Goal: Task Accomplishment & Management: Manage account settings

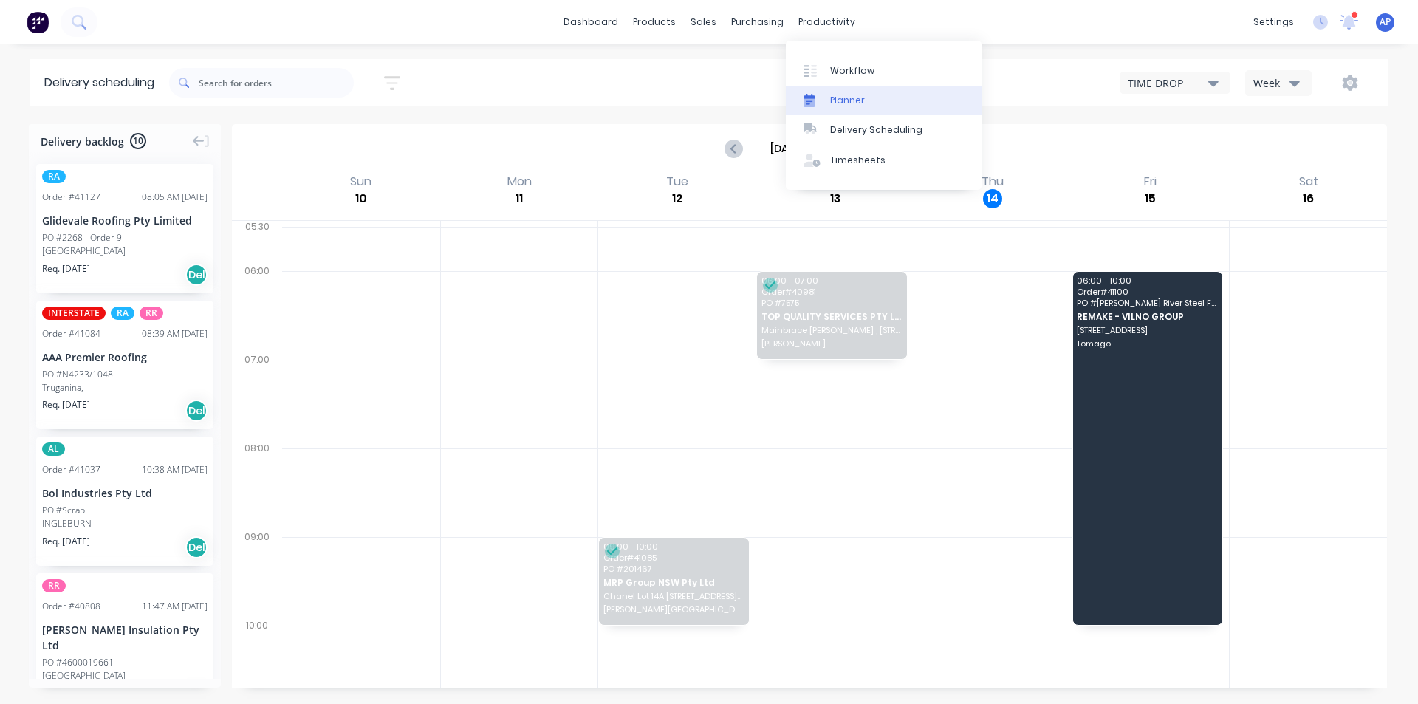
click at [835, 90] on link "Planner" at bounding box center [884, 101] width 196 height 30
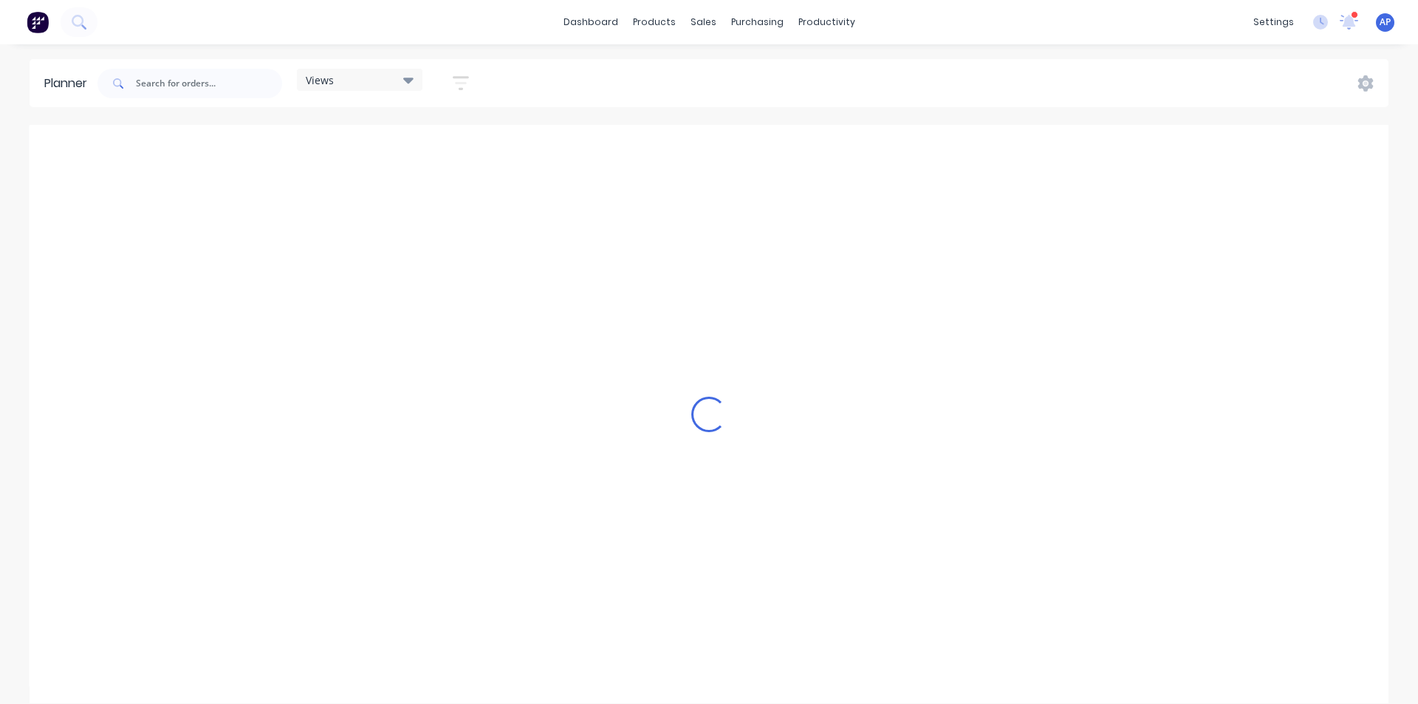
scroll to position [0, 1892]
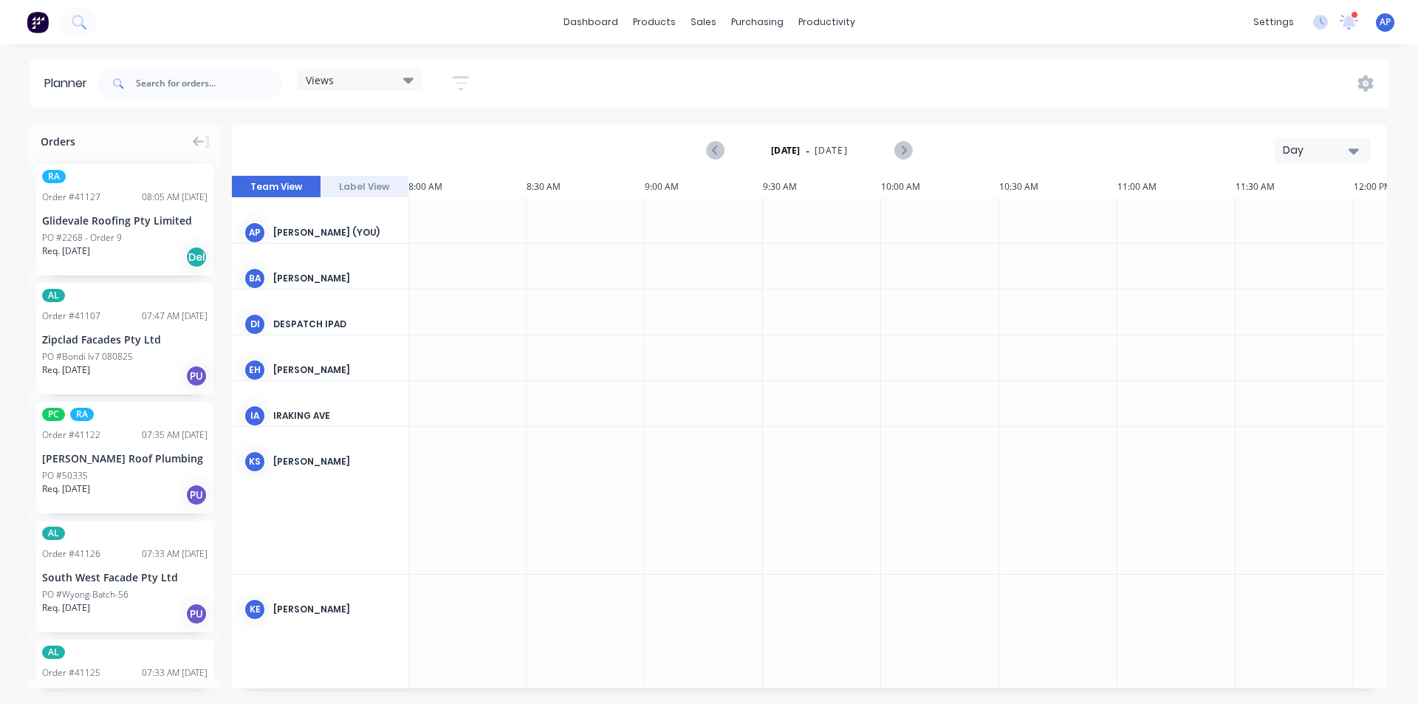
click at [1346, 167] on div "[DATE] - [DATE] Day" at bounding box center [809, 150] width 1152 height 48
click at [417, 81] on div "Views" at bounding box center [360, 80] width 126 height 22
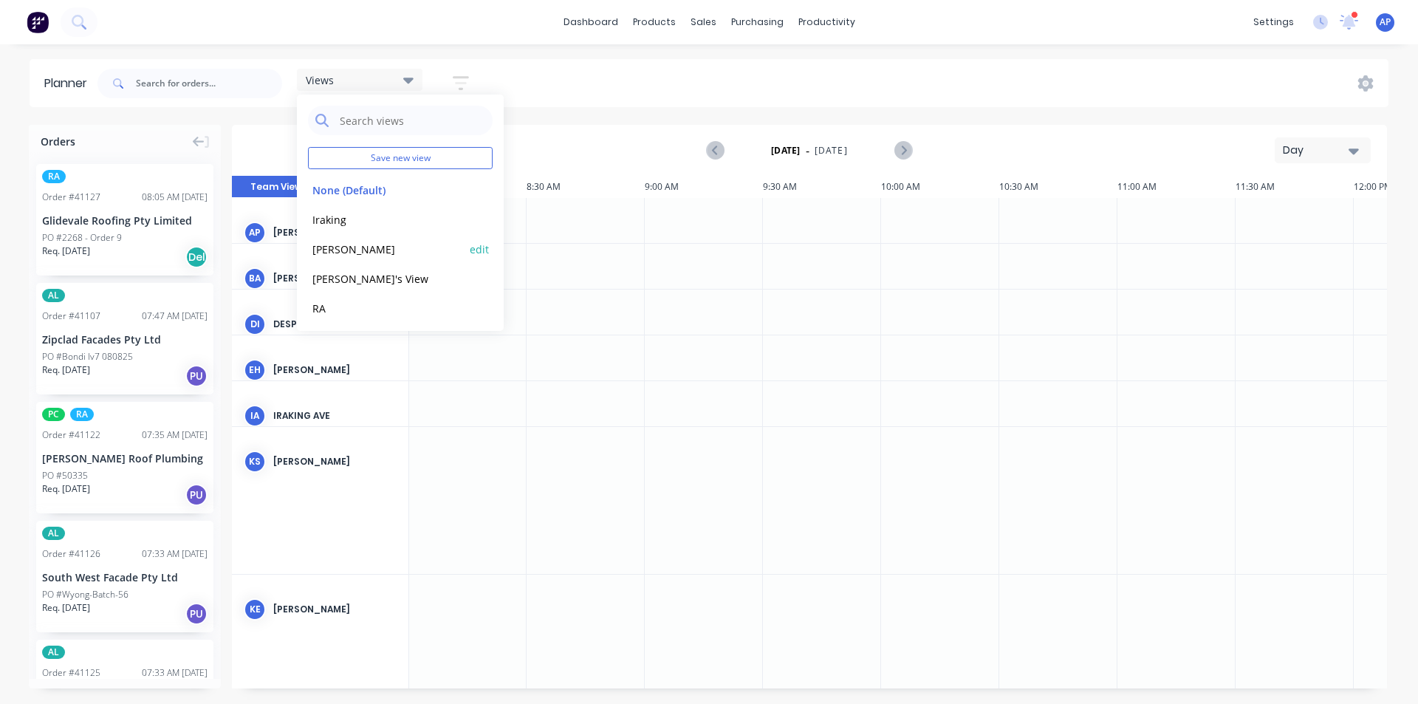
click at [385, 242] on button "[PERSON_NAME]" at bounding box center [386, 248] width 157 height 17
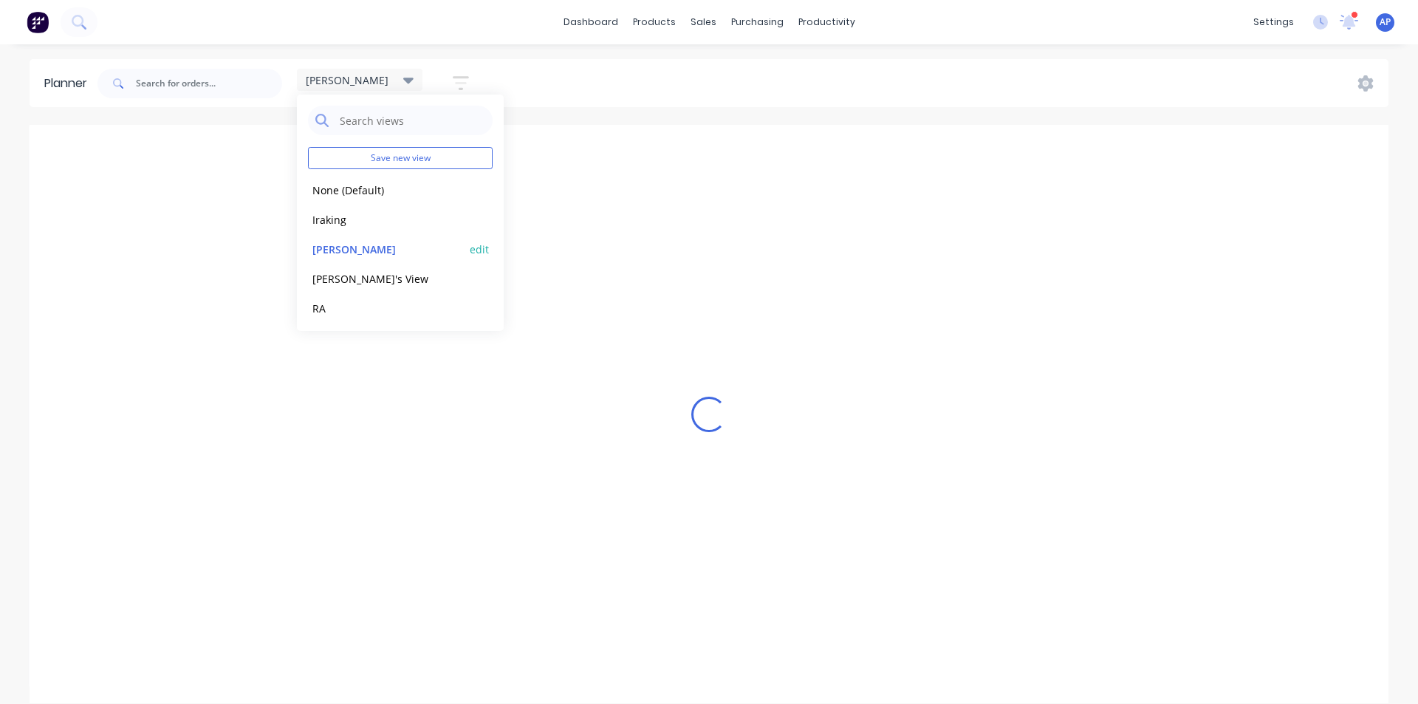
scroll to position [0, 1]
click at [1096, 78] on div "[PERSON_NAME] Save new view None (Default) edit Iraking edit [PERSON_NAME] edit…" at bounding box center [742, 83] width 1294 height 44
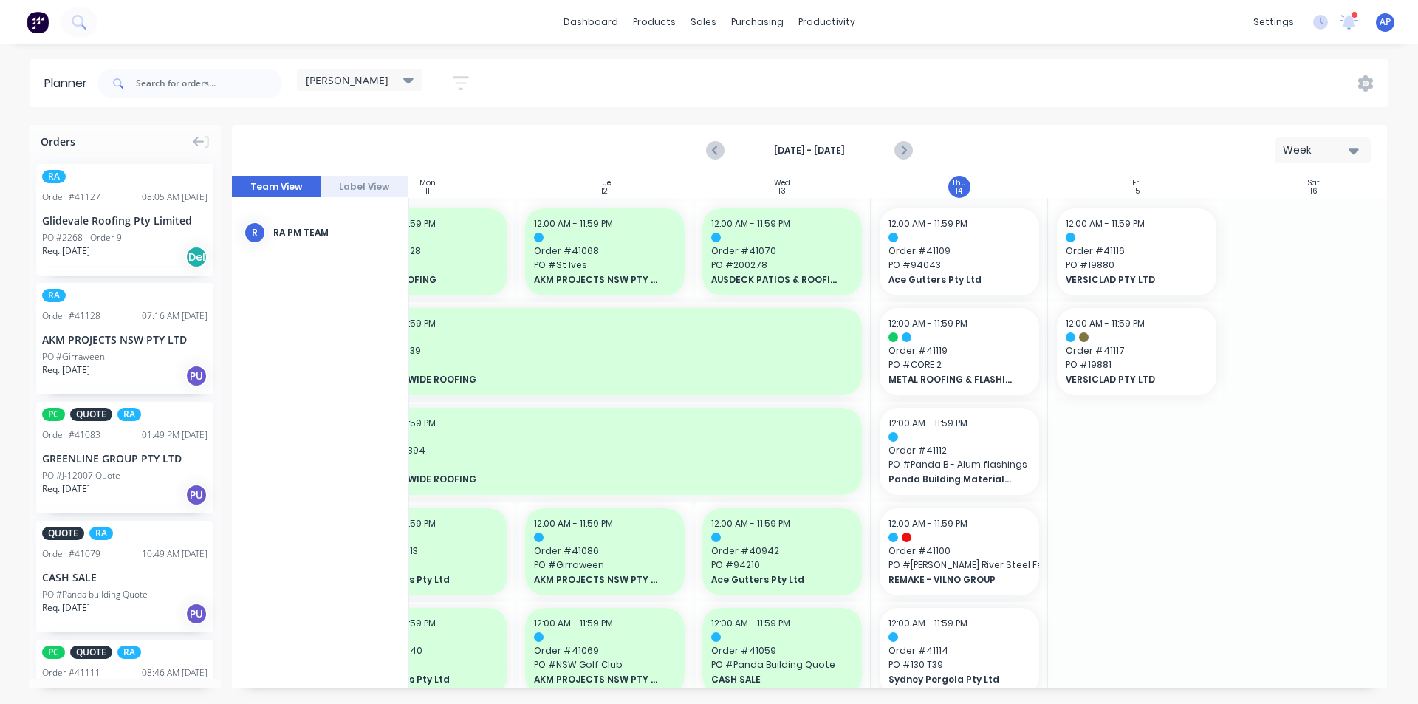
scroll to position [0, 269]
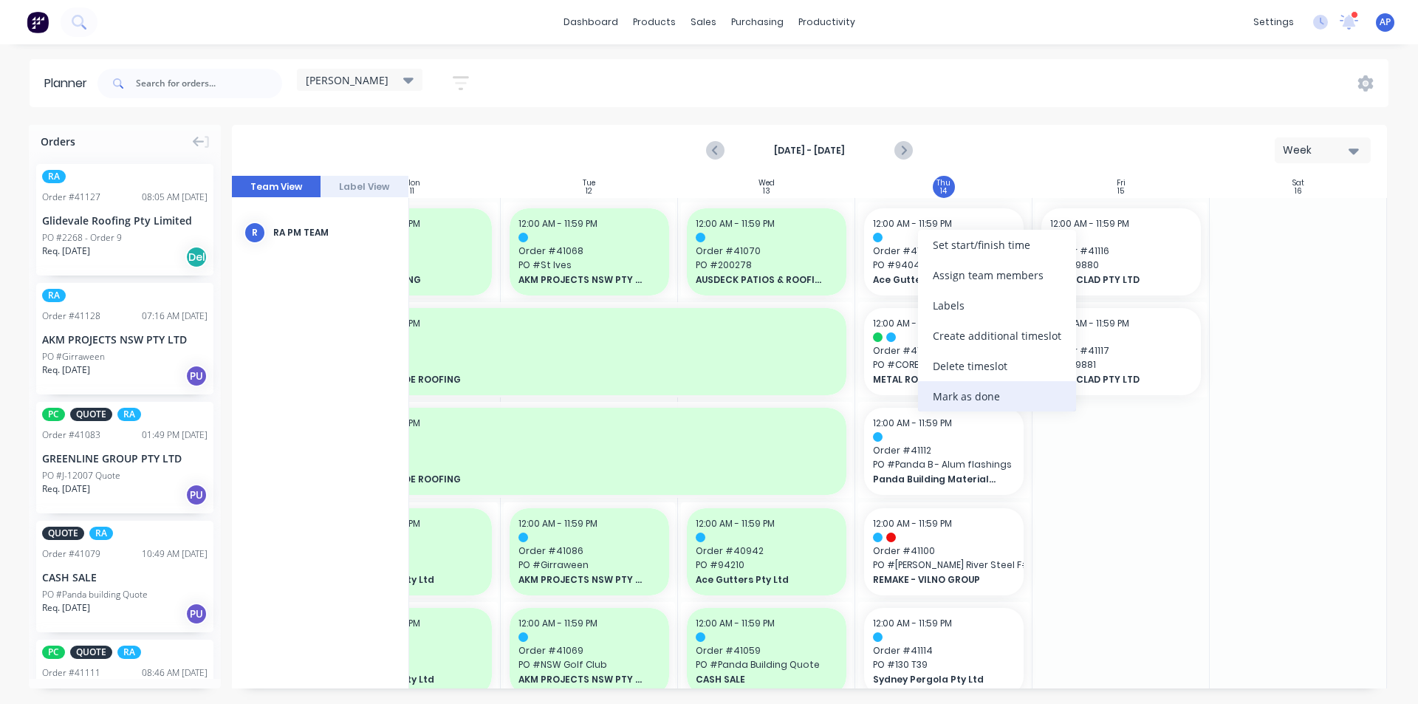
click at [956, 388] on div "Mark as done" at bounding box center [997, 396] width 158 height 30
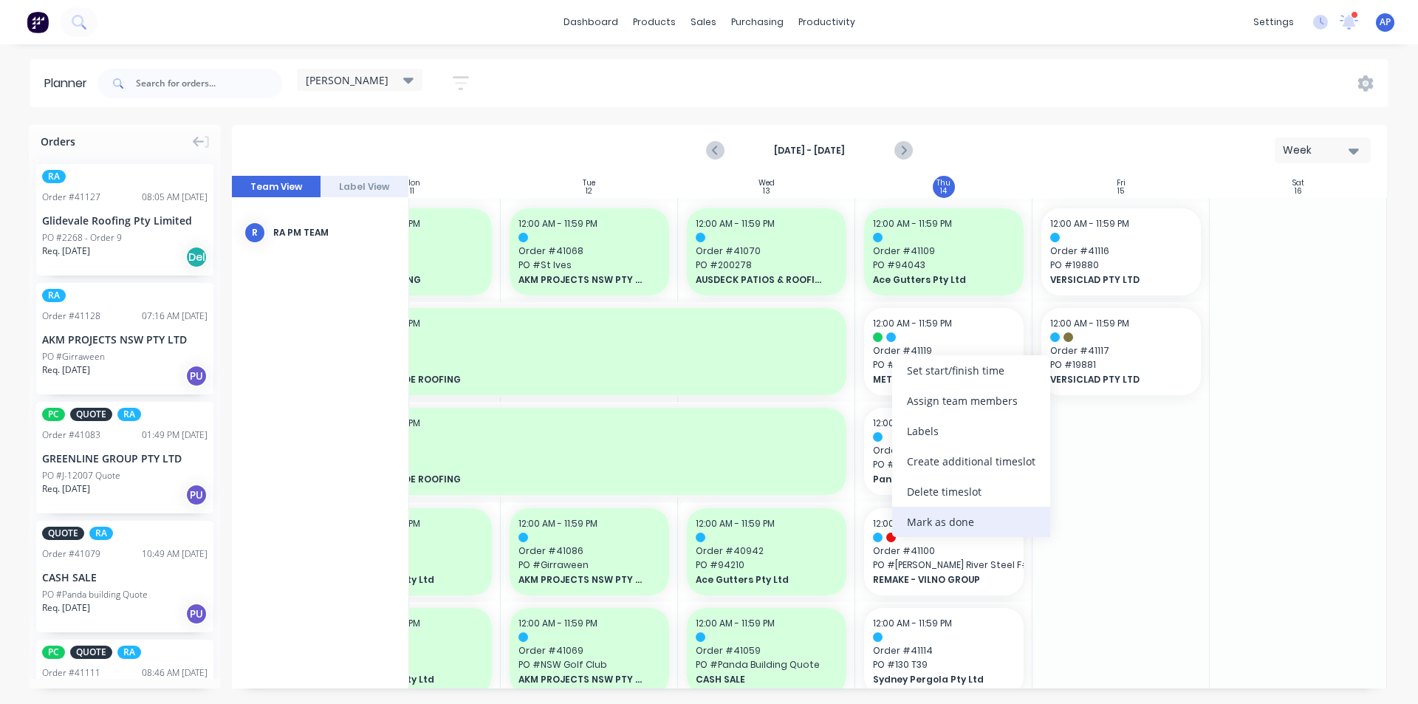
click at [929, 527] on div "Mark as done" at bounding box center [971, 522] width 158 height 30
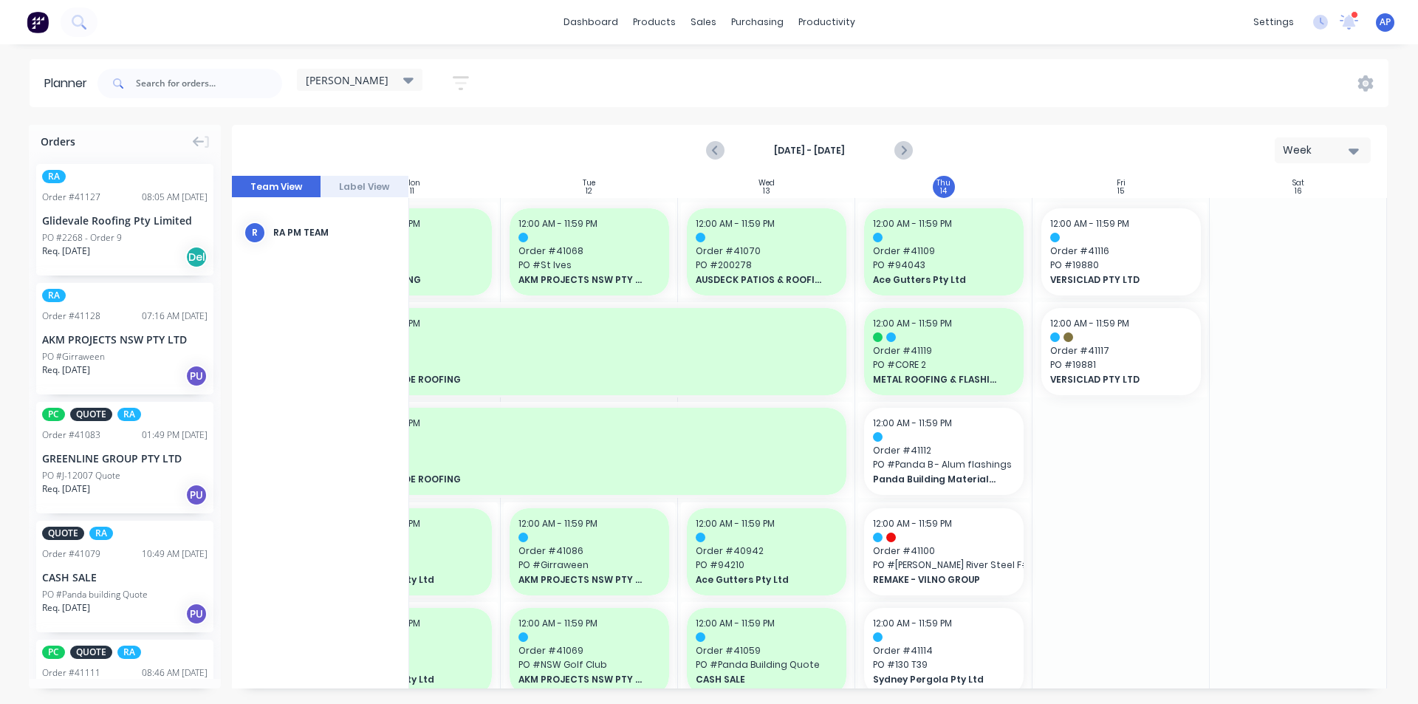
scroll to position [148, 269]
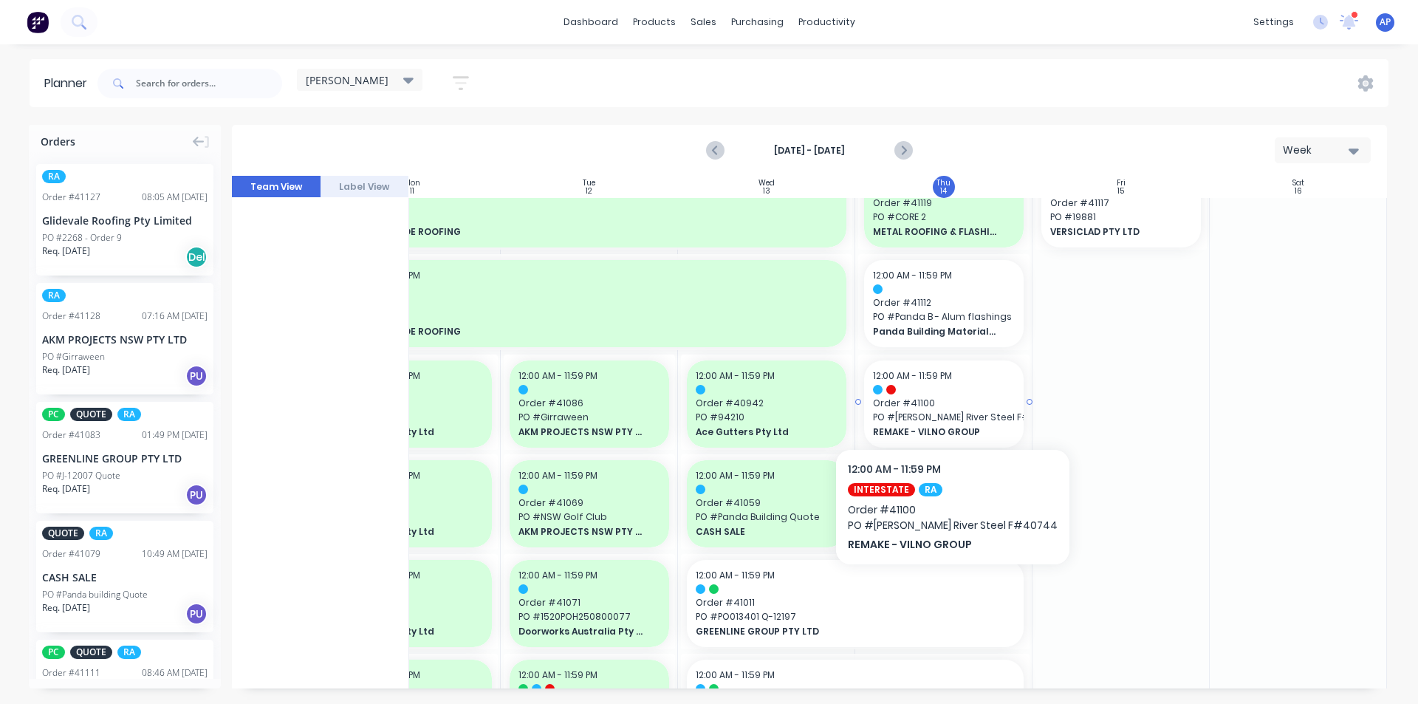
drag, startPoint x: 931, startPoint y: 404, endPoint x: 926, endPoint y: 410, distance: 7.9
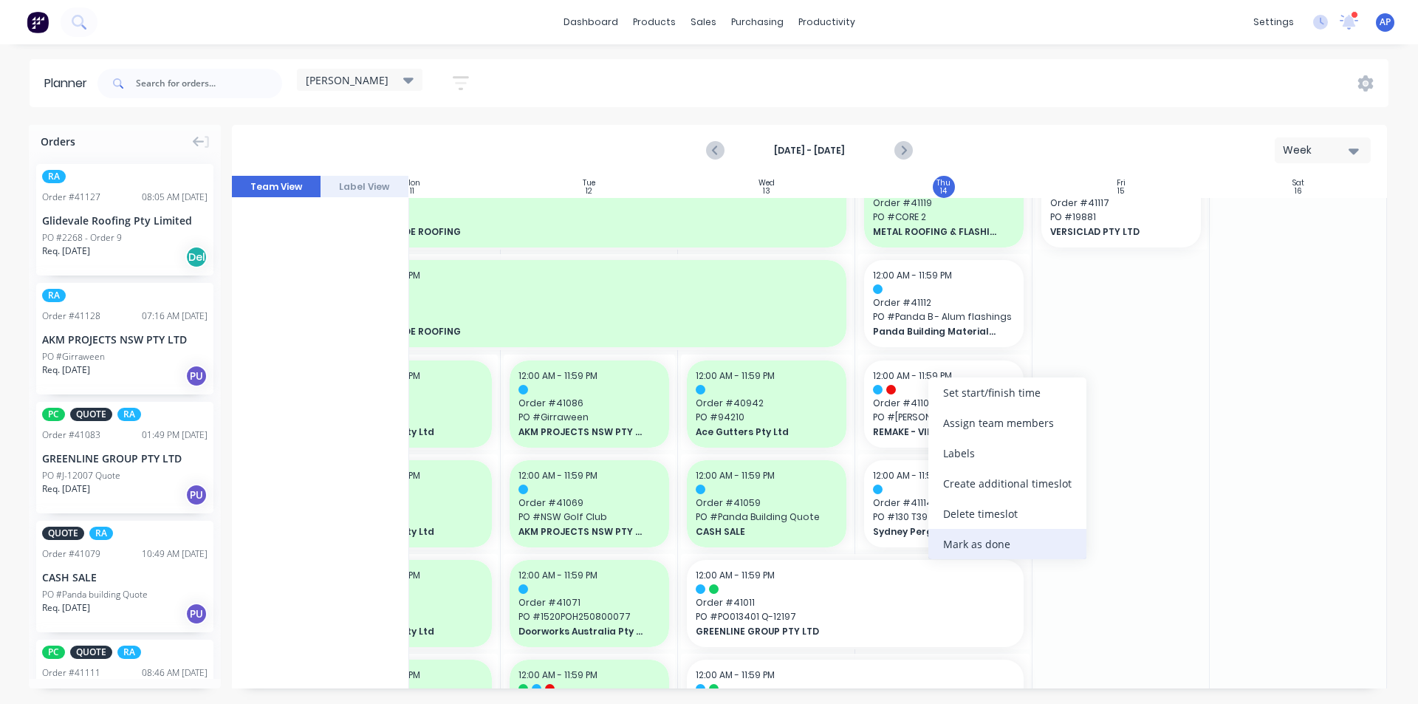
click at [957, 541] on div "Mark as done" at bounding box center [1008, 544] width 158 height 30
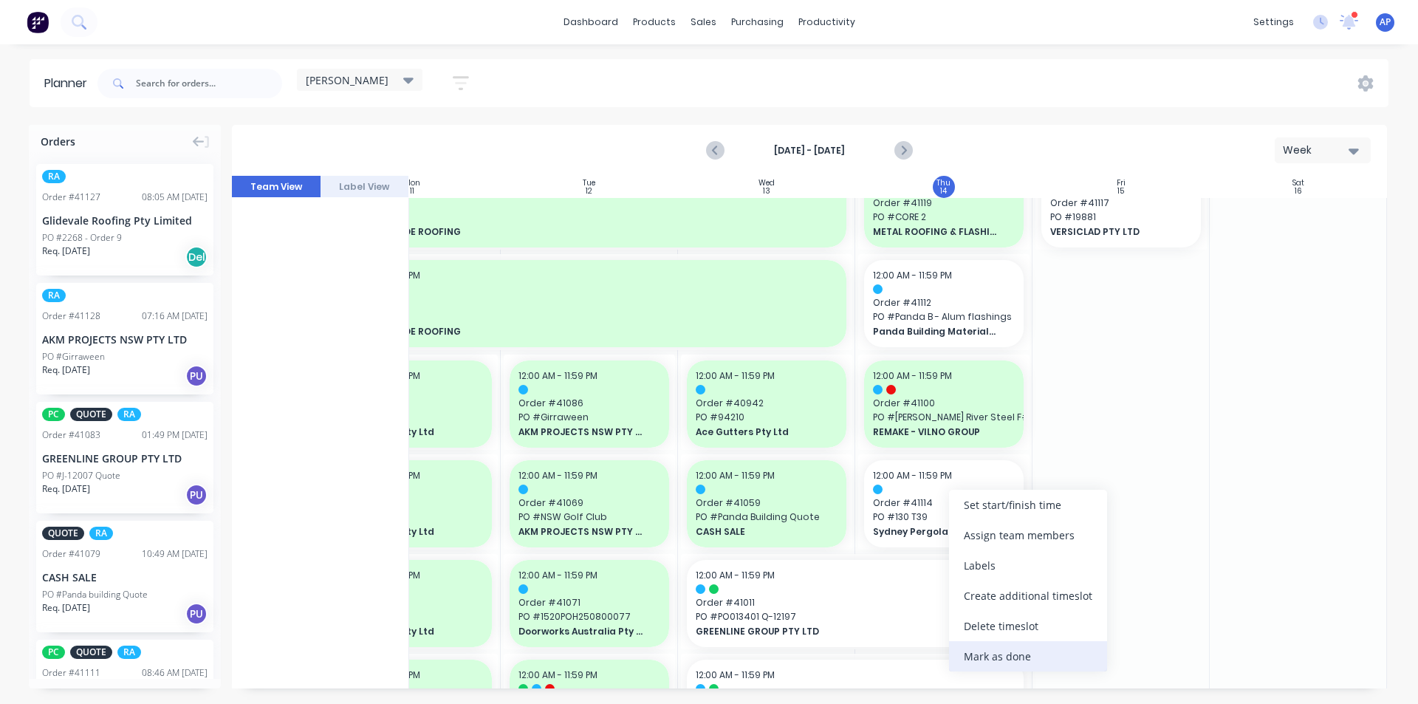
click at [1001, 654] on div "Mark as done" at bounding box center [1028, 656] width 158 height 30
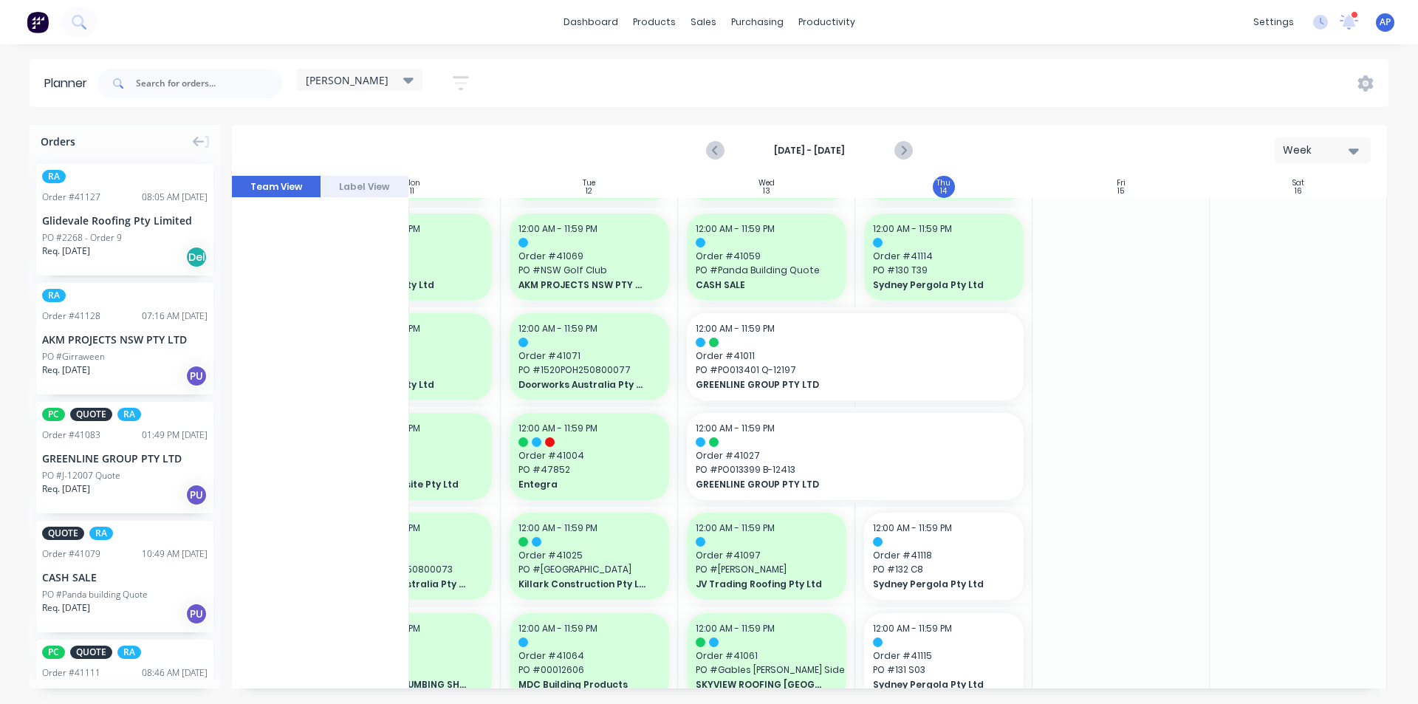
scroll to position [443, 269]
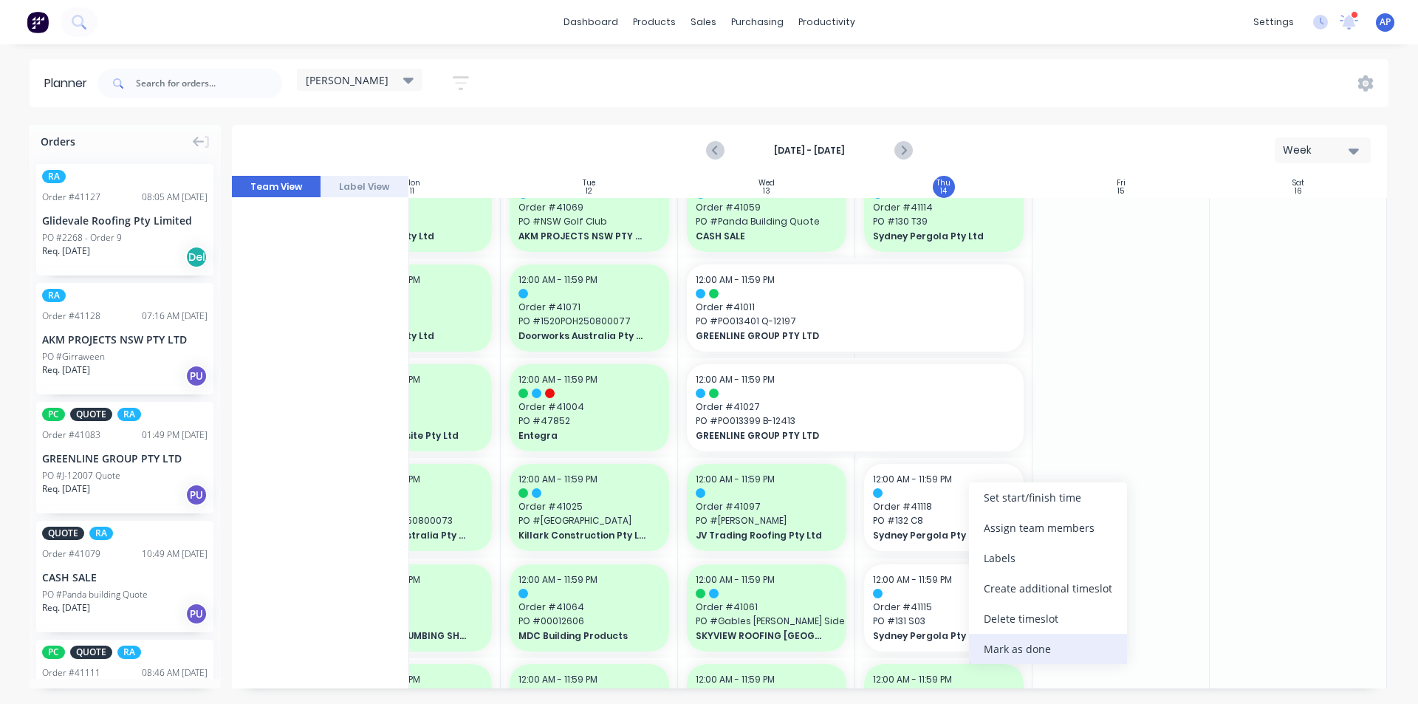
click at [1020, 646] on div "Mark as done" at bounding box center [1048, 649] width 158 height 30
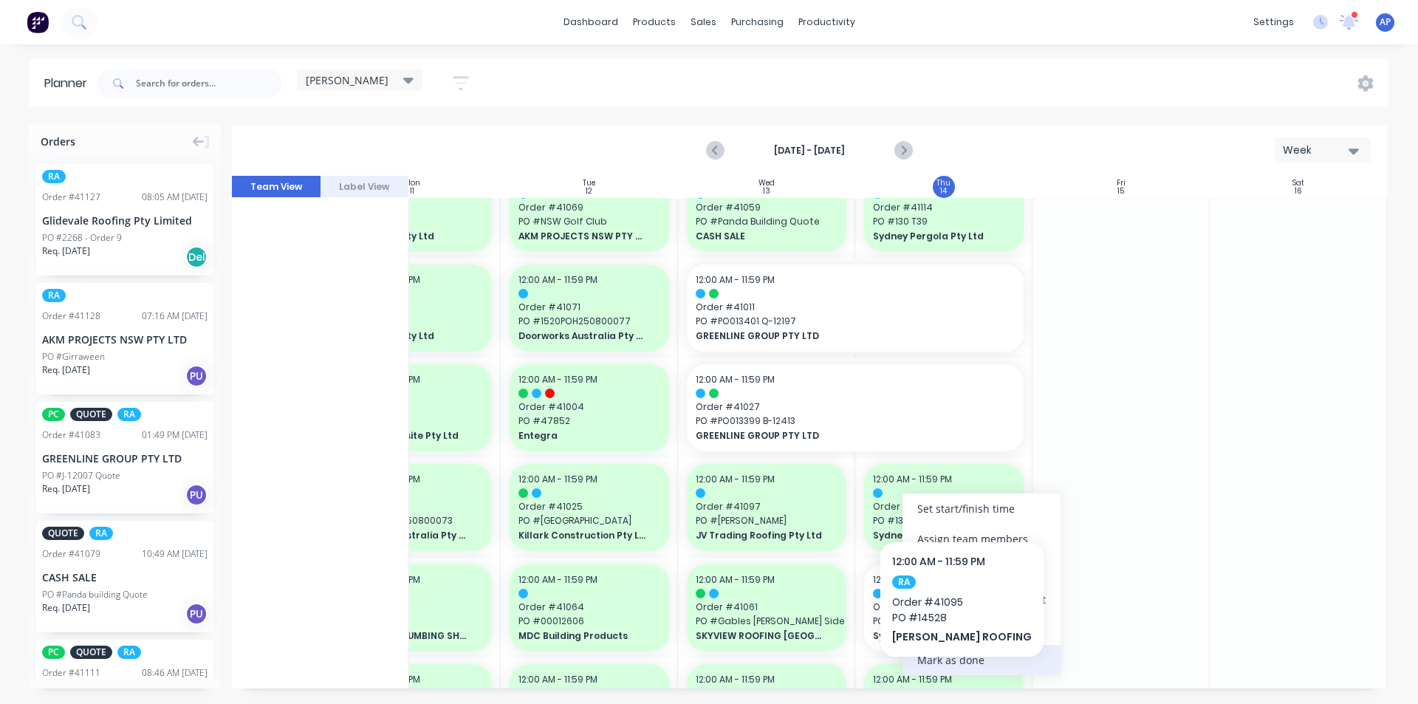
click at [953, 666] on div "Mark as done" at bounding box center [982, 660] width 158 height 30
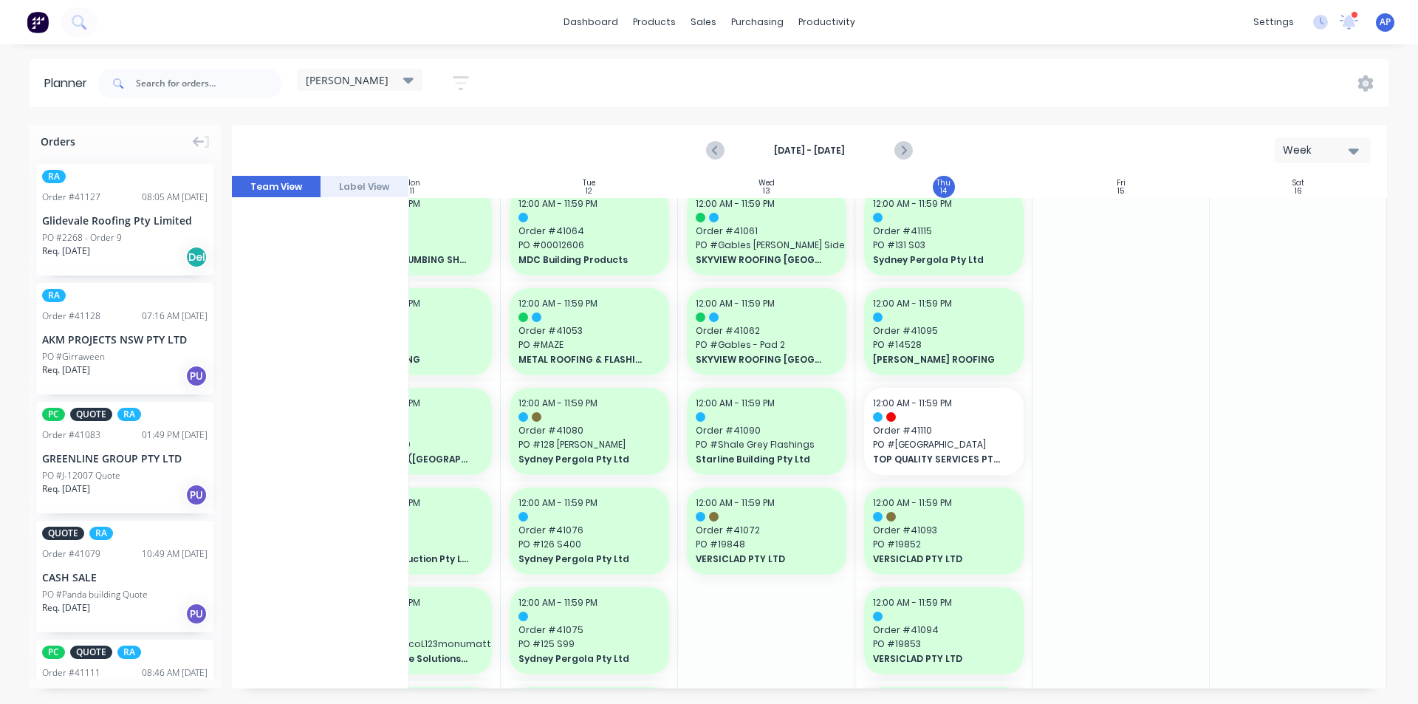
scroll to position [886, 269]
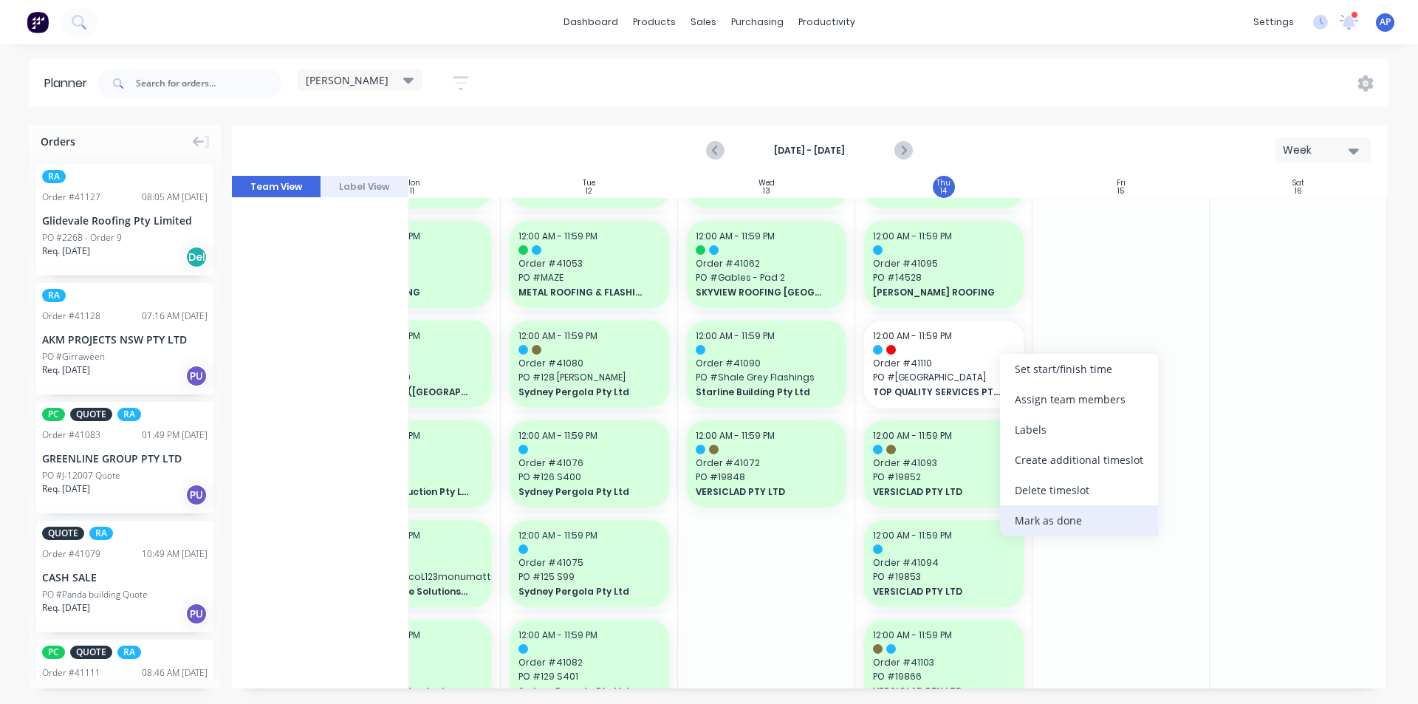
click at [1053, 523] on div "Mark as done" at bounding box center [1079, 520] width 158 height 30
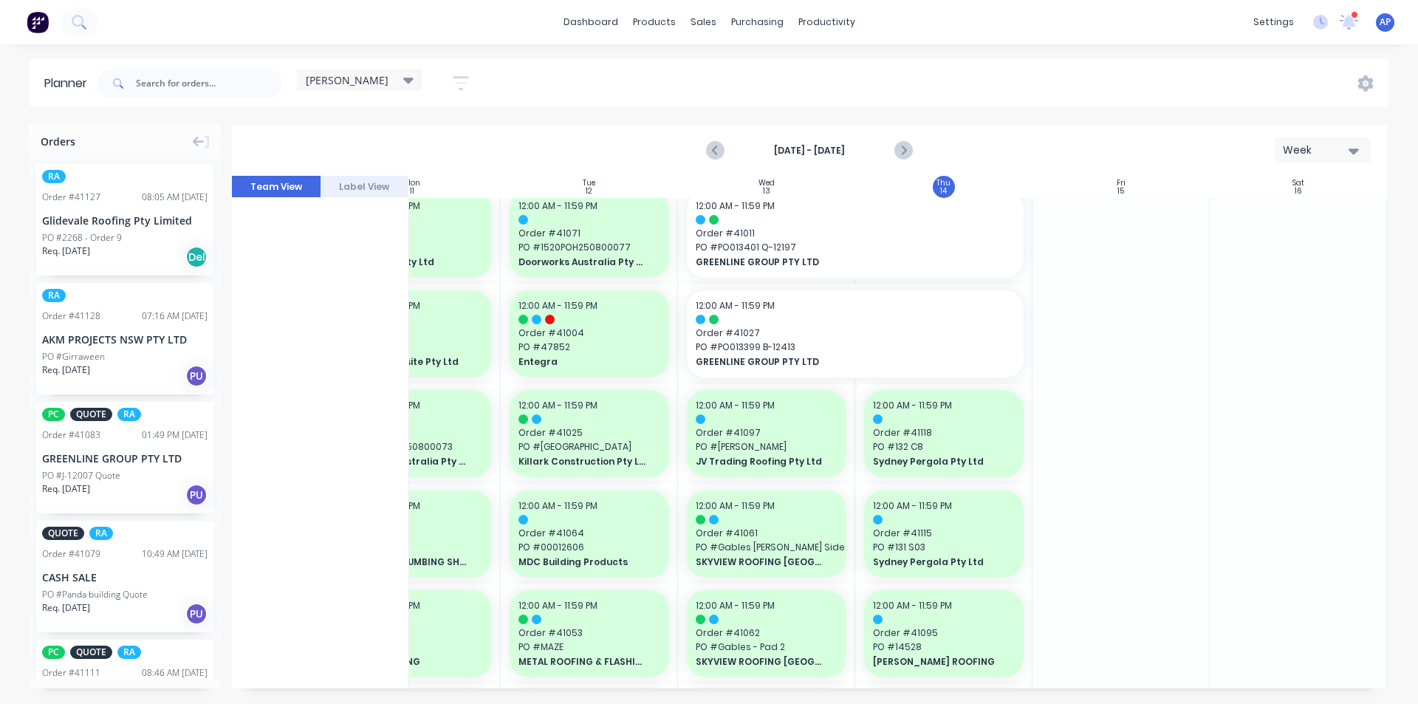
scroll to position [0, 269]
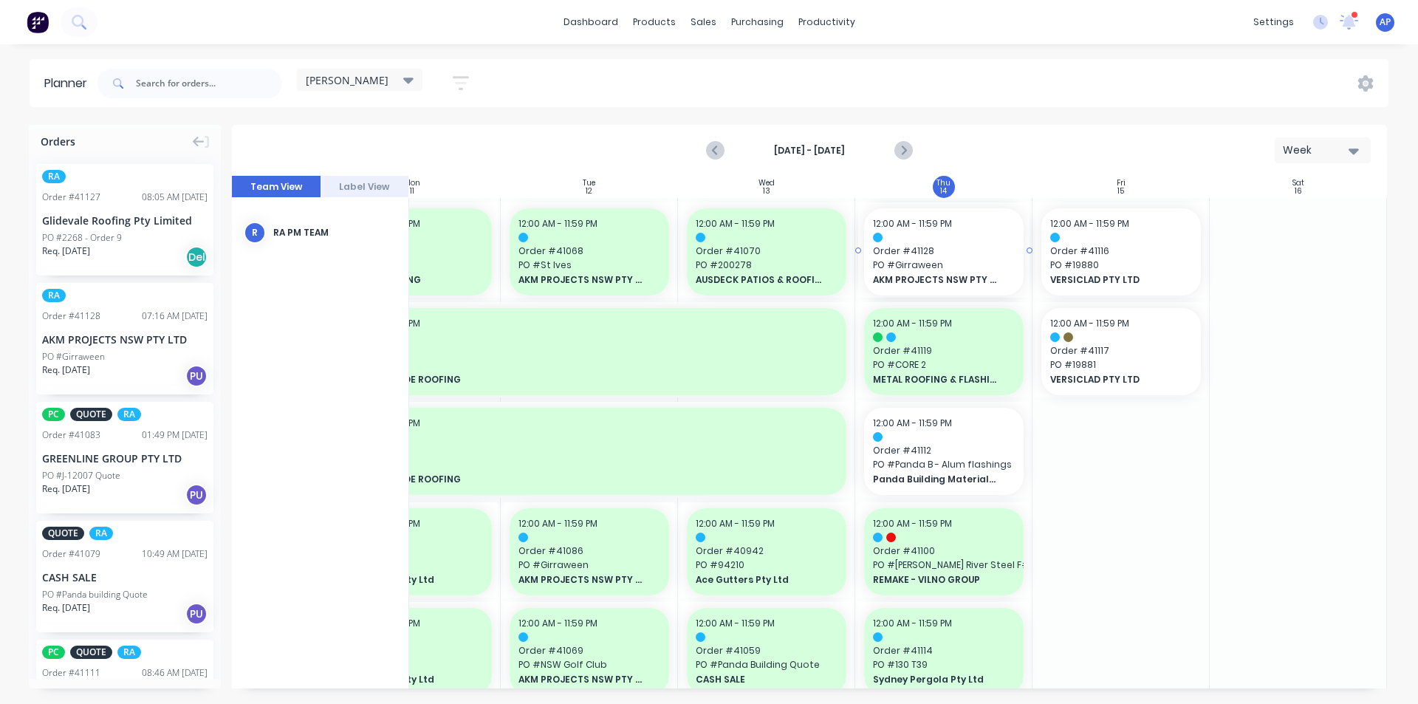
drag, startPoint x: 123, startPoint y: 317, endPoint x: 978, endPoint y: 360, distance: 856.5
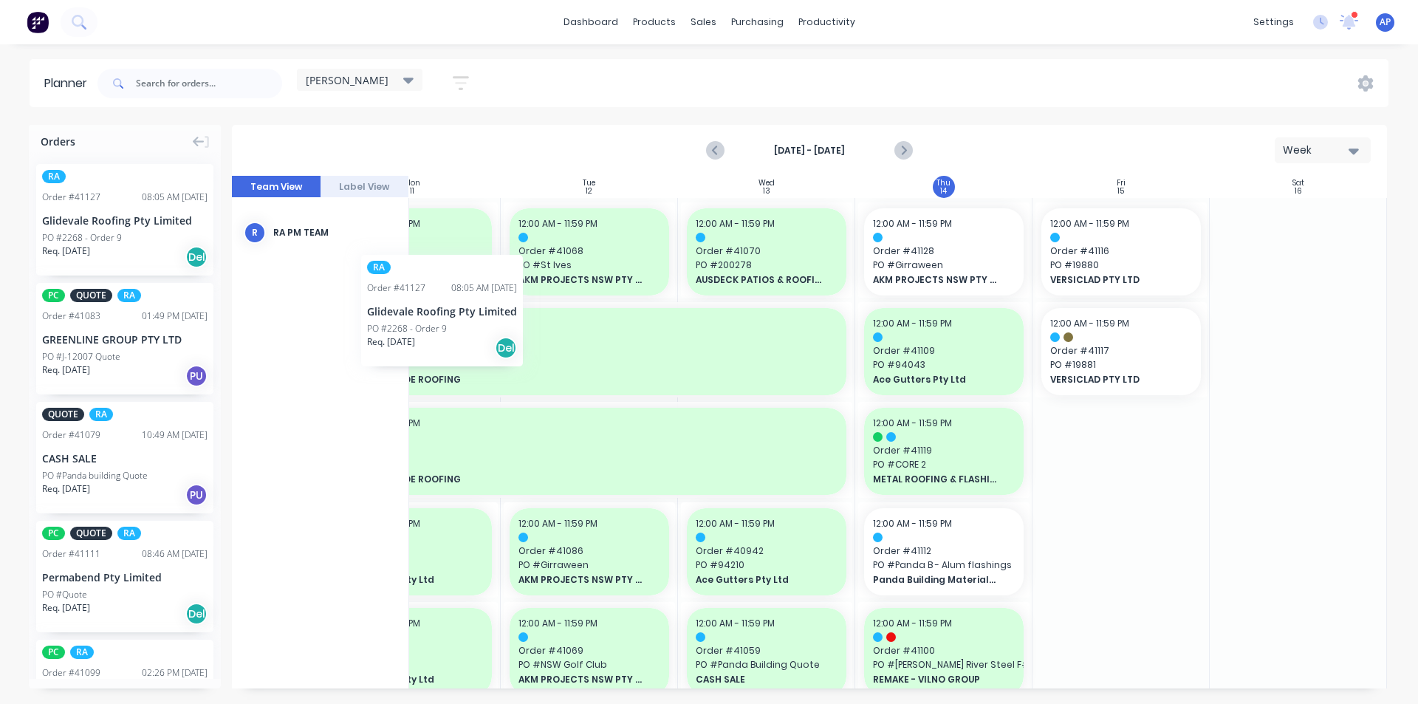
scroll to position [0, 261]
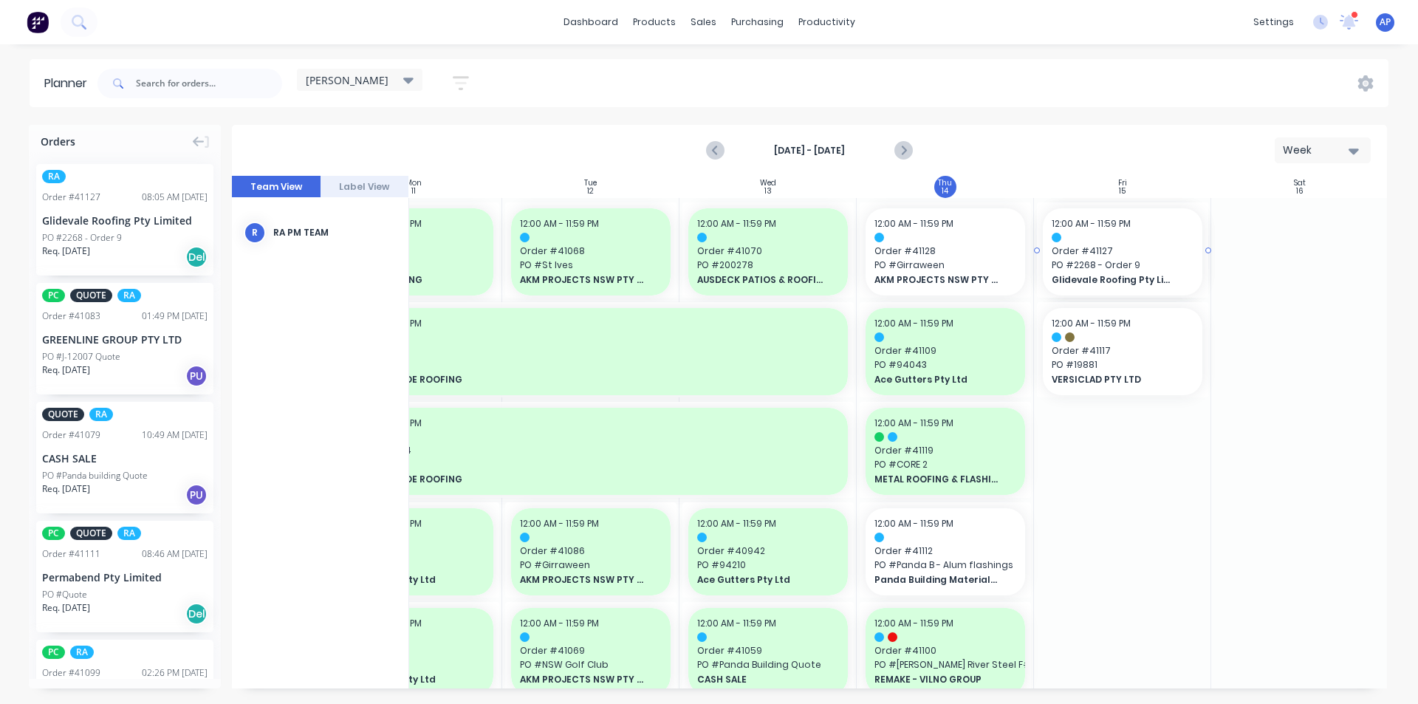
drag, startPoint x: 157, startPoint y: 219, endPoint x: 1067, endPoint y: 354, distance: 919.2
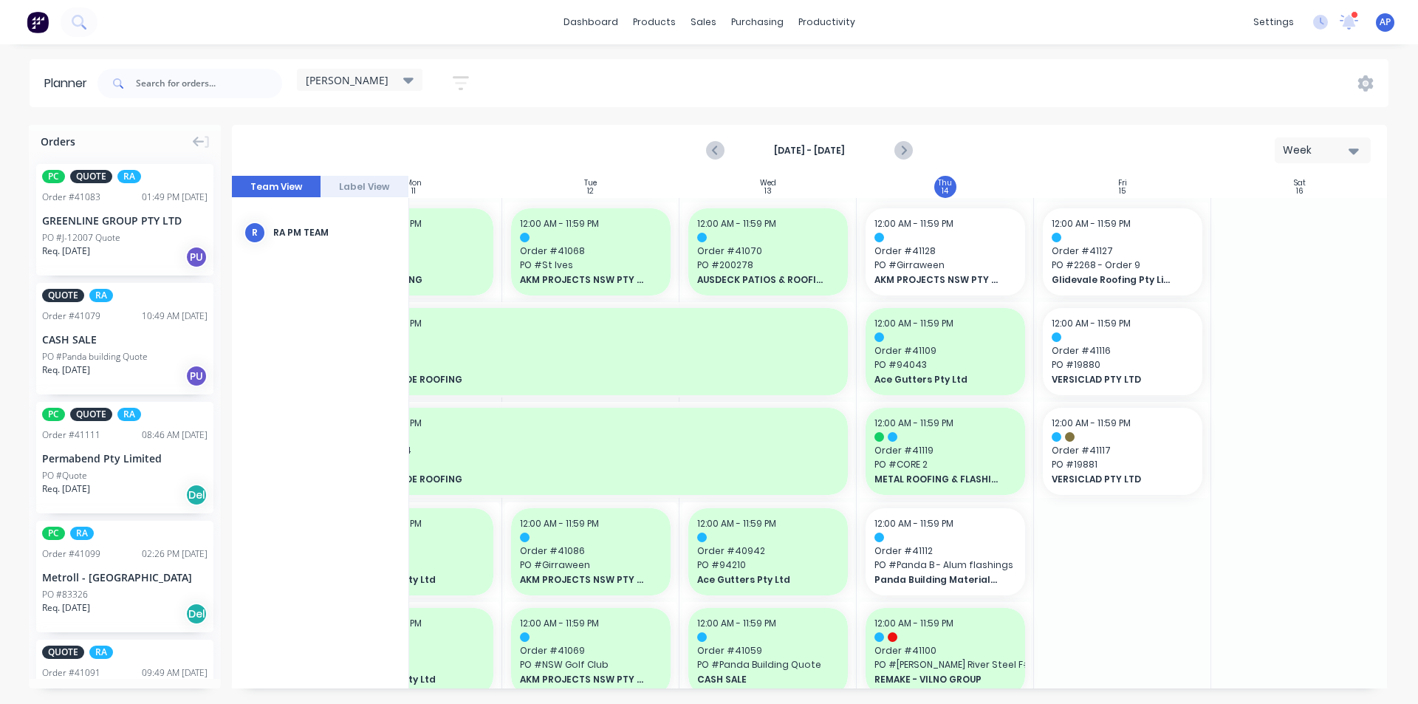
click at [1331, 219] on div at bounding box center [1299, 209] width 177 height 22
click at [1283, 212] on div at bounding box center [1299, 209] width 177 height 22
click at [1307, 204] on div at bounding box center [1299, 209] width 177 height 22
click at [1056, 488] on div "12:00 AM - 11:59 PM Order # 41117 PO # 19881 VERSICLAD PTY LTD" at bounding box center [1123, 451] width 160 height 87
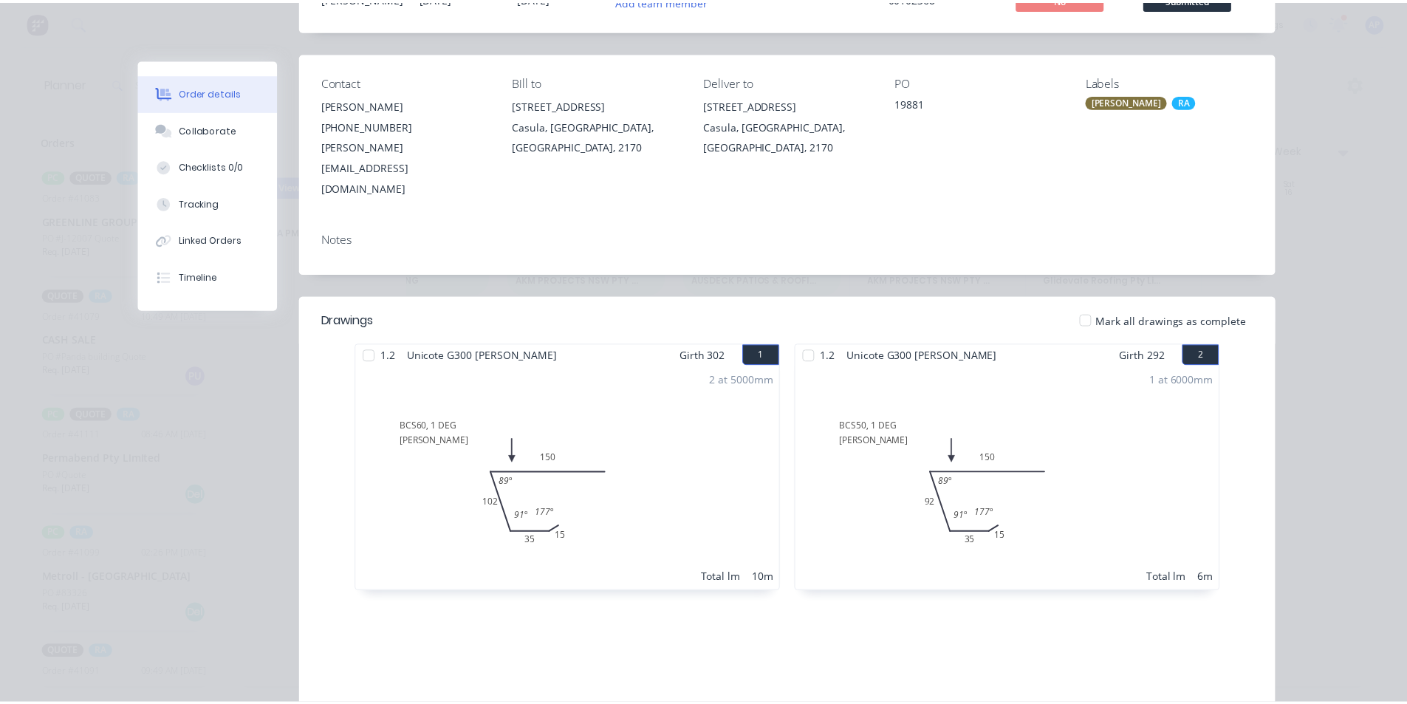
scroll to position [0, 0]
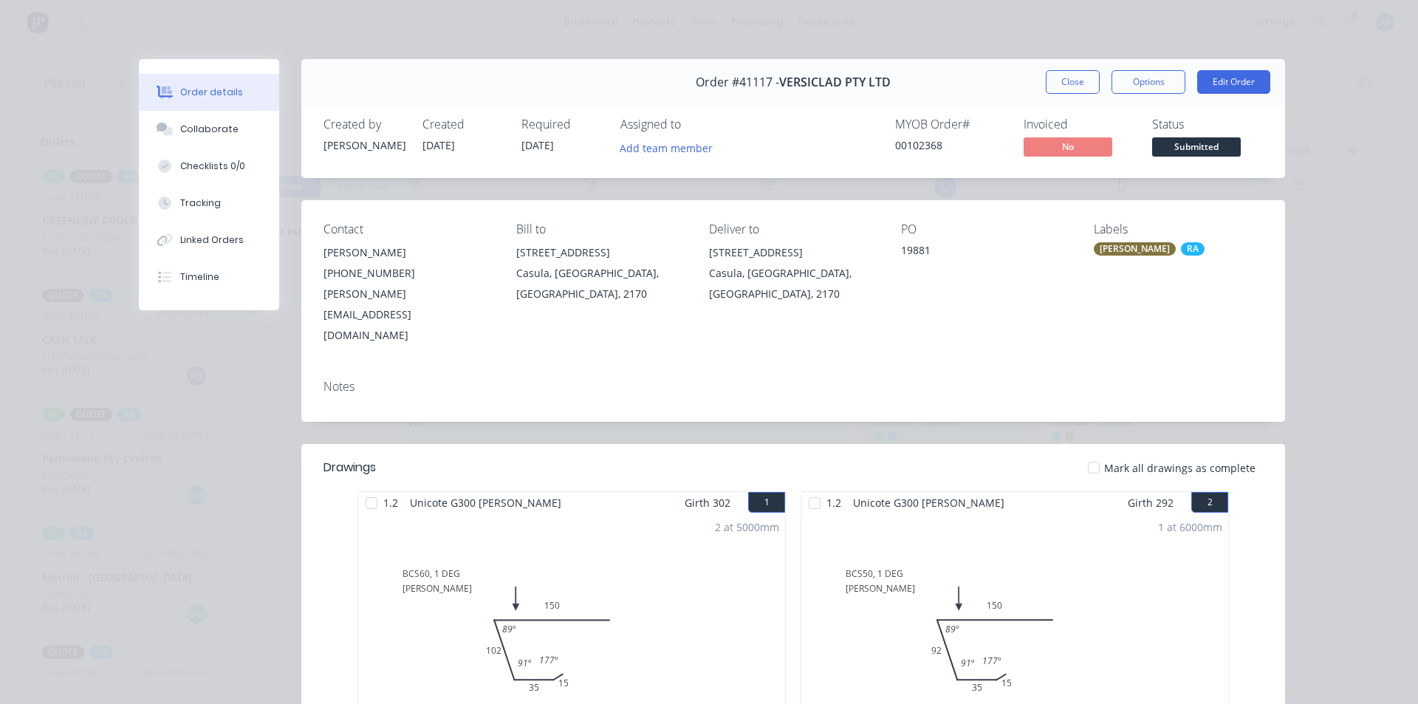
click at [1090, 79] on button "Close" at bounding box center [1073, 82] width 54 height 24
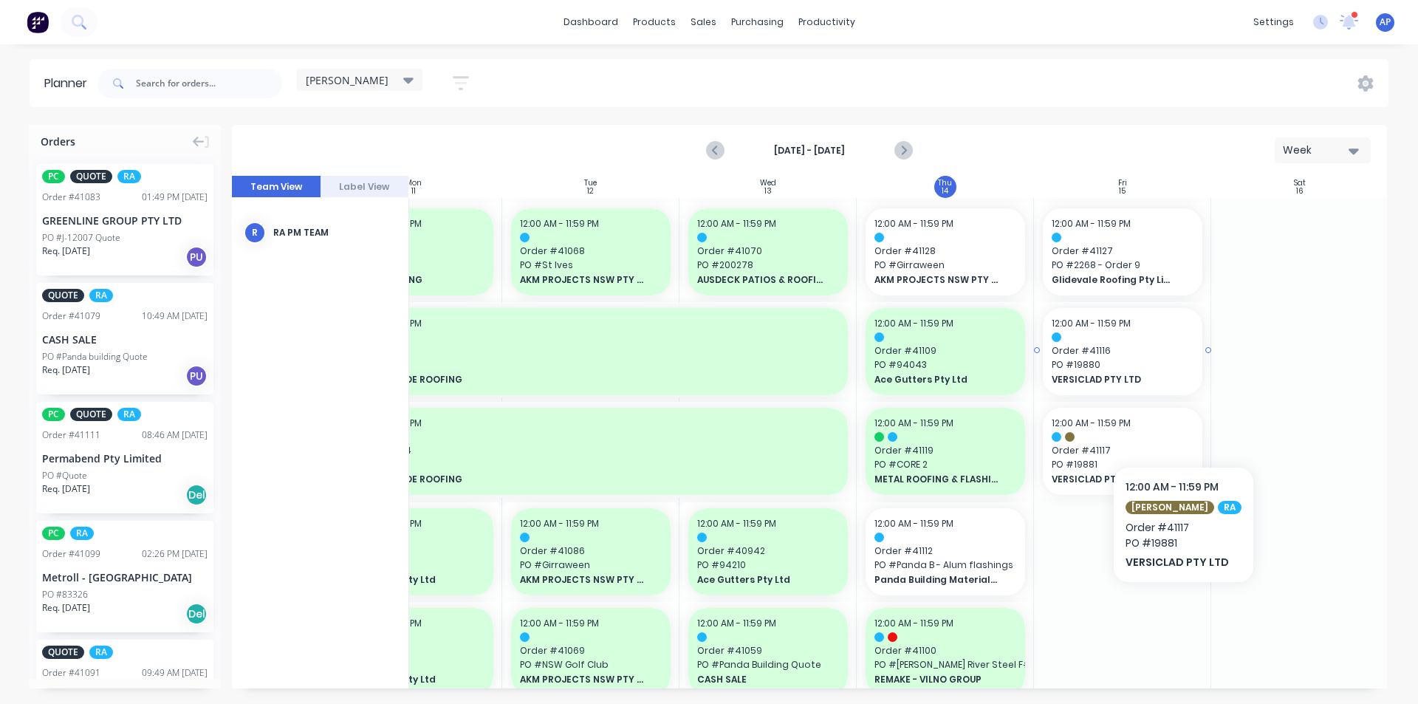
click at [1169, 343] on div "12:00 AM - 11:59 PM Order # 41116 PO # 19880 VERSICLAD PTY LTD" at bounding box center [1123, 351] width 160 height 87
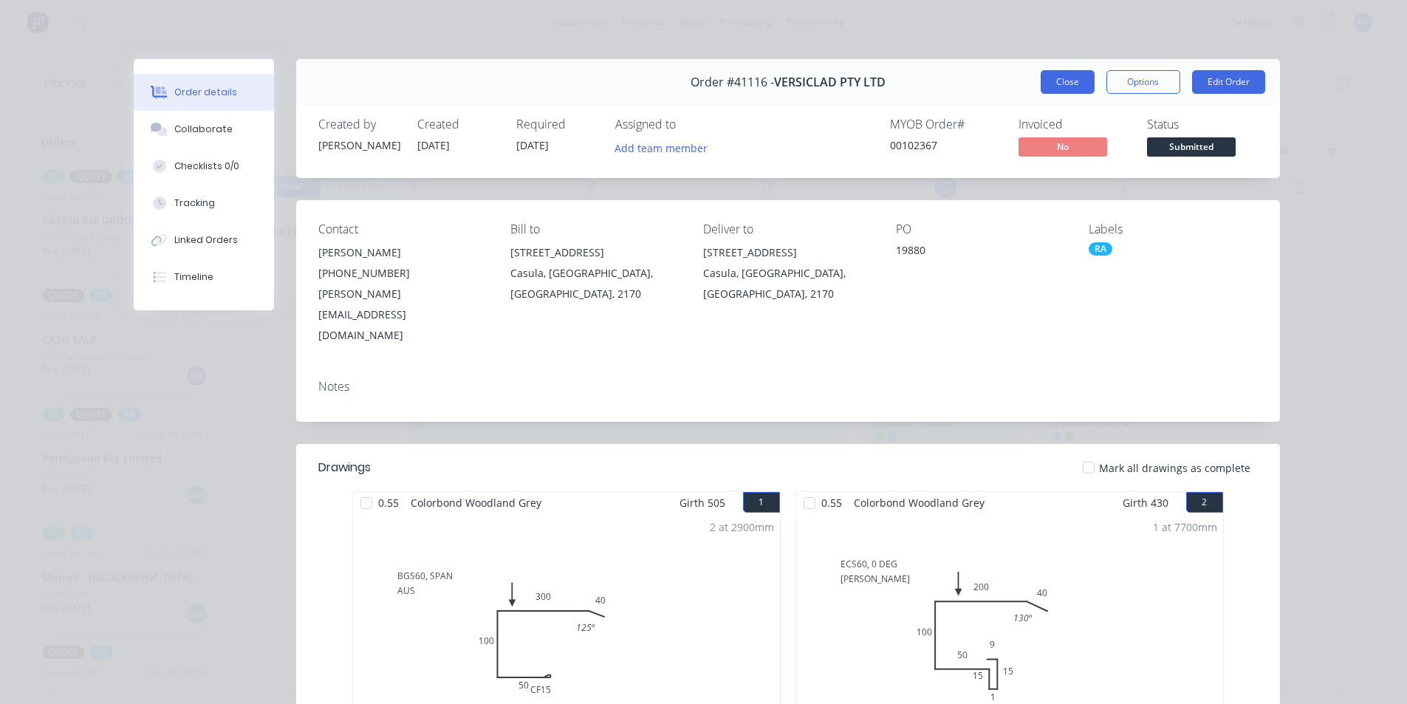
click at [1059, 78] on button "Close" at bounding box center [1068, 82] width 54 height 24
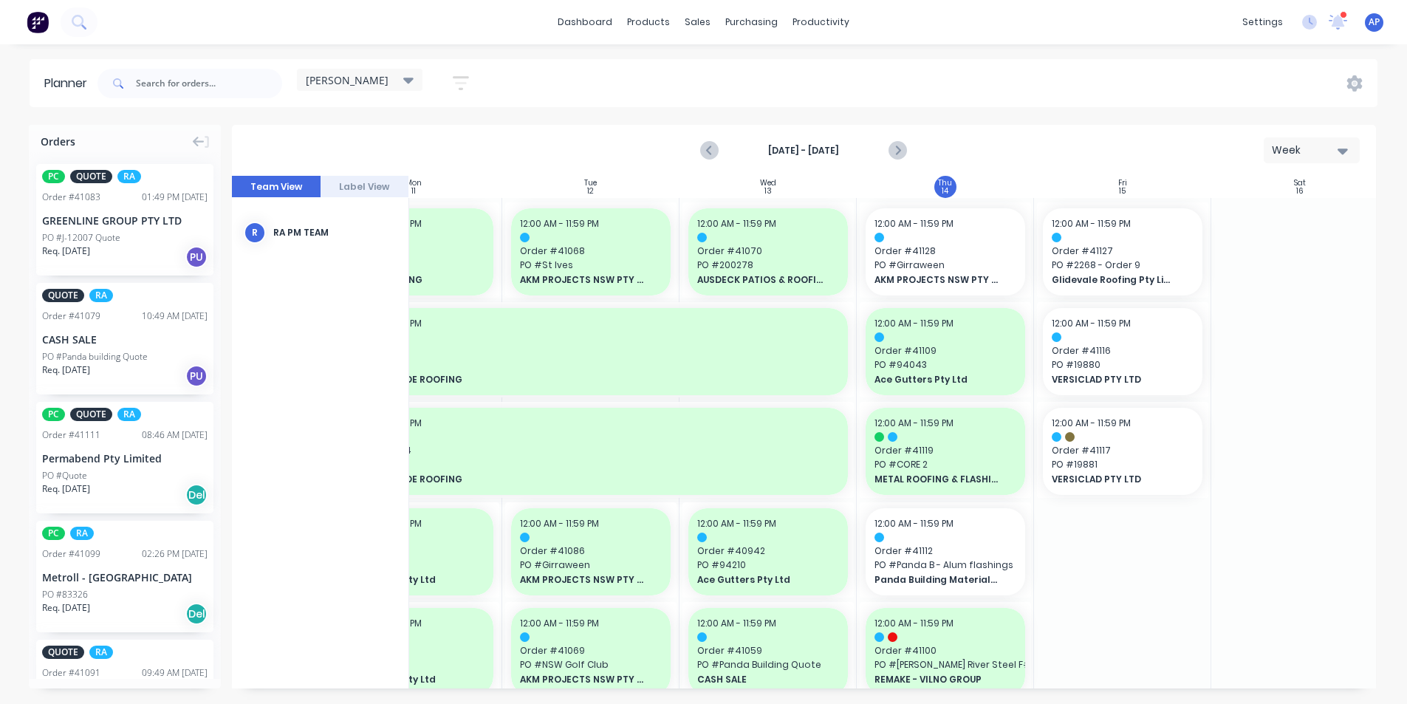
drag, startPoint x: 1058, startPoint y: 83, endPoint x: 1187, endPoint y: 620, distance: 552.4
click at [1187, 620] on div "Planner [PERSON_NAME] Save new view None (Default) edit Iraking edit [PERSON_NA…" at bounding box center [703, 381] width 1407 height 644
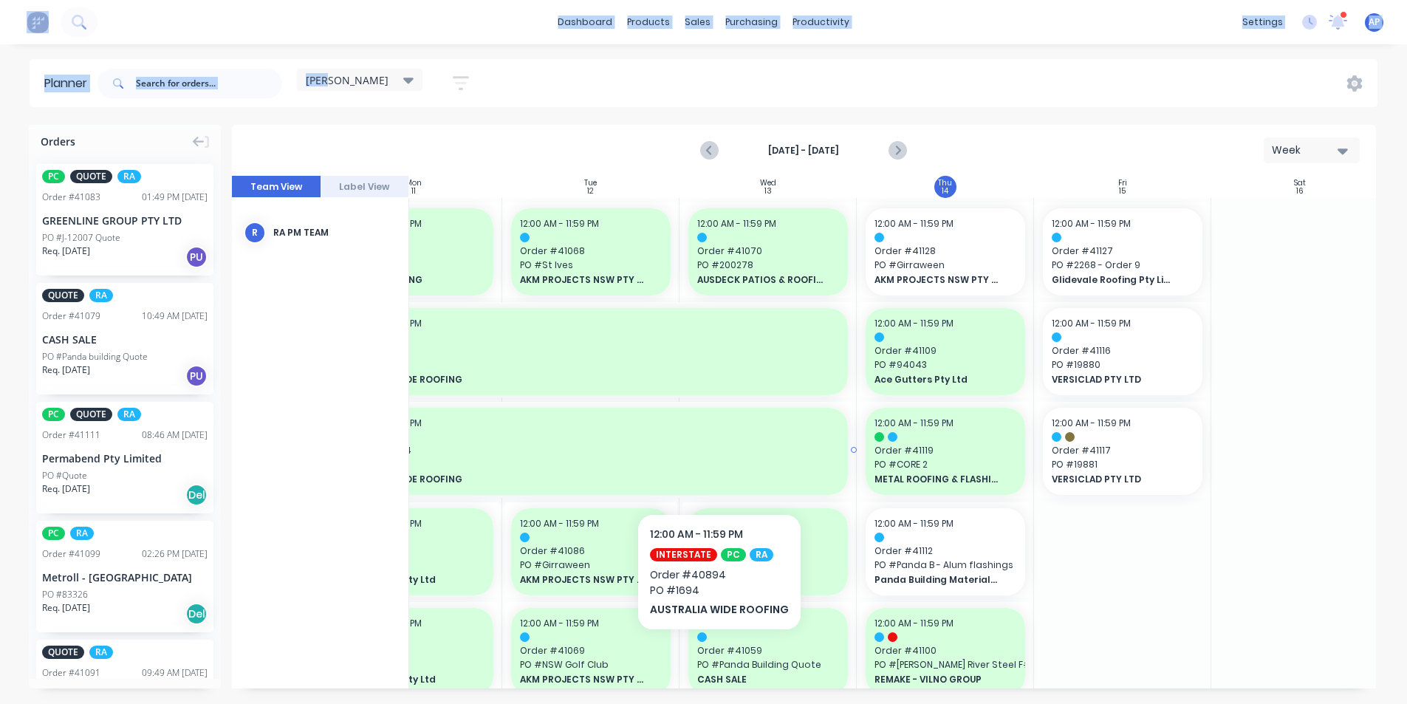
click at [717, 469] on span "PO # 1694" at bounding box center [591, 464] width 496 height 13
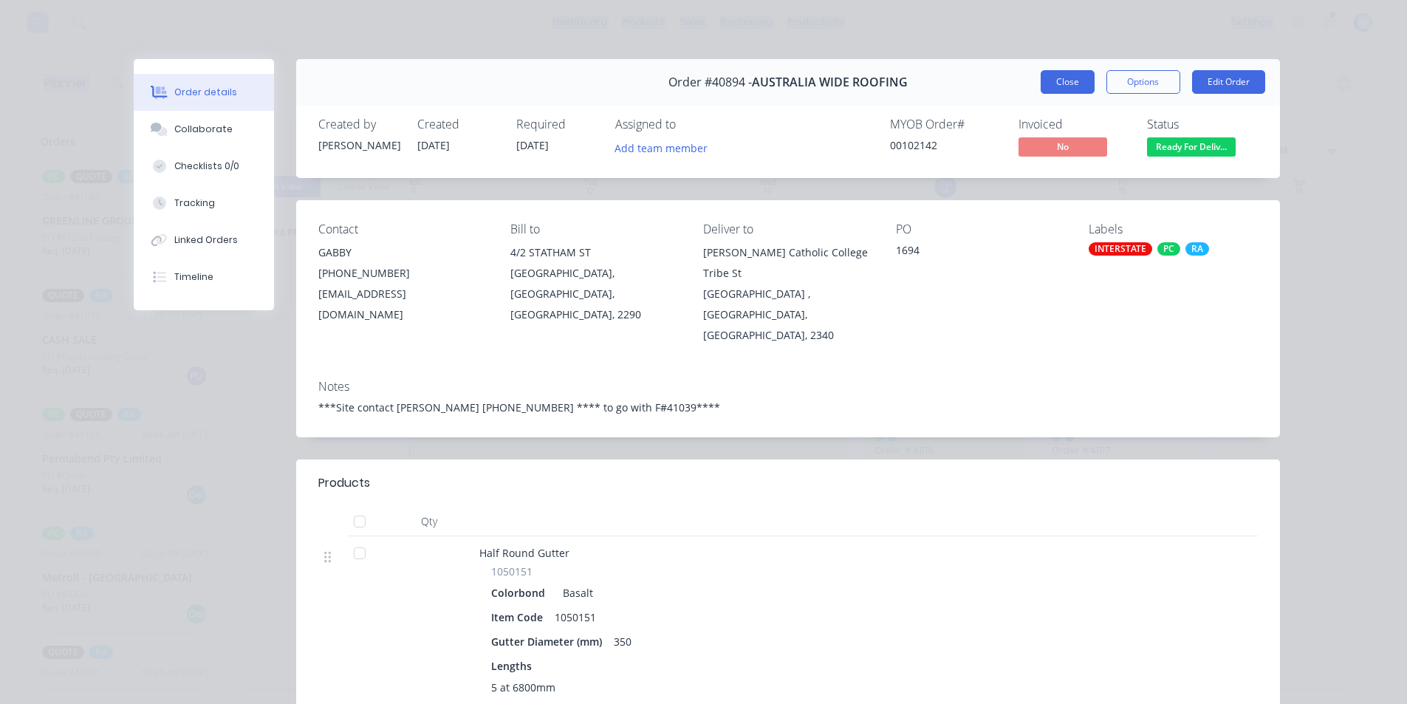
click at [1050, 86] on button "Close" at bounding box center [1068, 82] width 54 height 24
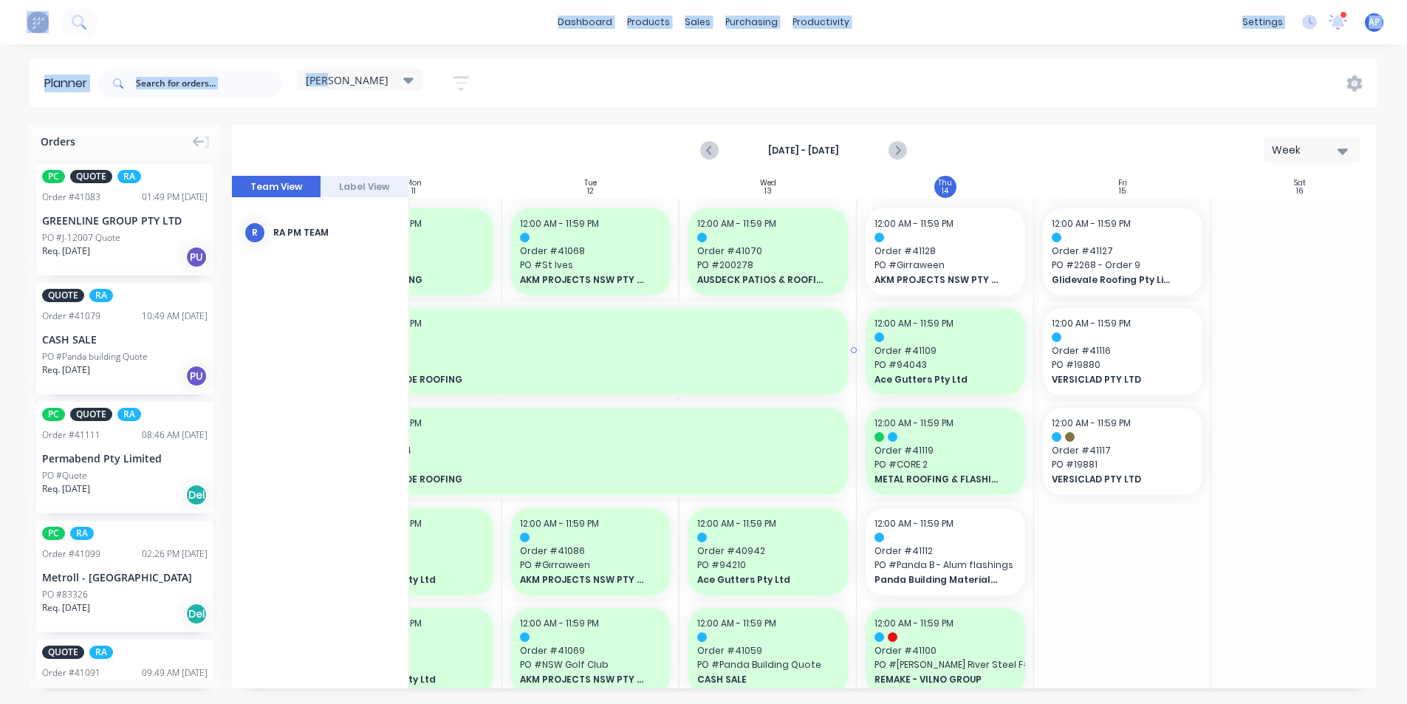
click at [623, 383] on span "AUSTRALIA WIDE ROOFING" at bounding box center [566, 379] width 447 height 13
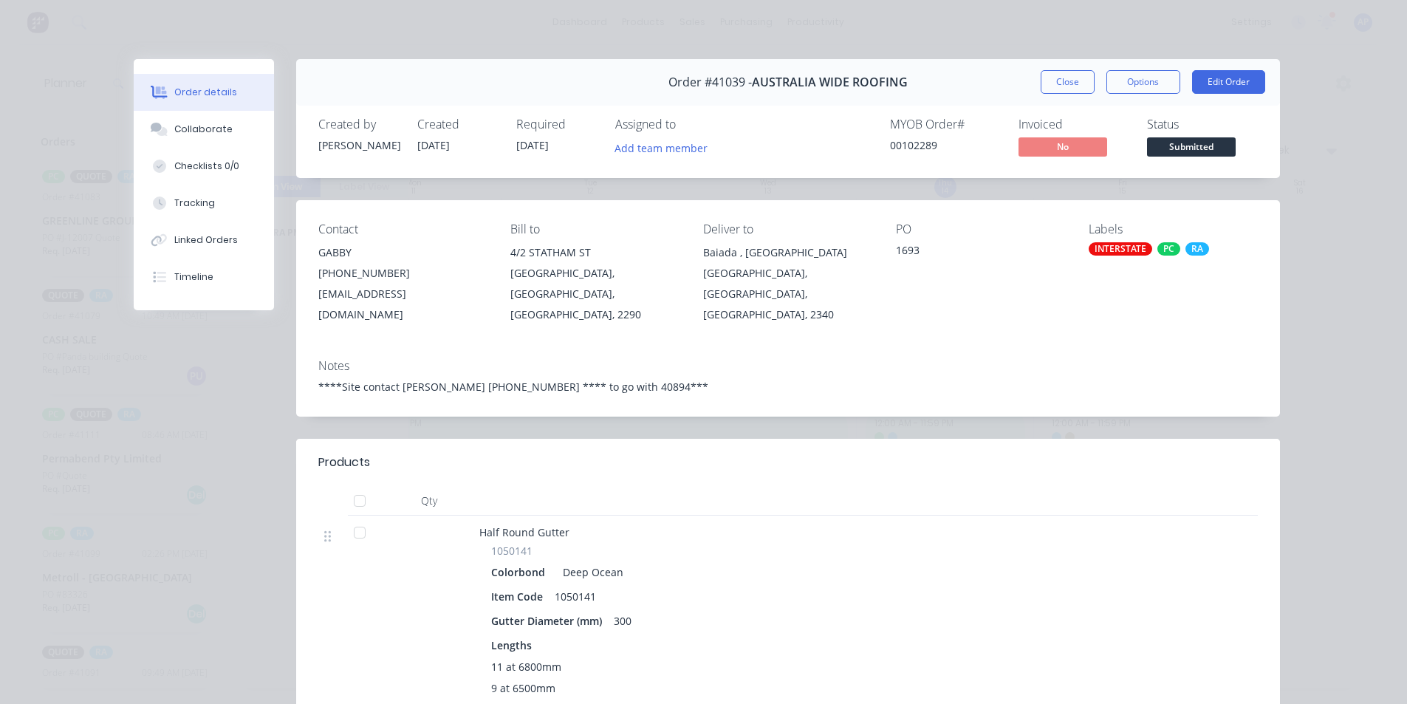
click at [727, 80] on span "Order #41039 -" at bounding box center [710, 82] width 83 height 14
copy span "41039"
click at [1073, 78] on button "Close" at bounding box center [1068, 82] width 54 height 24
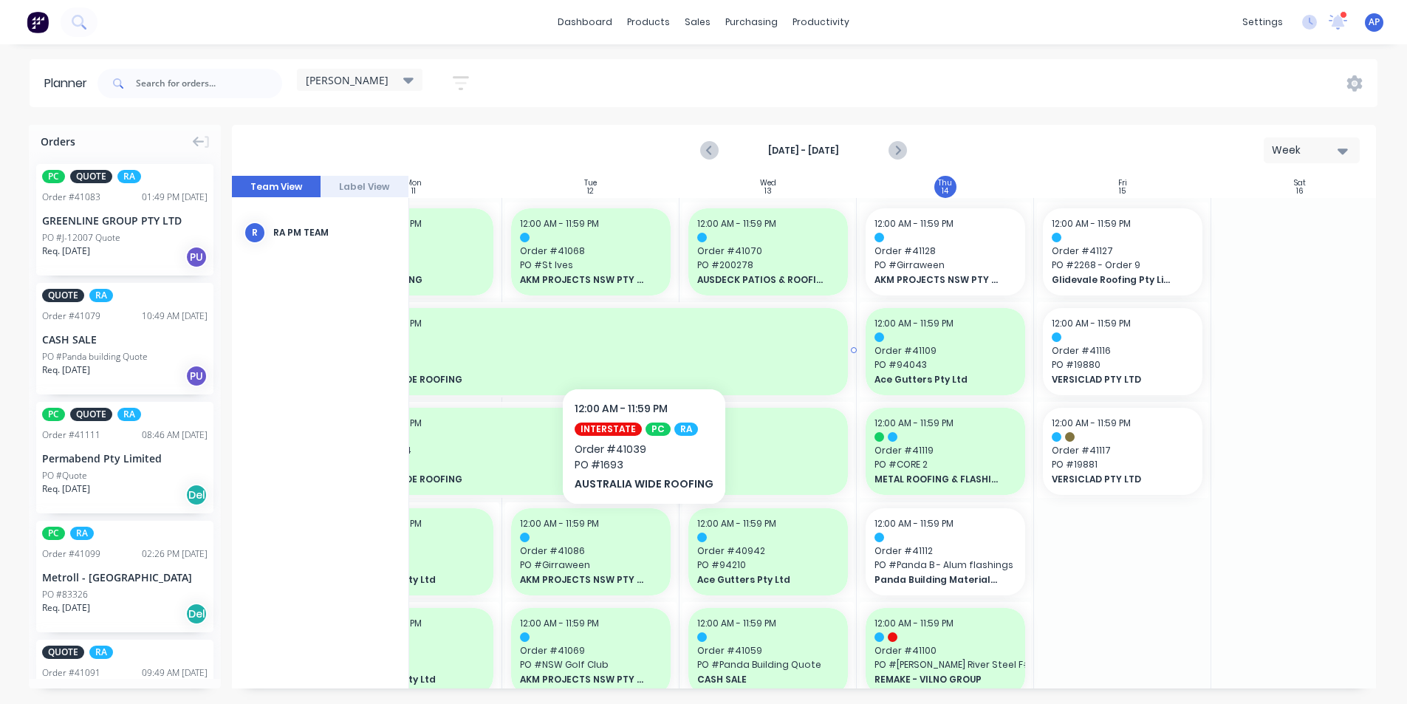
click at [641, 343] on div "12:00 AM - 11:59 PM Order # 41039 PO # 1693 AUSTRALIA WIDE ROOFING" at bounding box center [591, 351] width 514 height 87
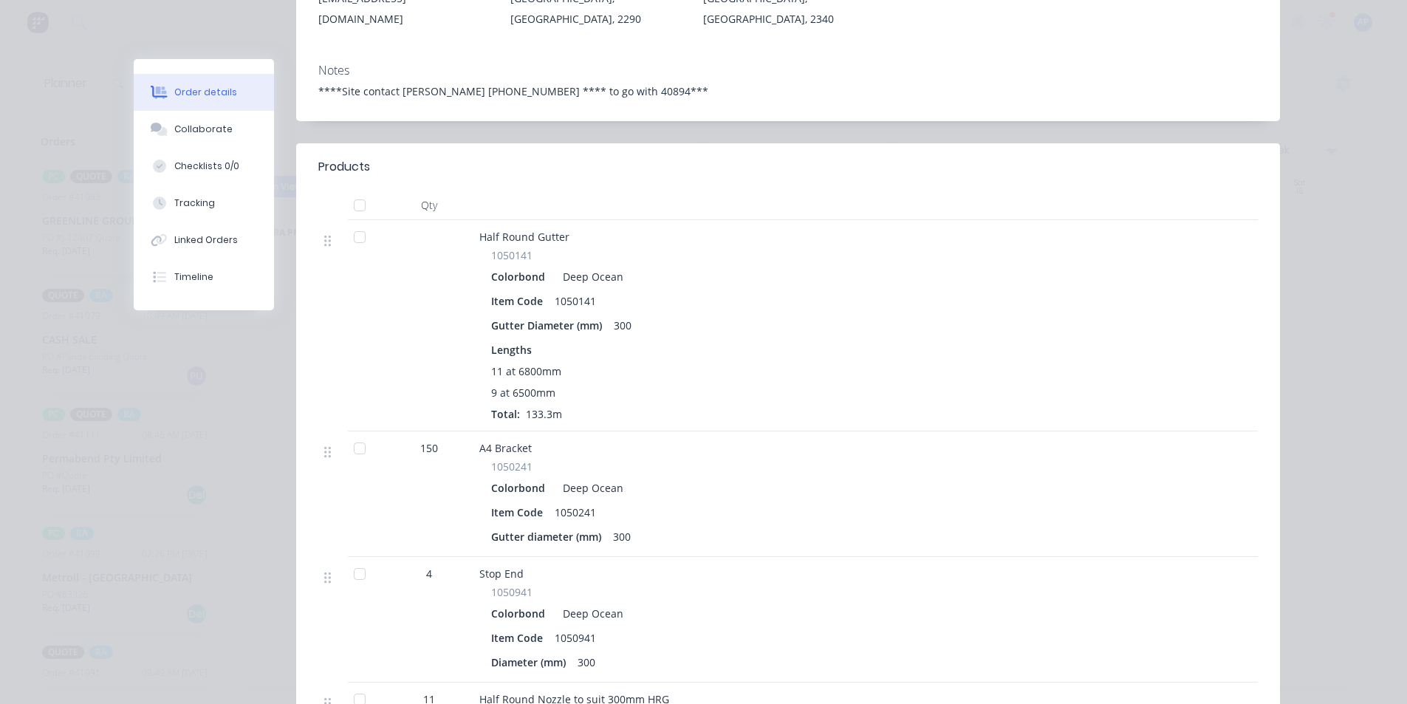
scroll to position [369, 0]
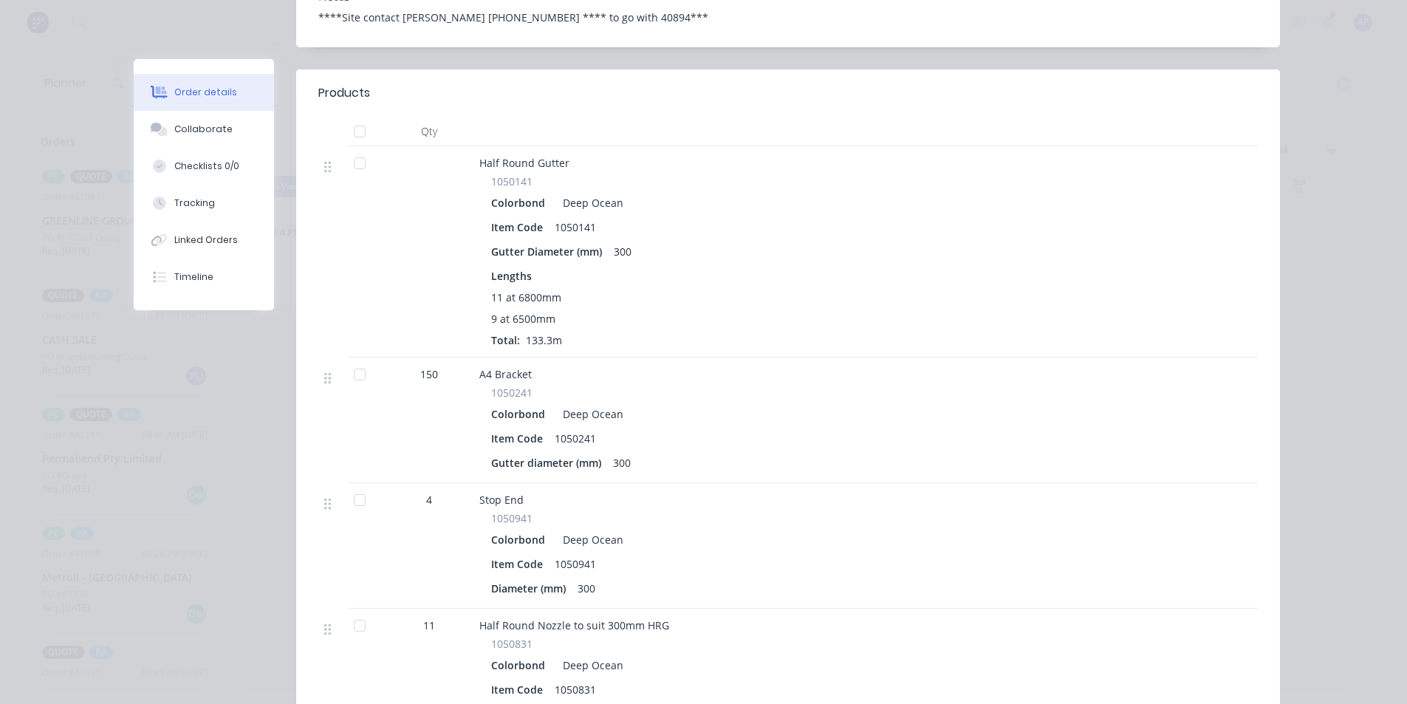
click at [660, 529] on div "Colorbond Deep Ocean" at bounding box center [768, 539] width 555 height 21
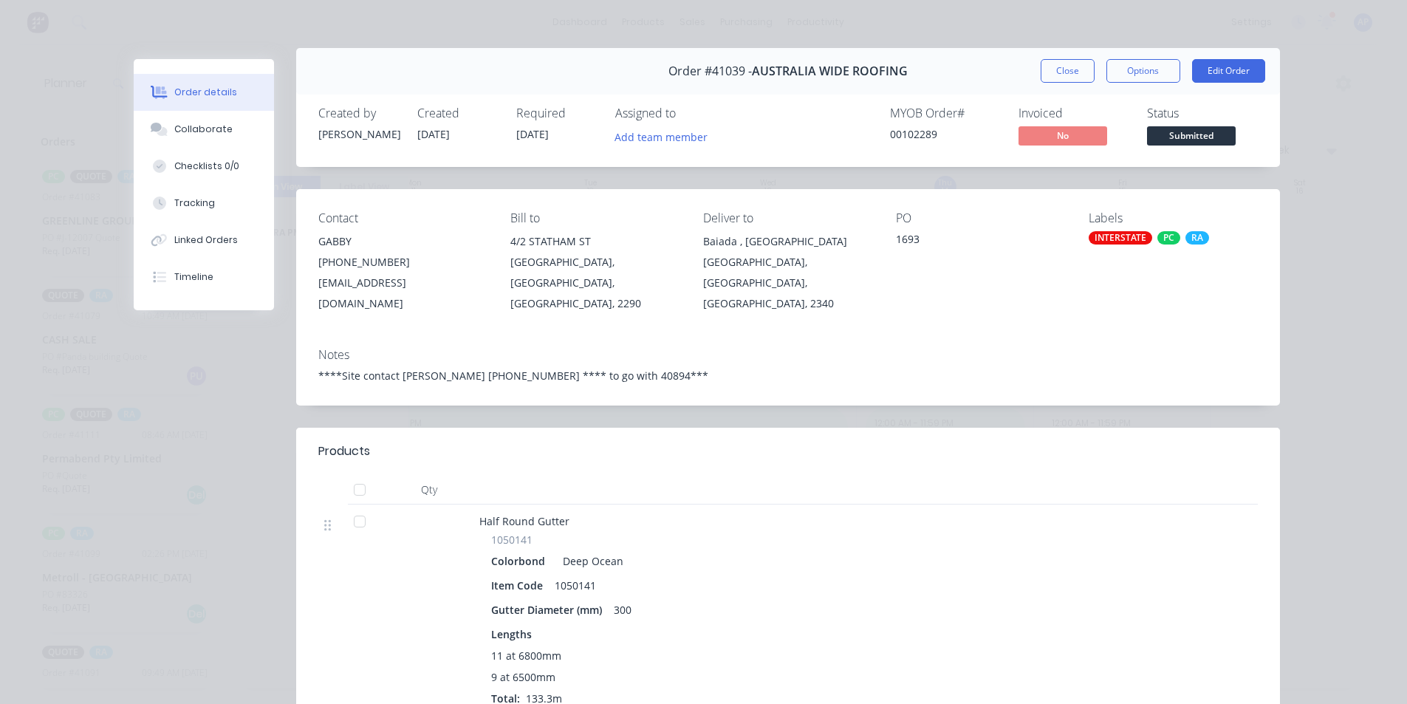
scroll to position [0, 0]
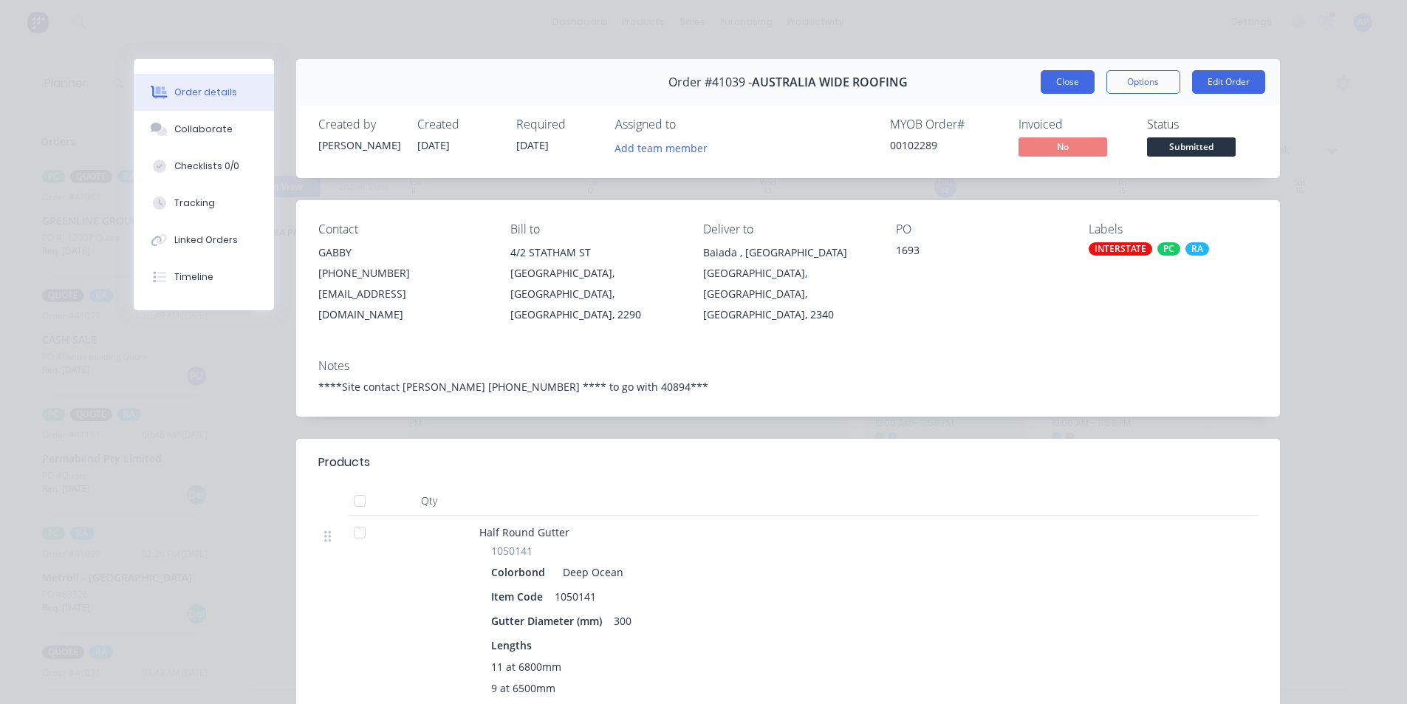
click at [1053, 81] on button "Close" at bounding box center [1068, 82] width 54 height 24
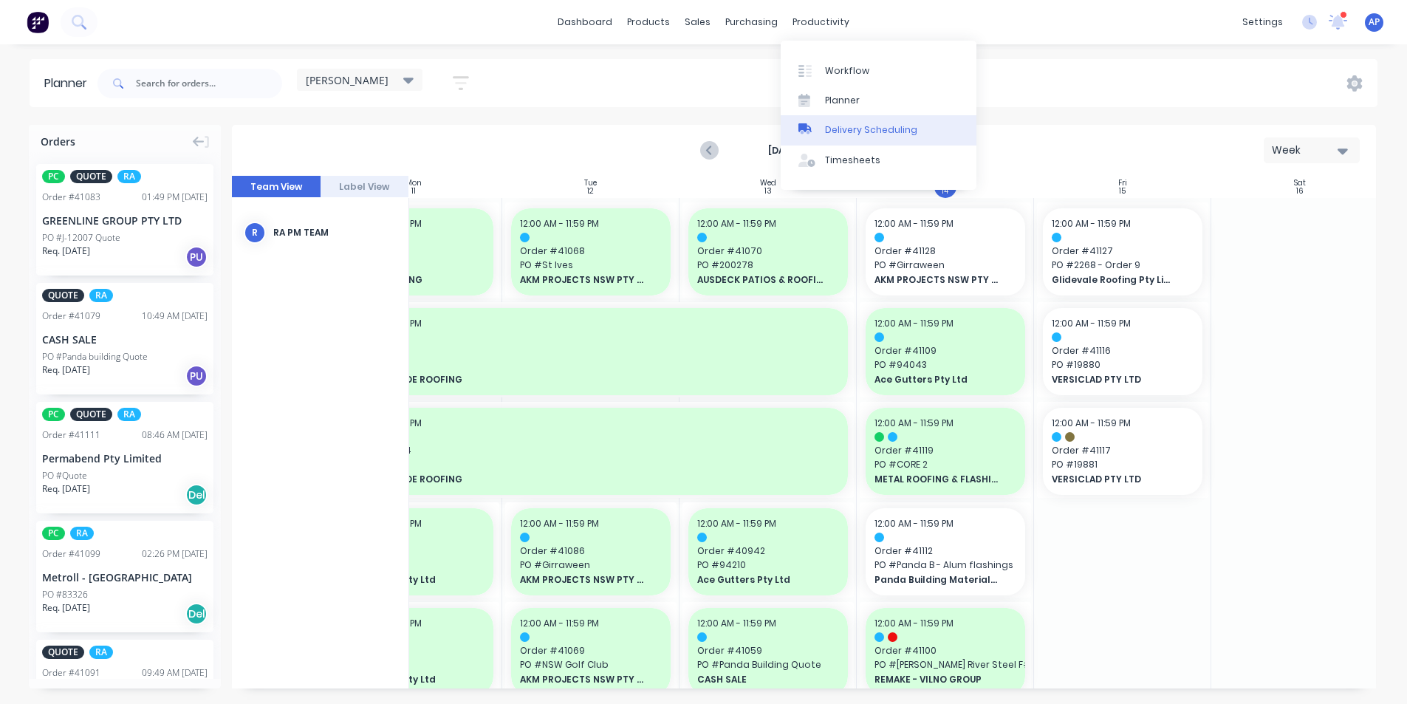
click at [824, 119] on link "Delivery Scheduling" at bounding box center [879, 130] width 196 height 30
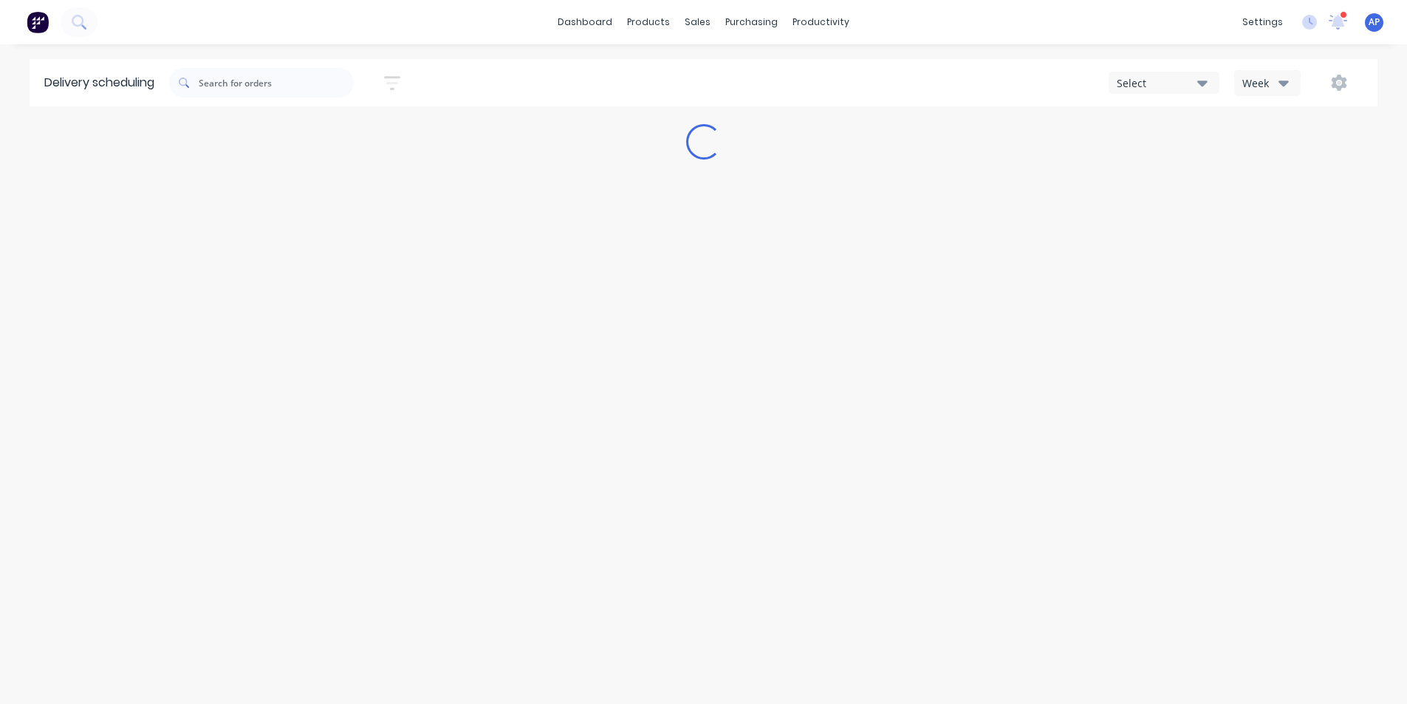
click at [1310, 103] on div "Sort by Most recent Created date Required date Order number Customer name Most …" at bounding box center [773, 82] width 1208 height 41
click at [1289, 86] on button "Week" at bounding box center [1267, 83] width 66 height 26
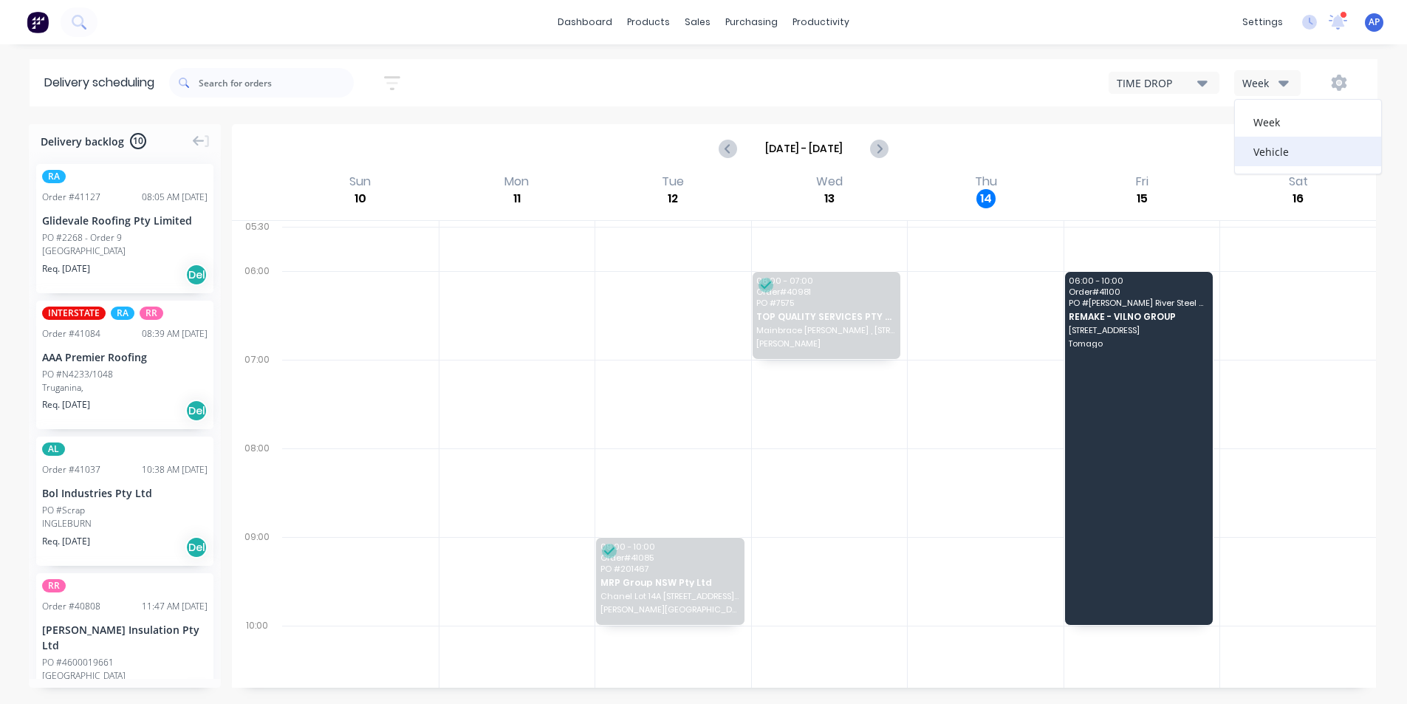
click at [1286, 159] on div "Vehicle" at bounding box center [1308, 152] width 146 height 30
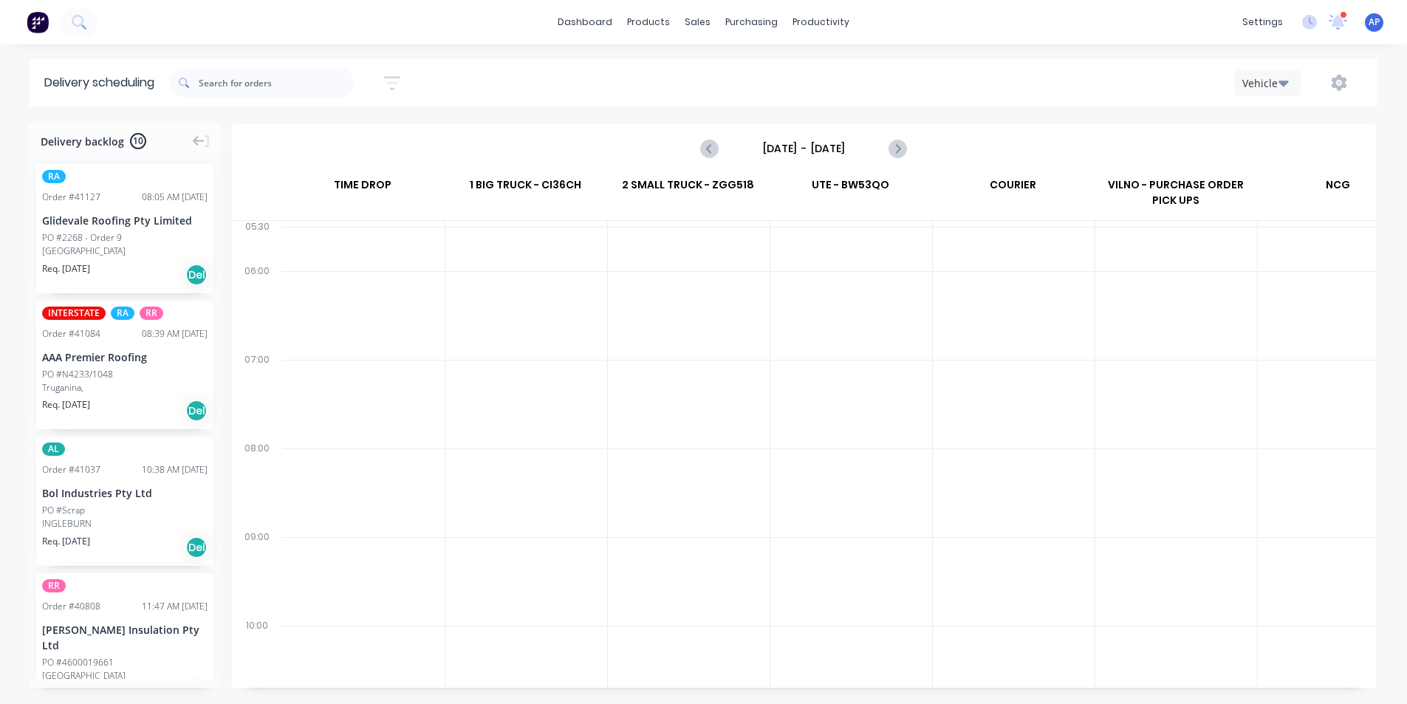
scroll to position [0, 1]
click at [794, 148] on input "[DATE] - [DATE]" at bounding box center [804, 148] width 146 height 22
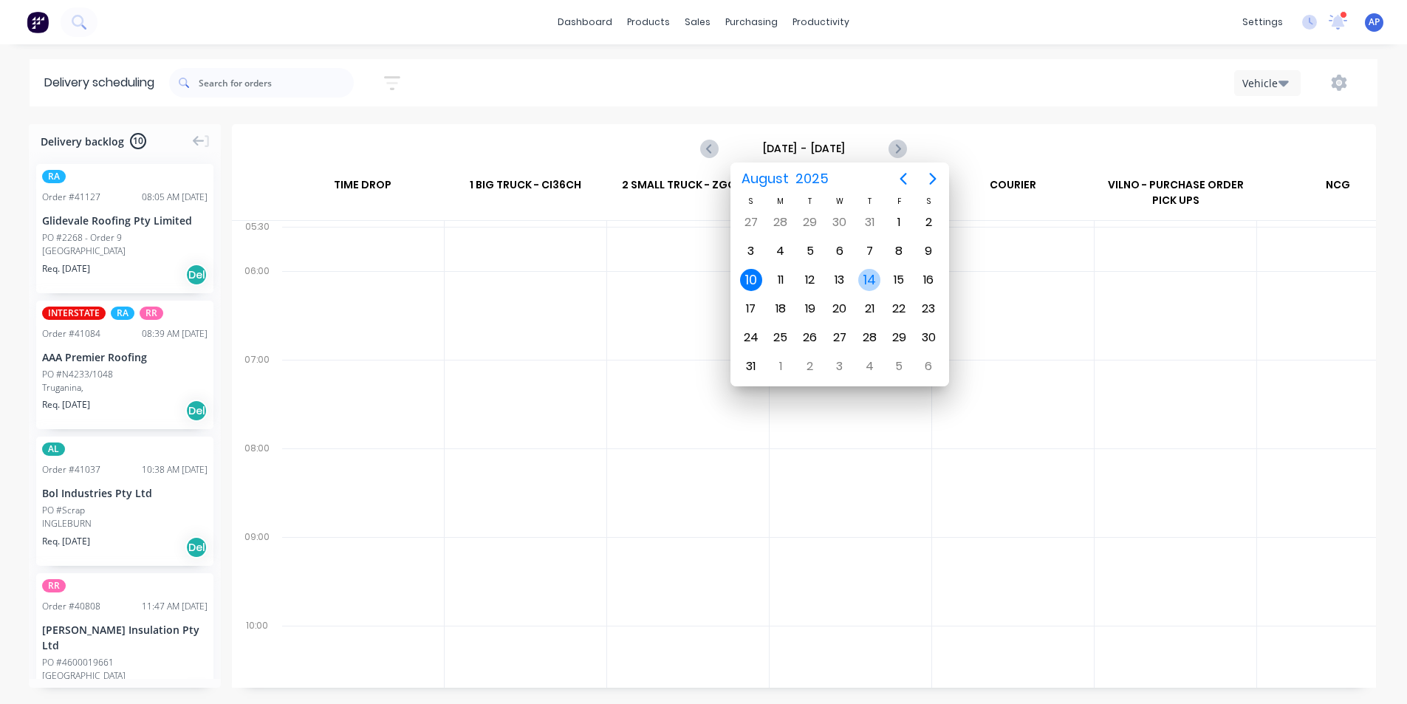
click at [868, 280] on div "14" at bounding box center [869, 280] width 22 height 22
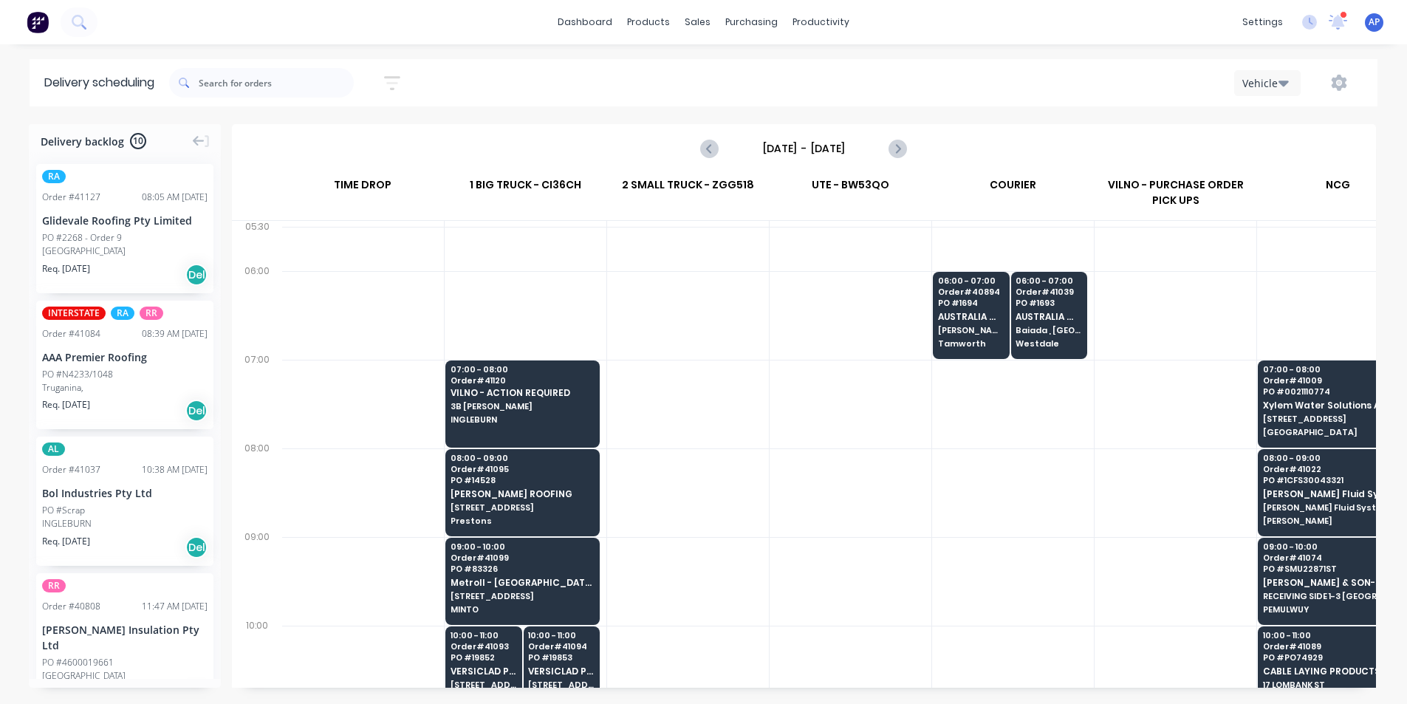
click at [824, 558] on div at bounding box center [851, 581] width 162 height 89
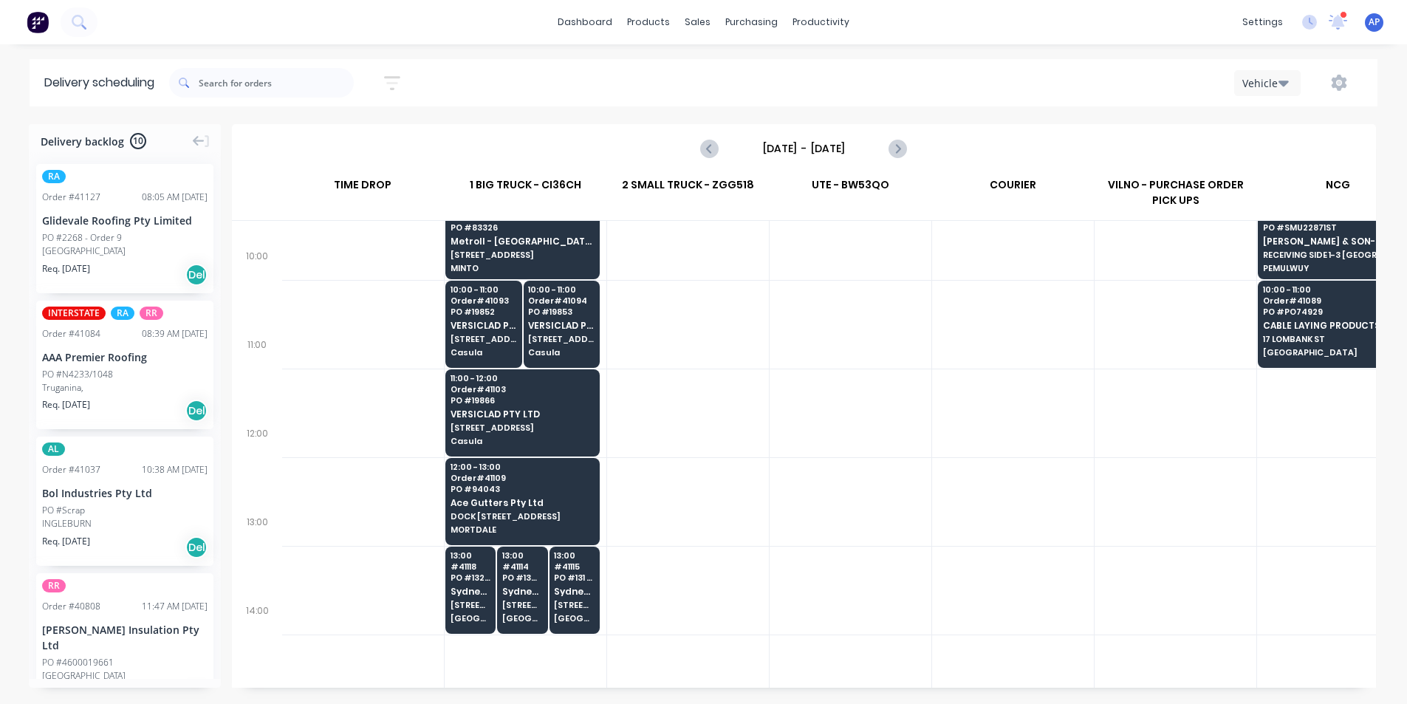
scroll to position [369, 1]
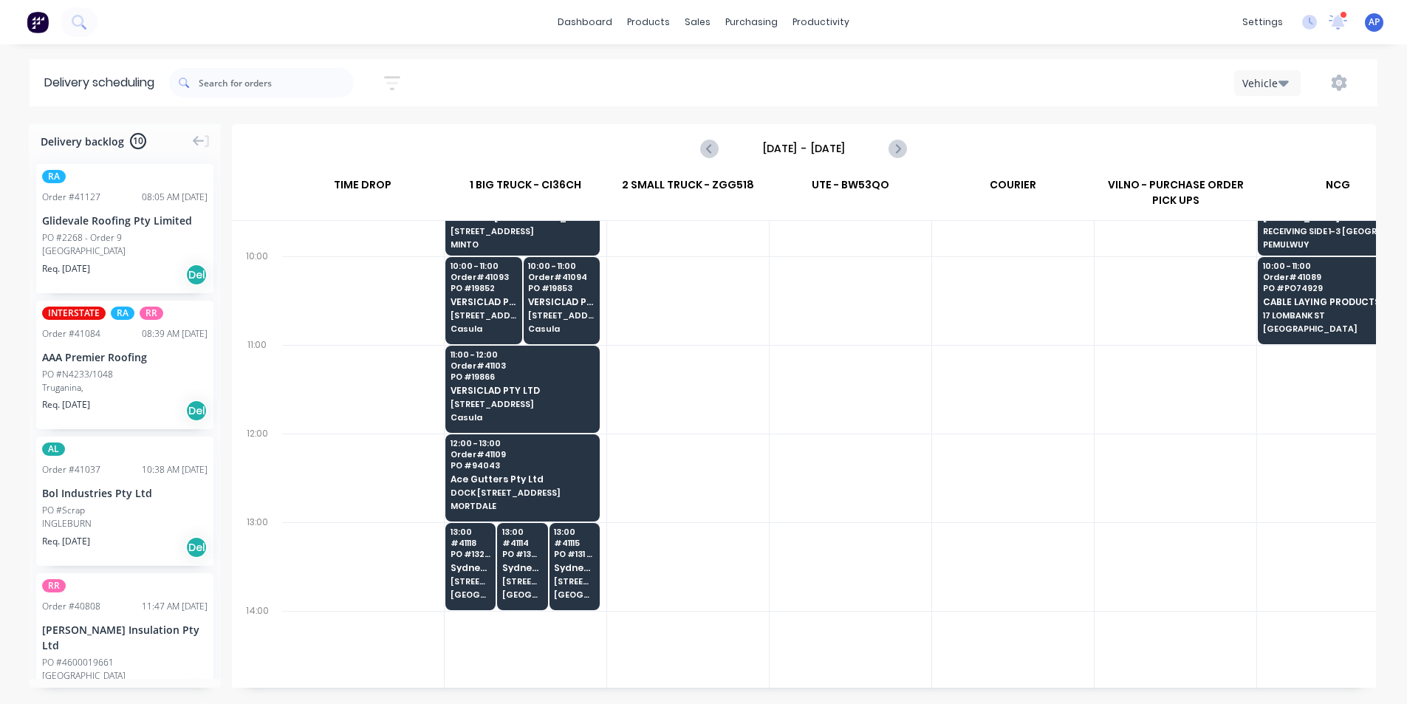
click at [1028, 584] on div at bounding box center [1013, 566] width 162 height 89
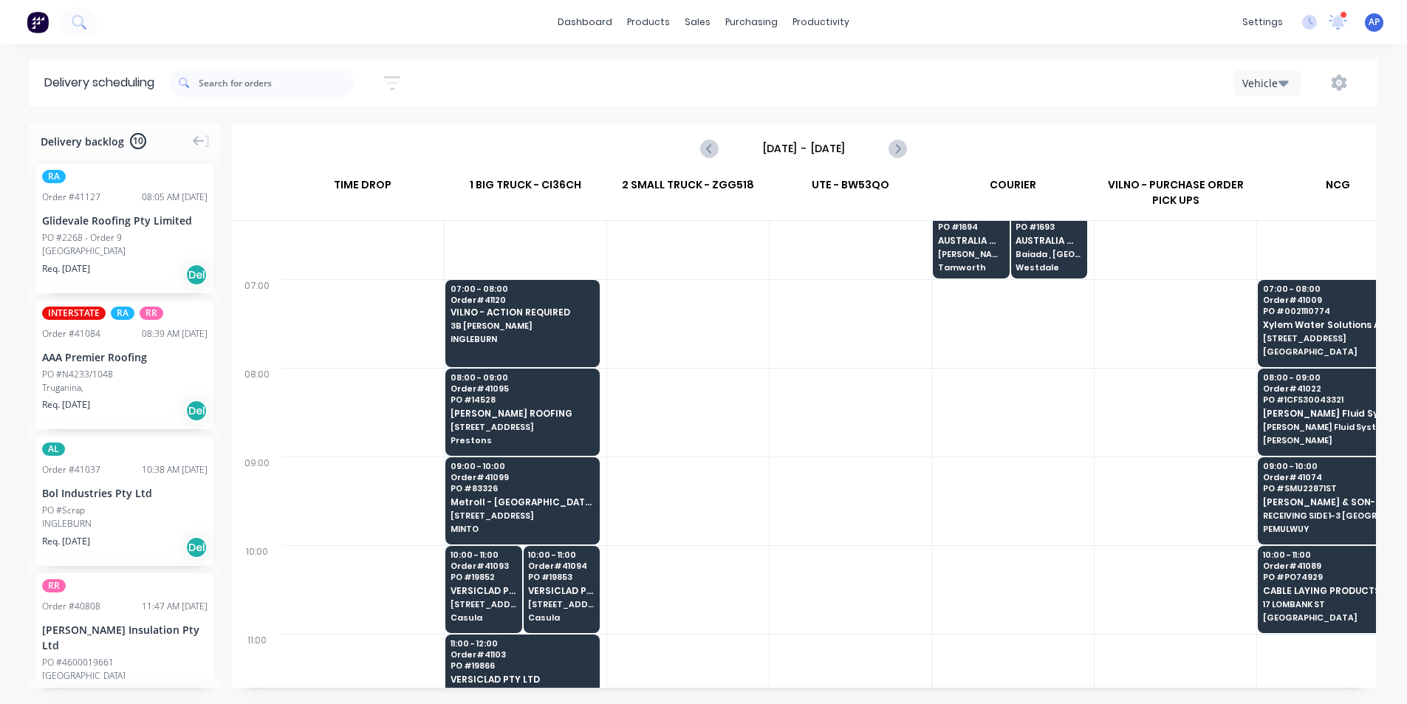
scroll to position [74, 1]
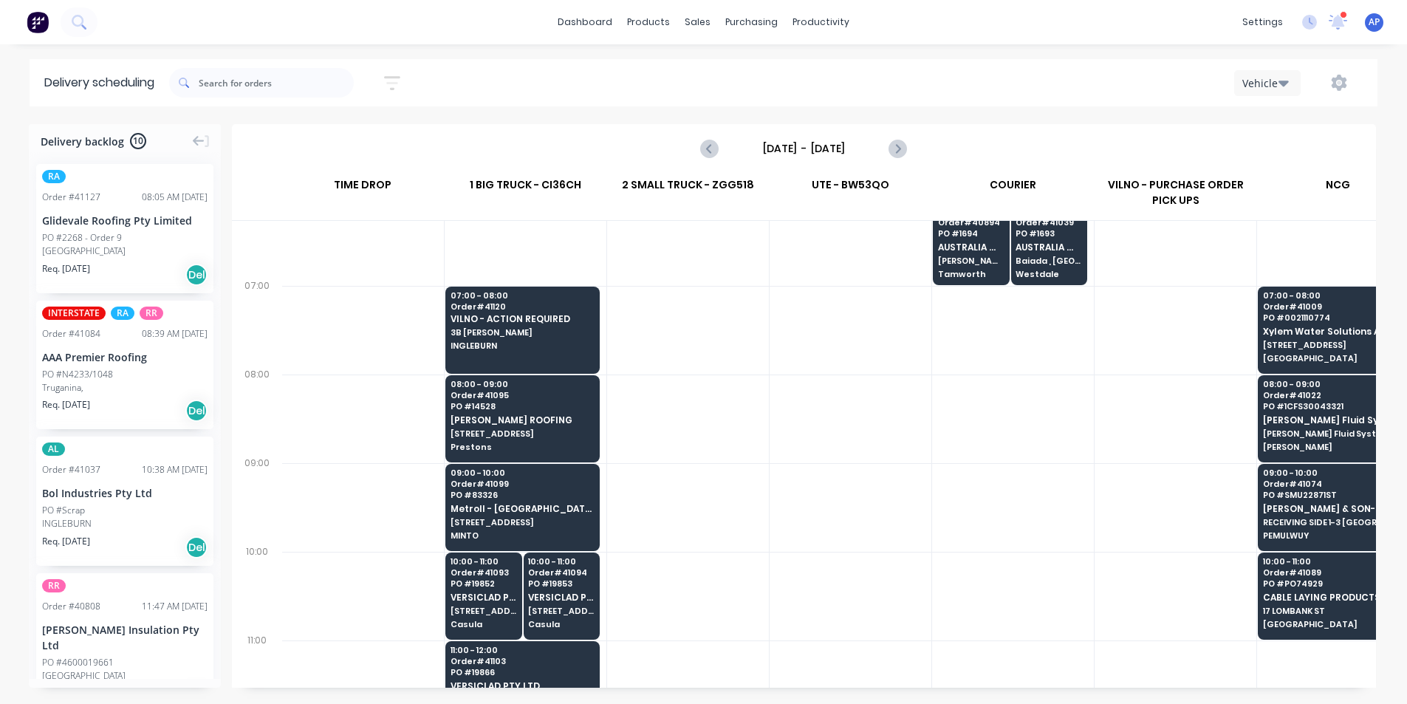
drag, startPoint x: 960, startPoint y: 472, endPoint x: 914, endPoint y: 475, distance: 45.2
click at [947, 476] on div at bounding box center [1013, 507] width 162 height 89
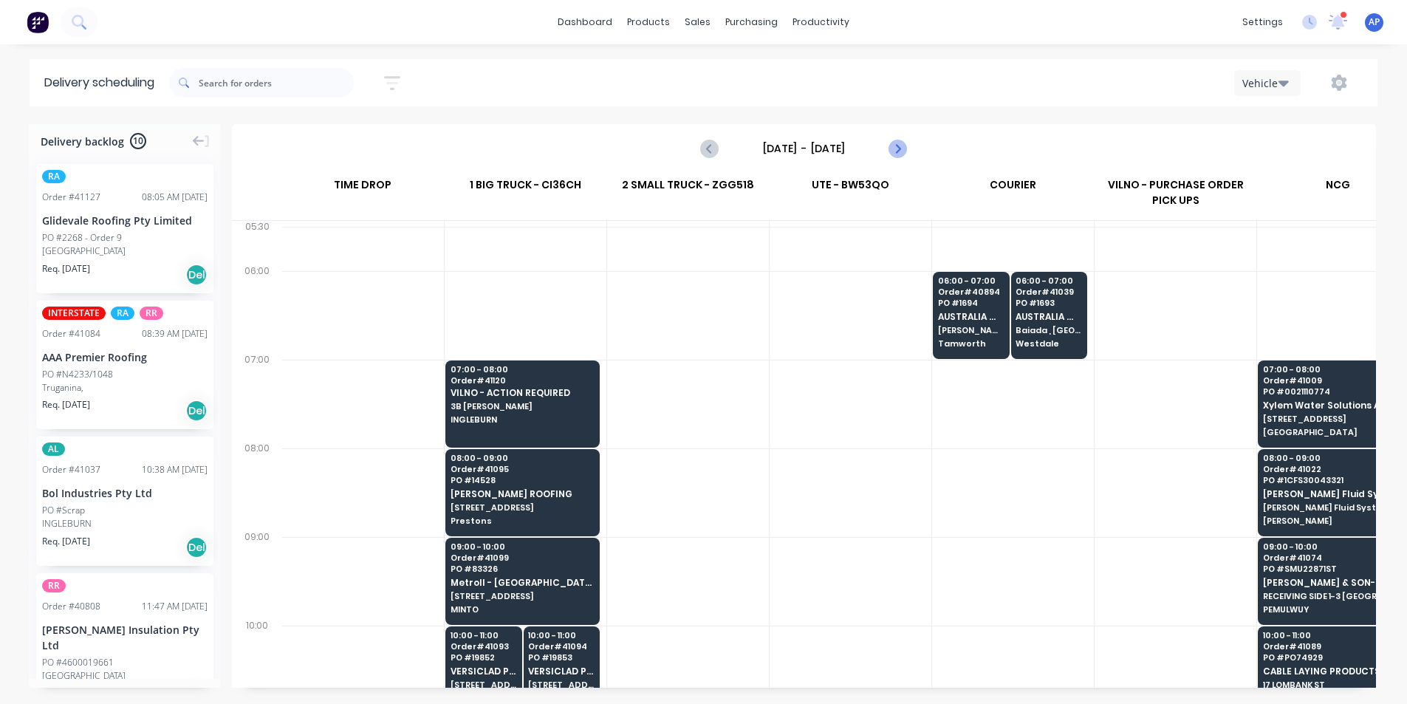
click at [900, 146] on icon "Next page" at bounding box center [898, 149] width 18 height 18
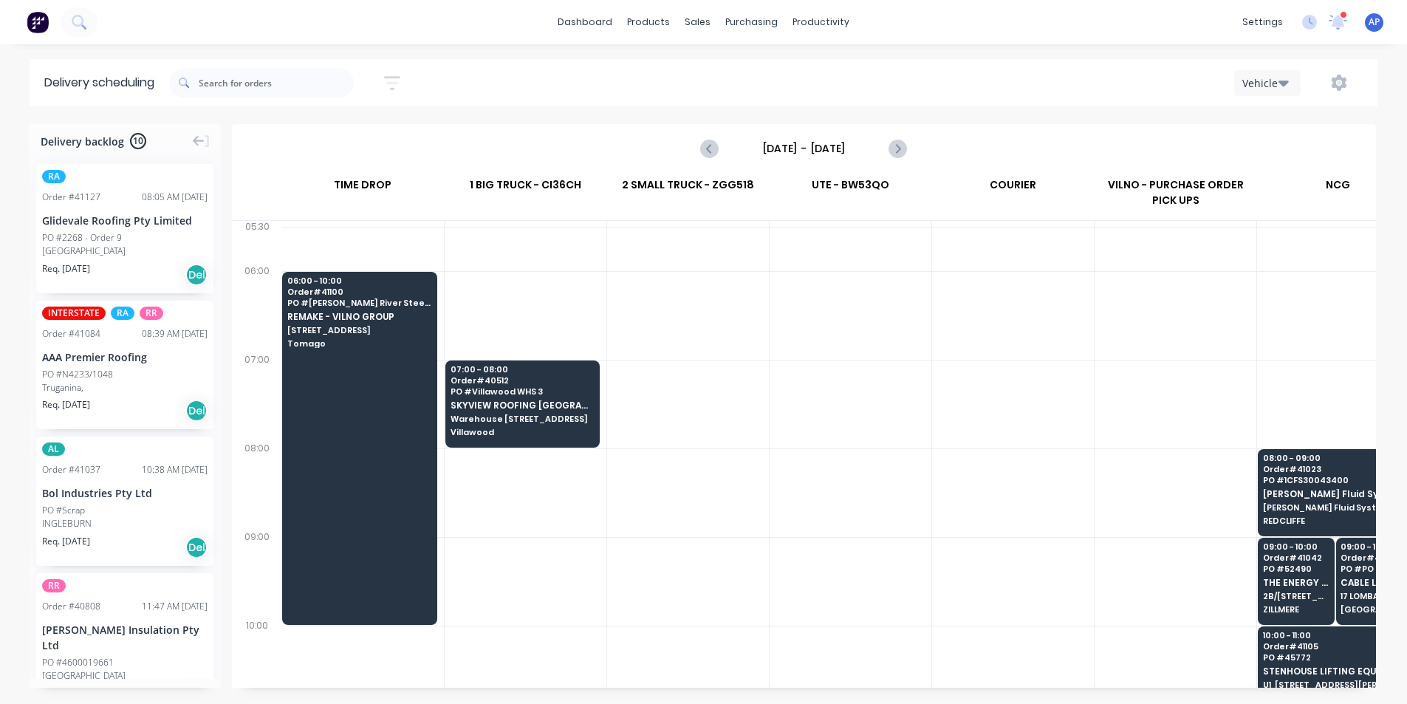
scroll to position [295, 1]
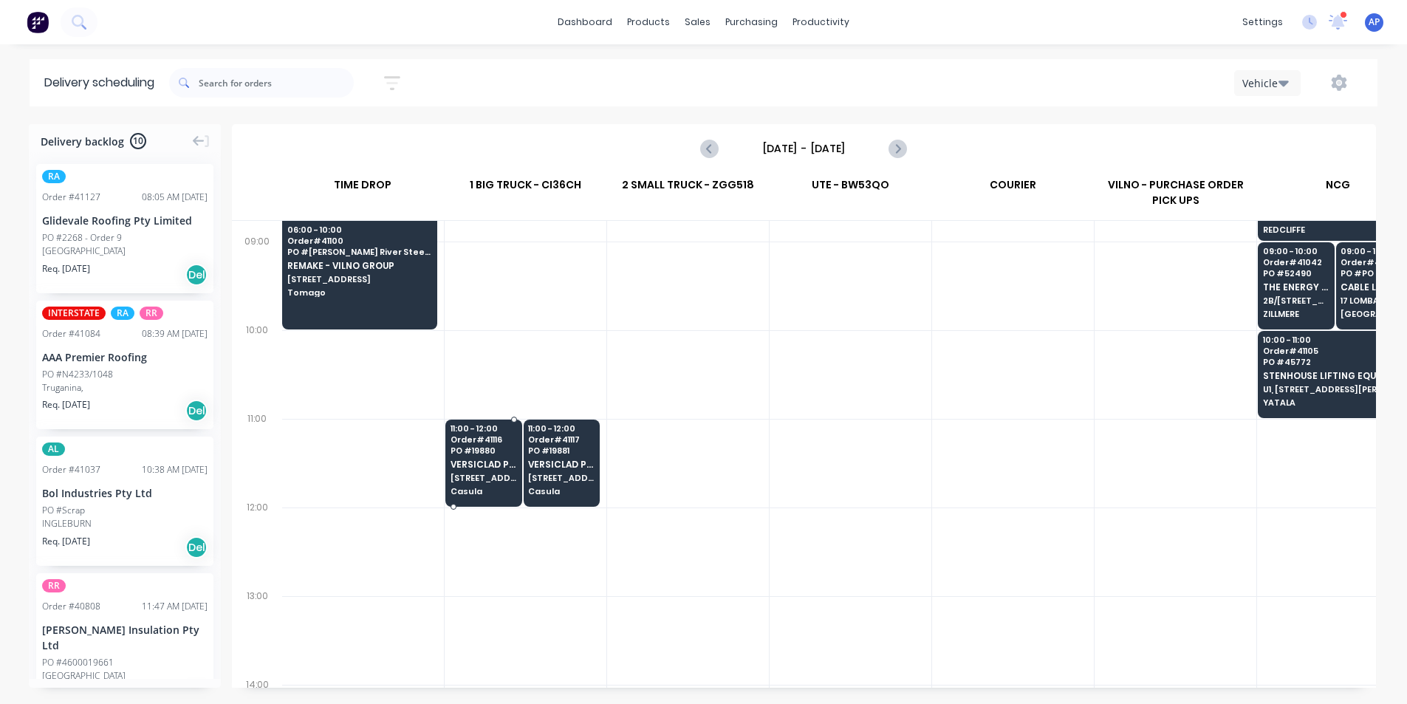
click at [478, 472] on div "11:00 - 12:00 Order # 41116 PO # 19880 VERSICLAD PTY LTD [STREET_ADDRESS]" at bounding box center [483, 461] width 75 height 83
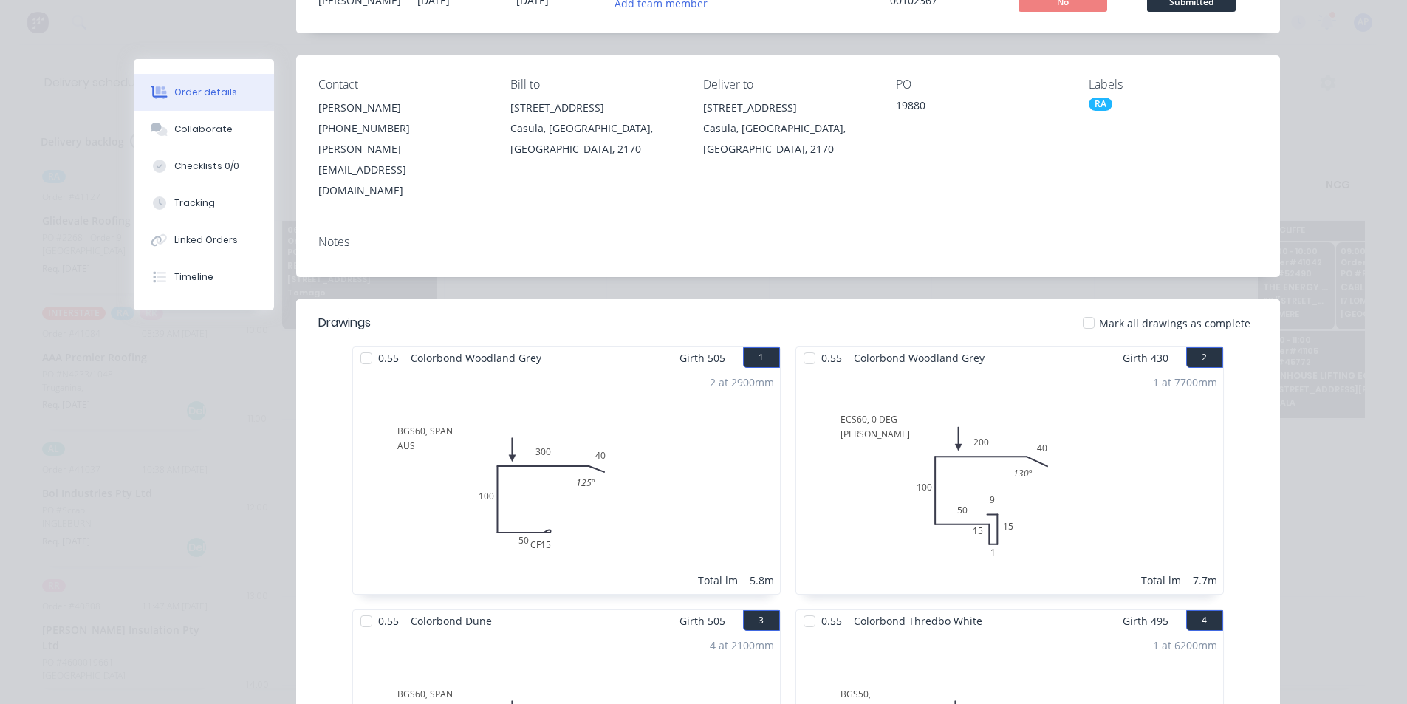
scroll to position [0, 0]
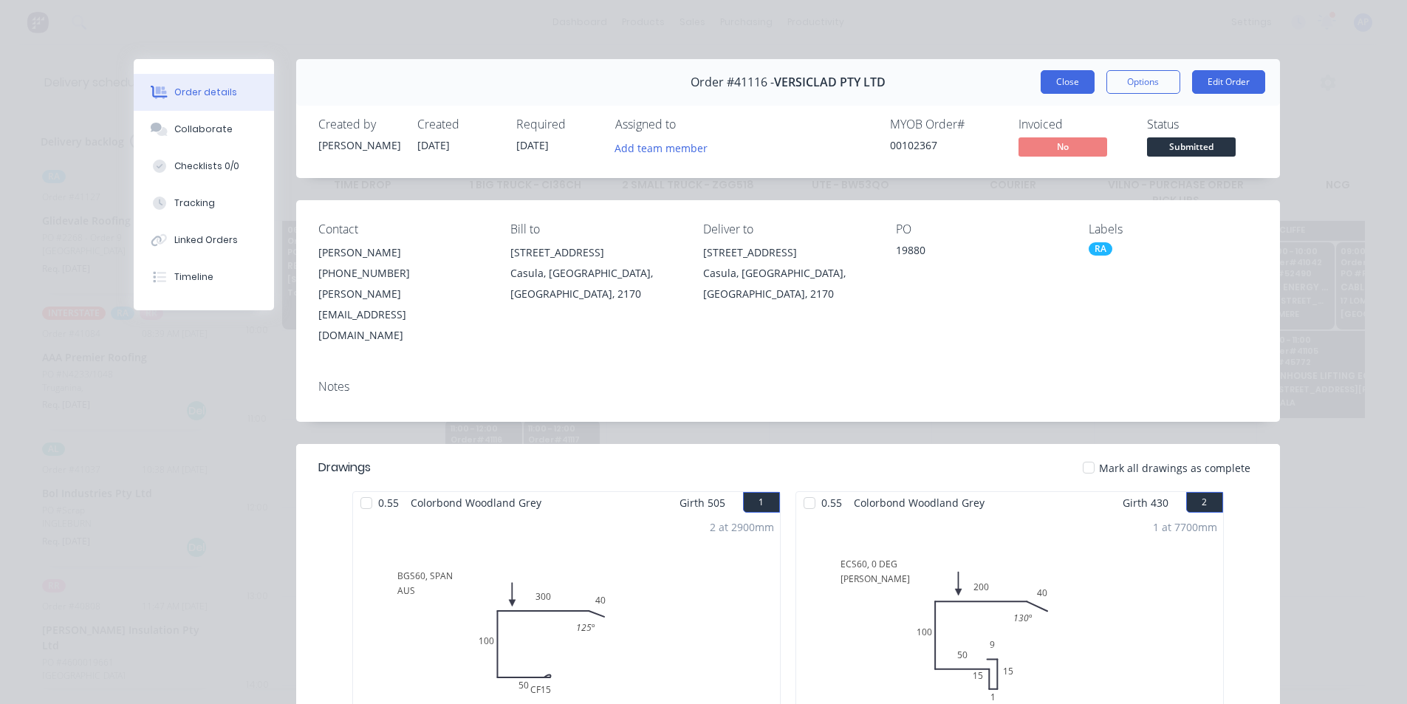
click at [1065, 78] on button "Close" at bounding box center [1068, 82] width 54 height 24
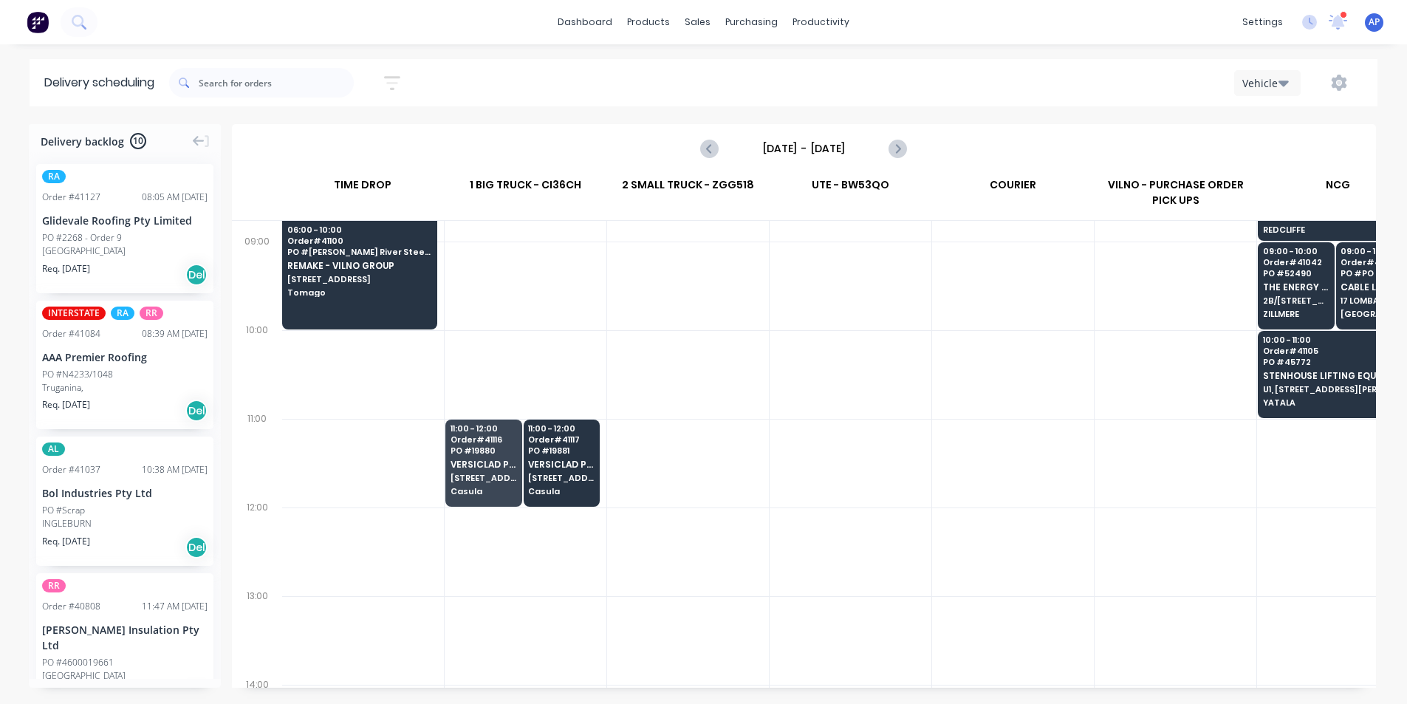
click at [989, 440] on div at bounding box center [1013, 463] width 162 height 89
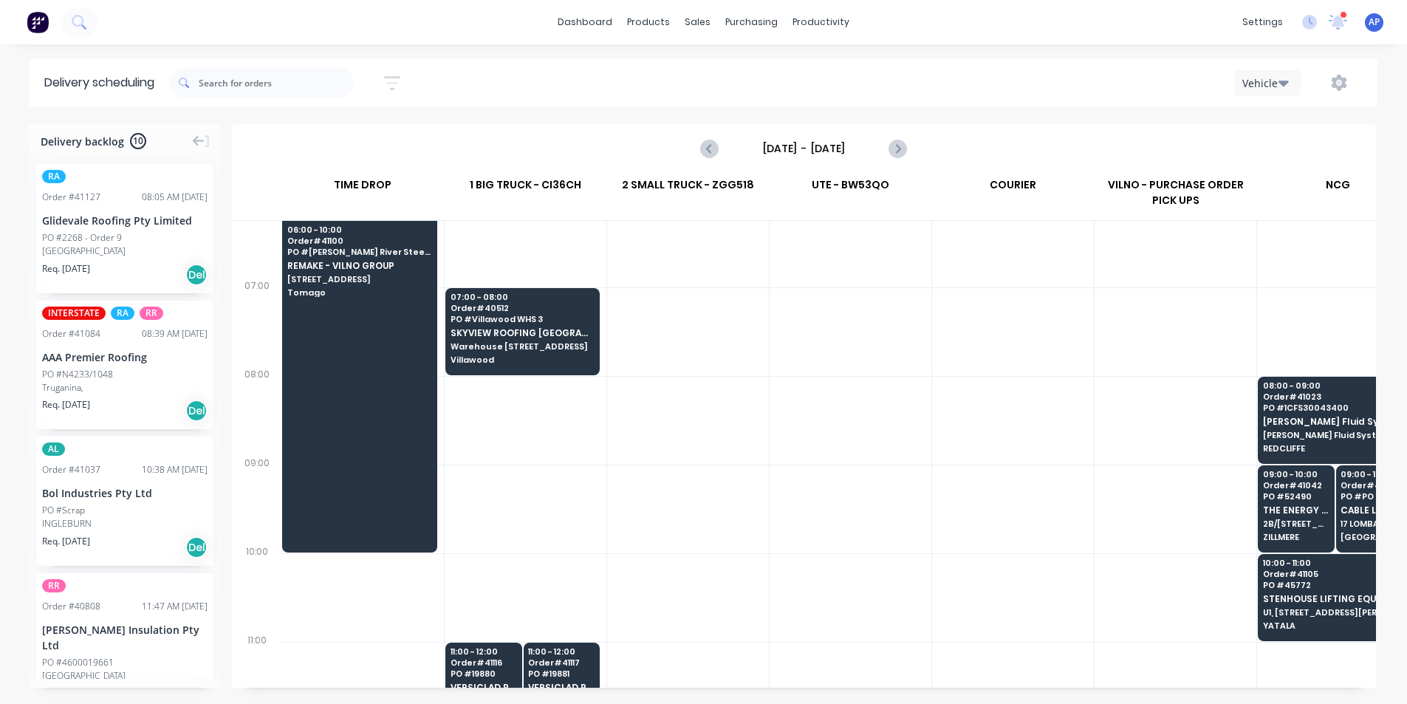
scroll to position [74, 1]
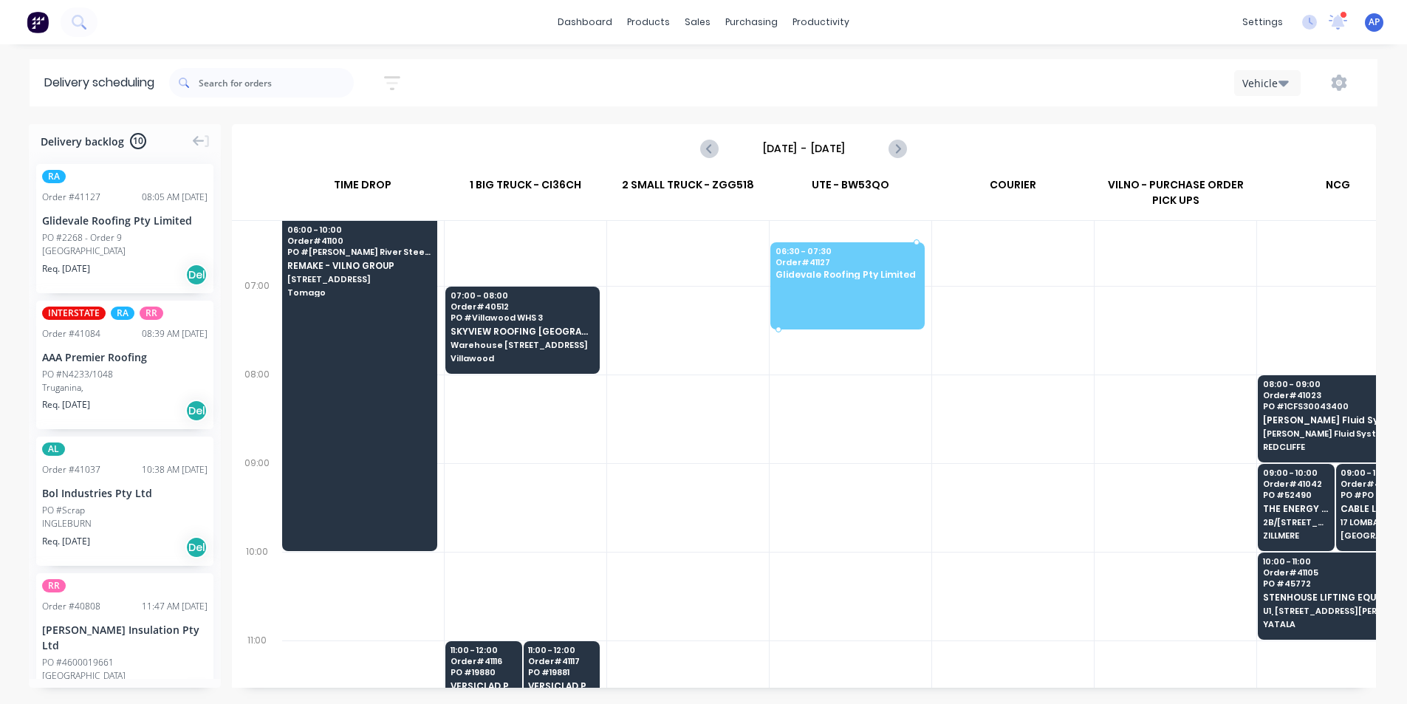
drag, startPoint x: 120, startPoint y: 252, endPoint x: 821, endPoint y: 268, distance: 700.5
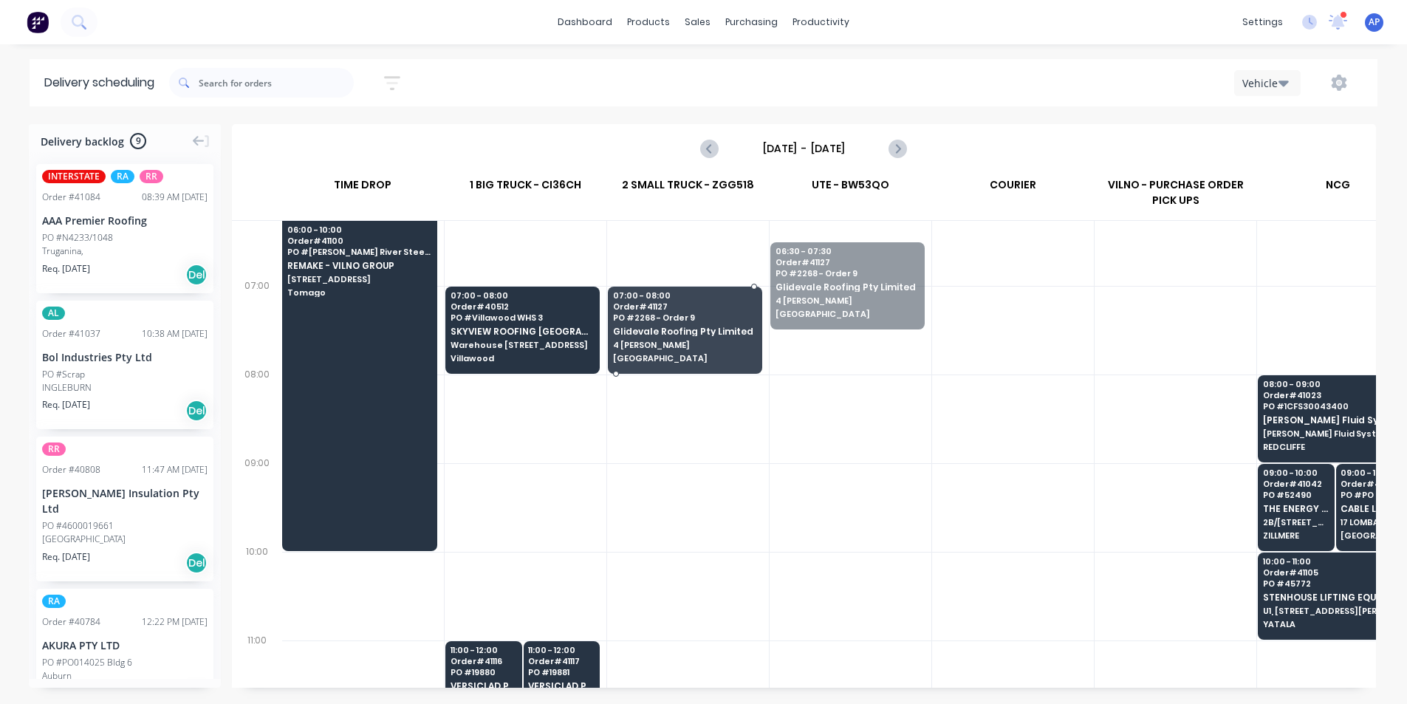
drag, startPoint x: 864, startPoint y: 290, endPoint x: 730, endPoint y: 346, distance: 145.0
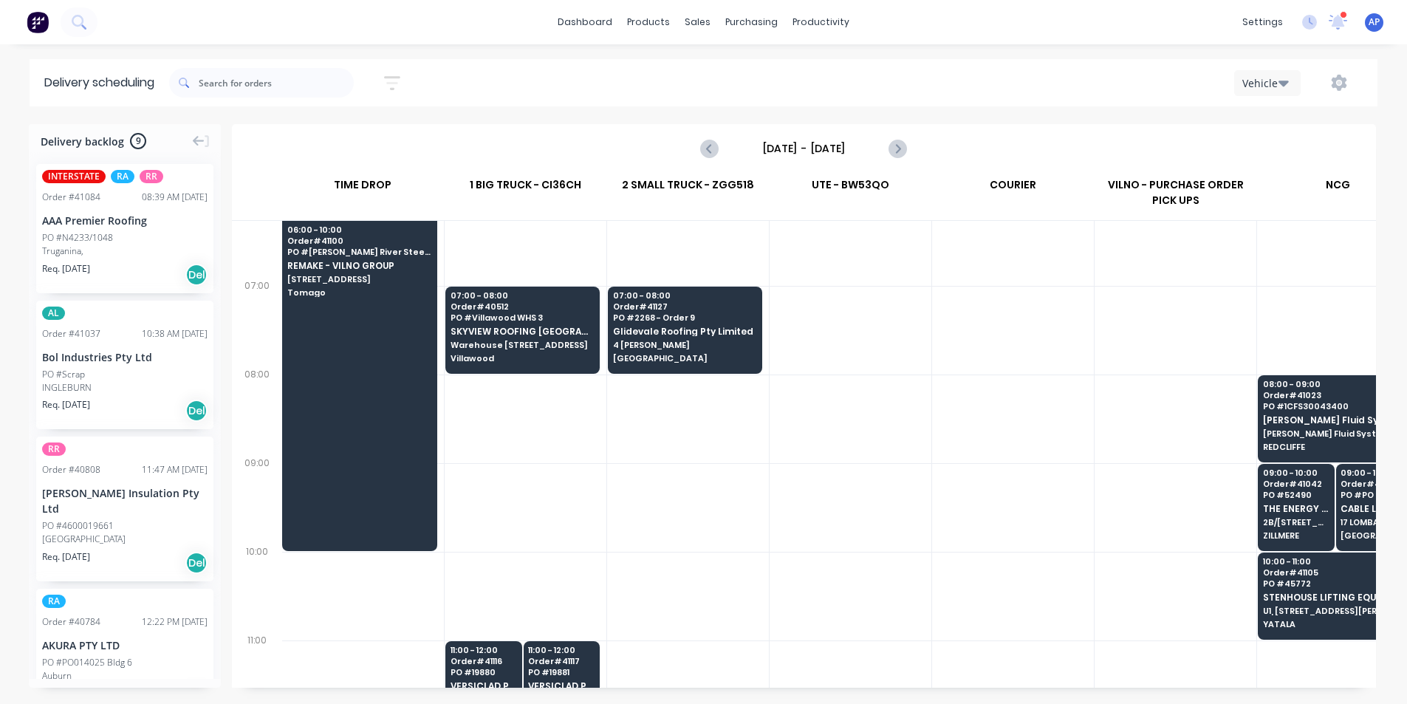
click at [694, 376] on div at bounding box center [688, 419] width 162 height 89
click at [689, 343] on span "4 [PERSON_NAME]" at bounding box center [684, 345] width 143 height 9
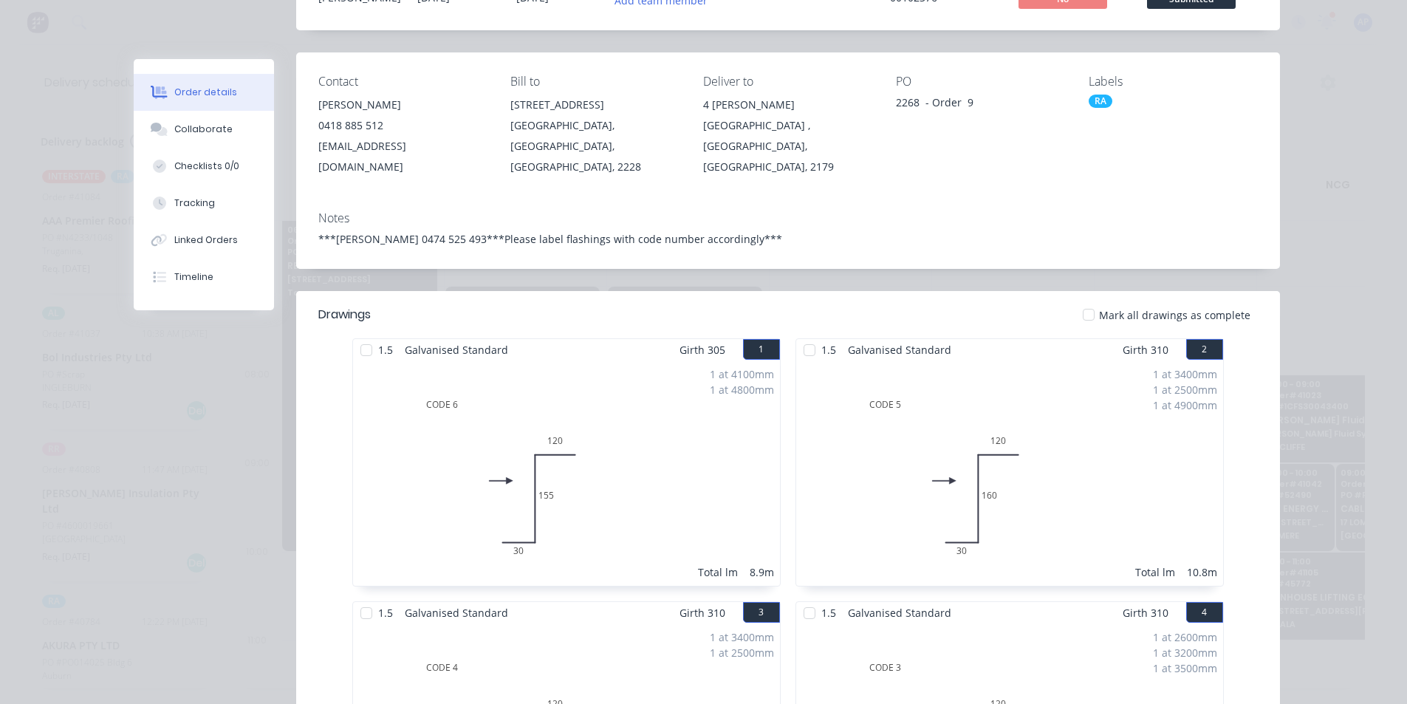
scroll to position [0, 0]
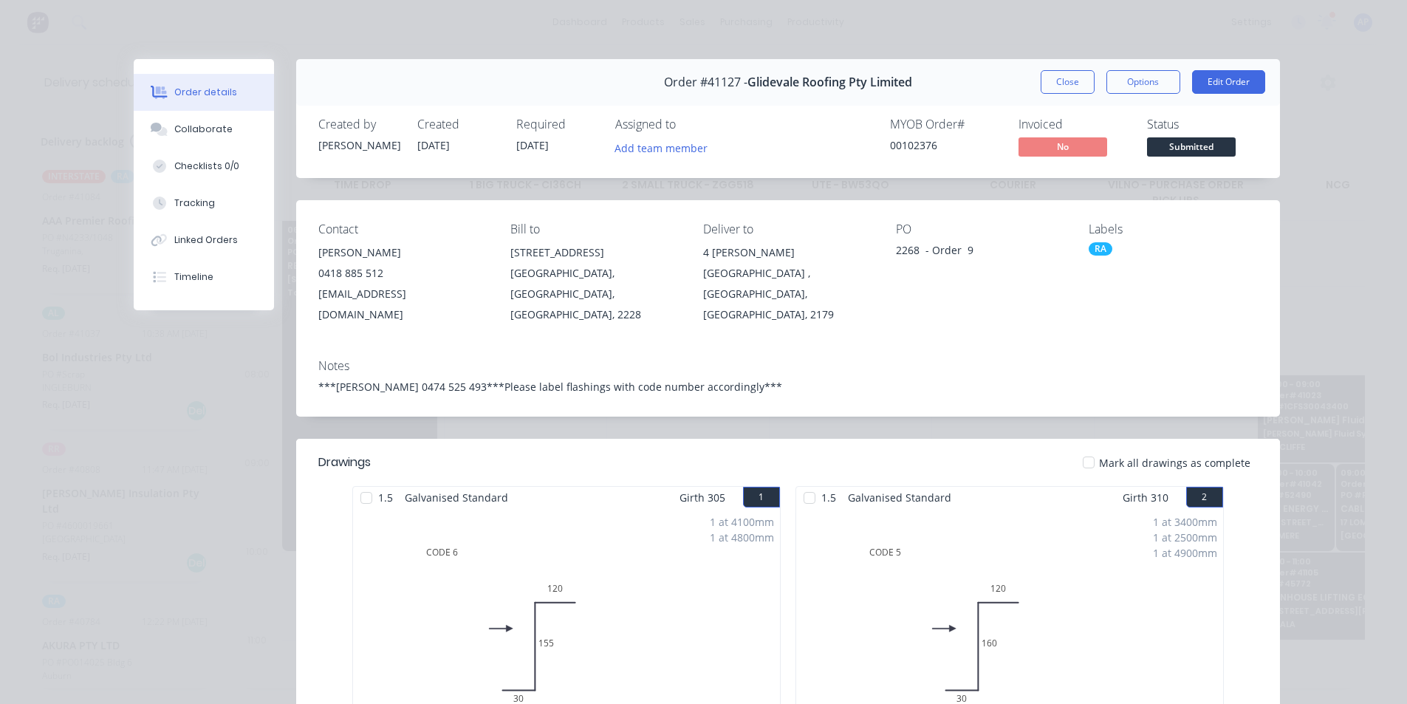
click at [1061, 49] on div "Order details Collaborate Checklists 0/0 Tracking Linked Orders Timeline Order …" at bounding box center [703, 352] width 1407 height 704
click at [1064, 89] on button "Close" at bounding box center [1068, 82] width 54 height 24
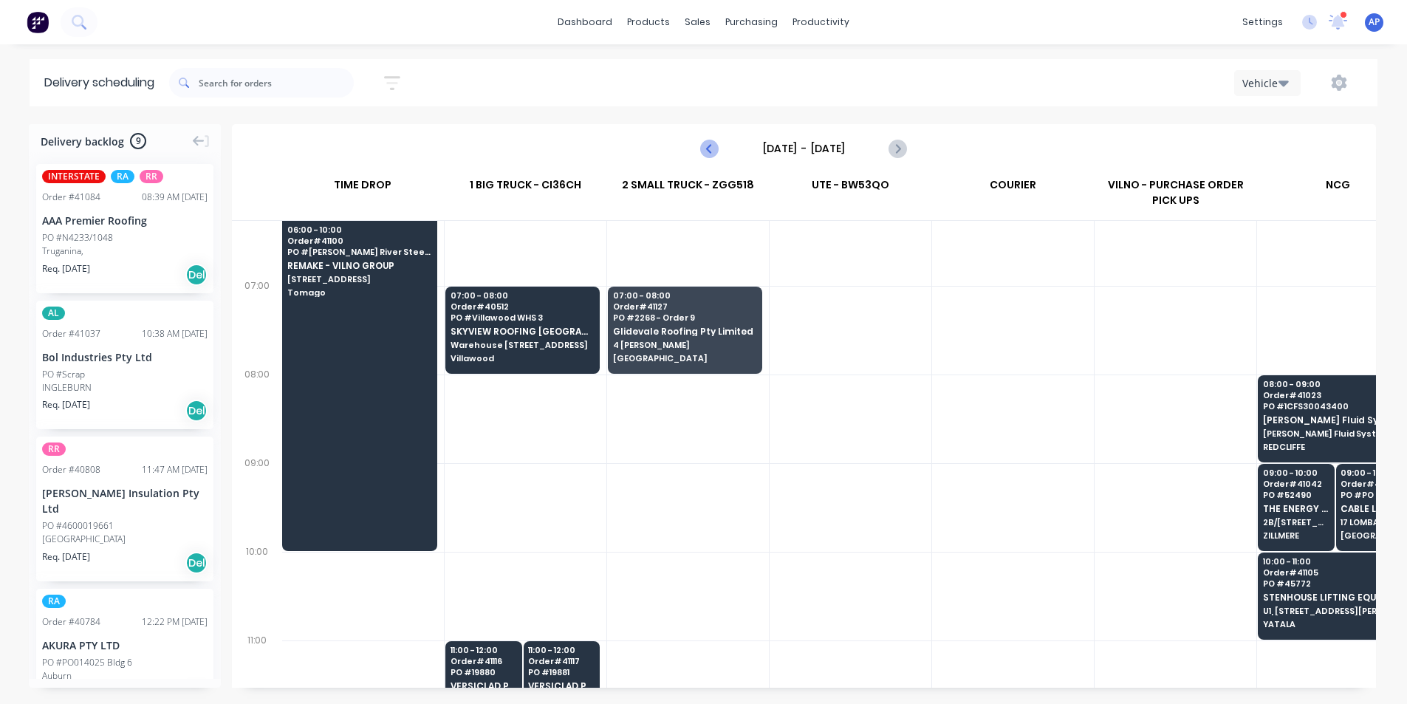
click at [708, 154] on icon "Previous page" at bounding box center [711, 149] width 18 height 18
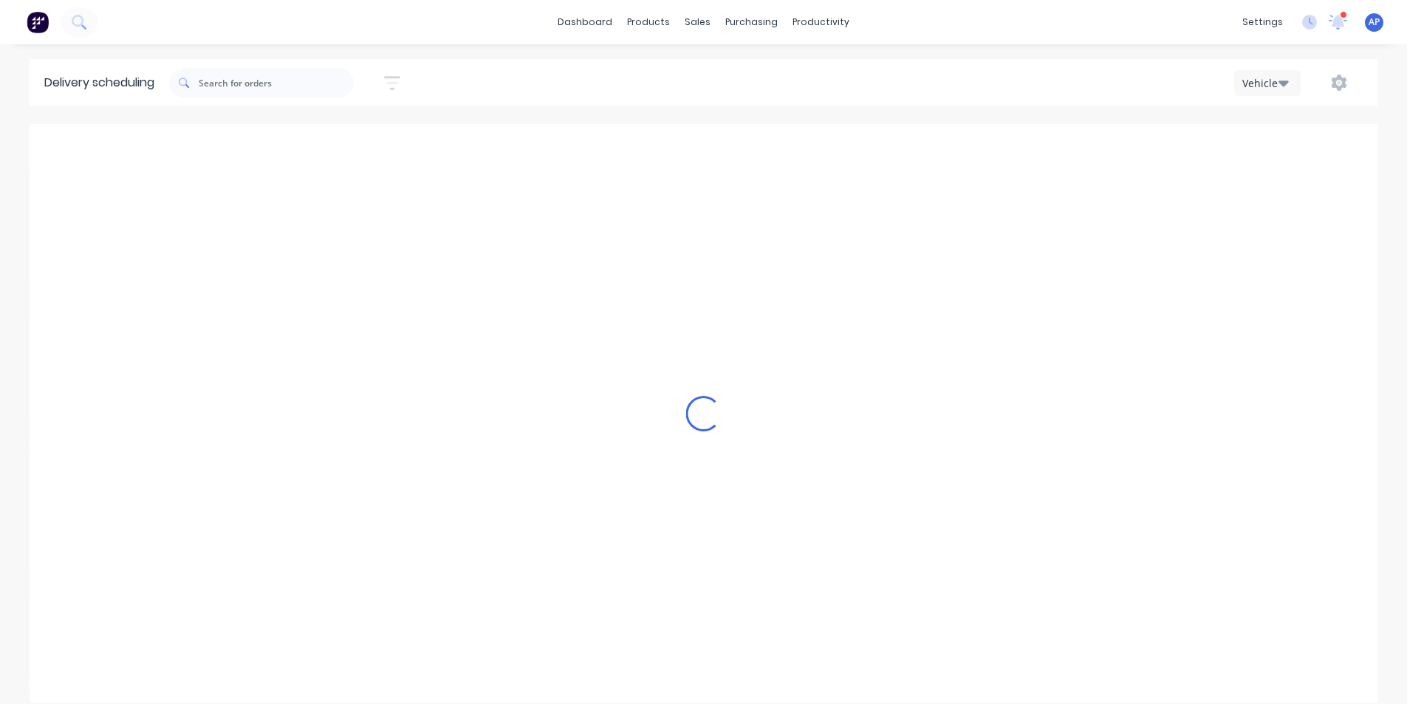
type input "[DATE] - [DATE]"
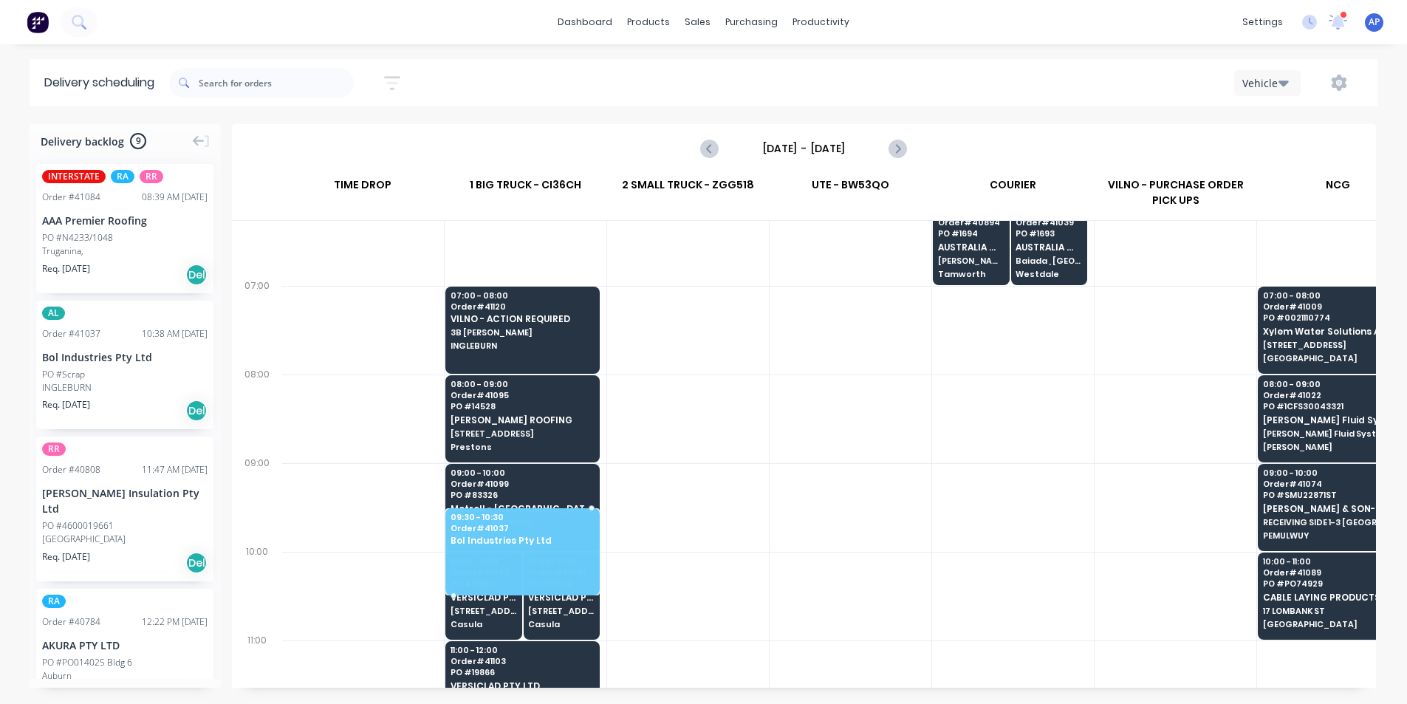
drag, startPoint x: 117, startPoint y: 352, endPoint x: 569, endPoint y: 534, distance: 487.5
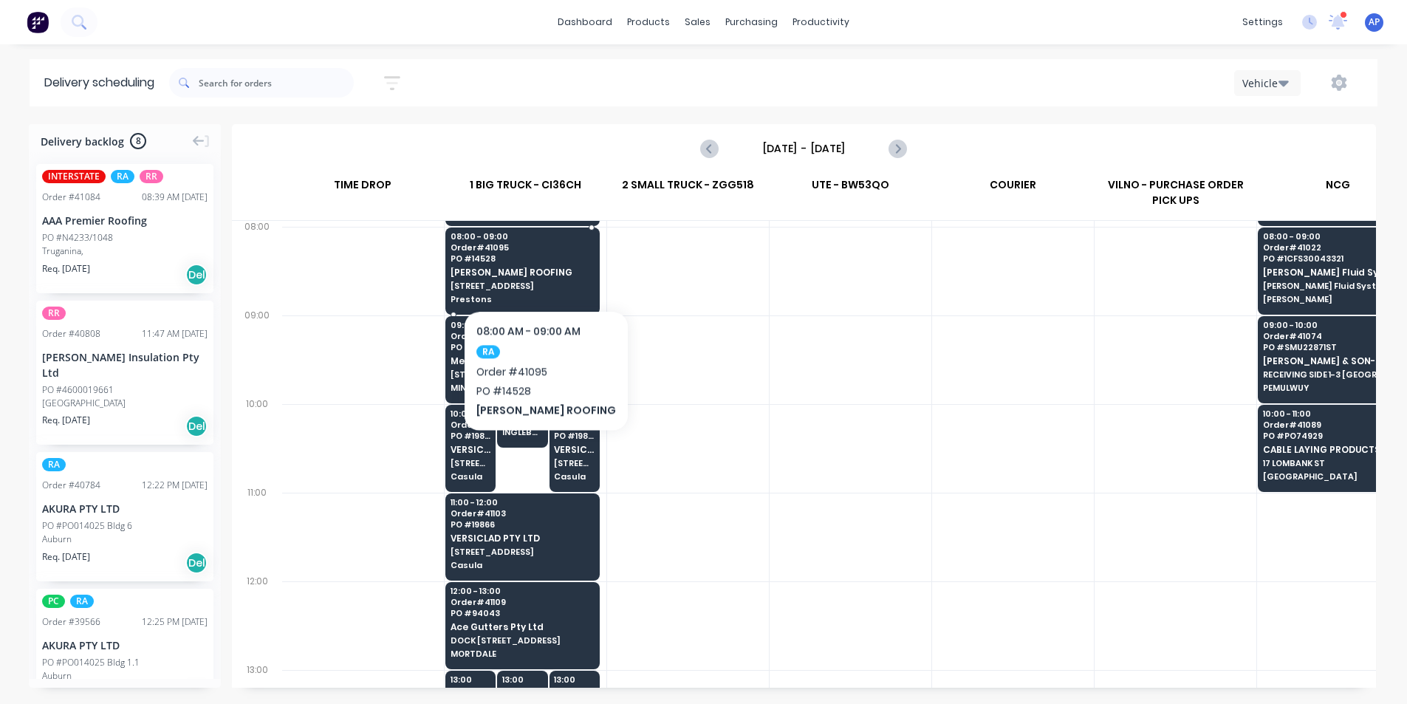
scroll to position [295, 1]
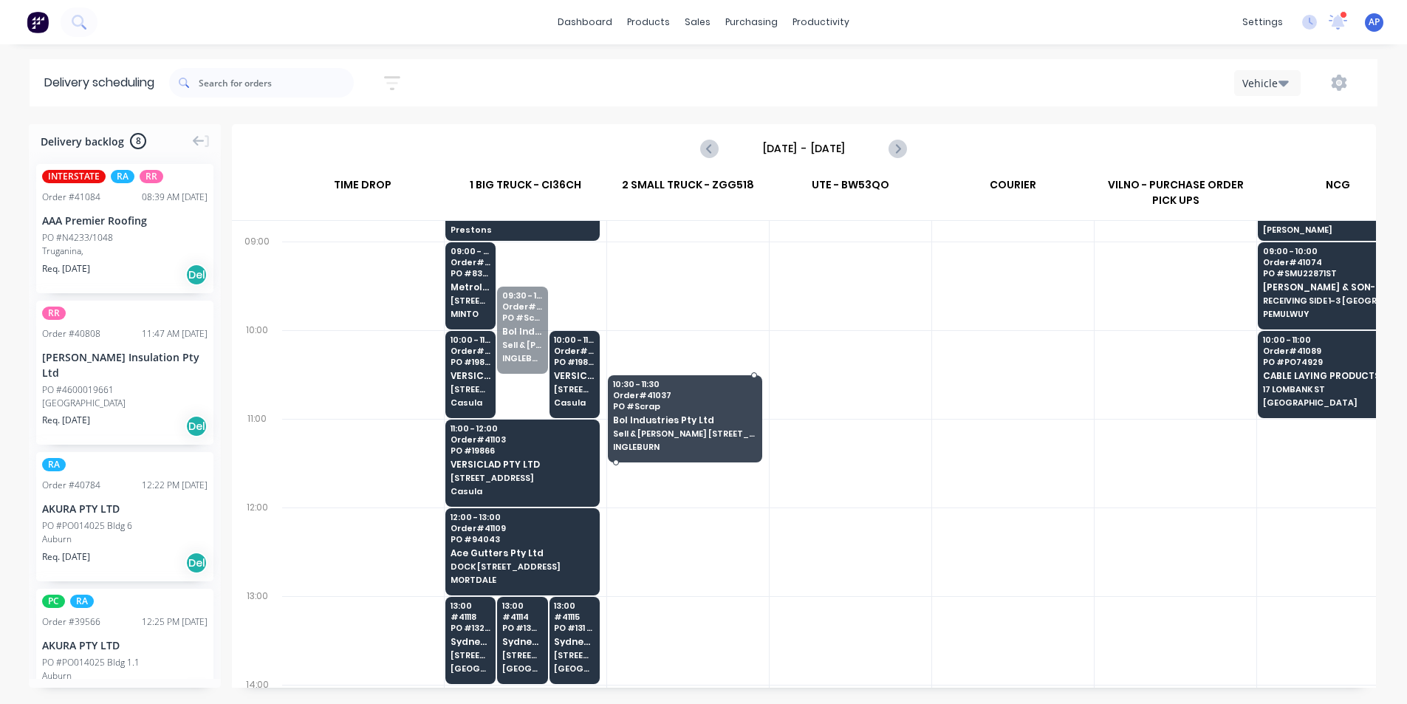
drag, startPoint x: 533, startPoint y: 327, endPoint x: 686, endPoint y: 468, distance: 208.1
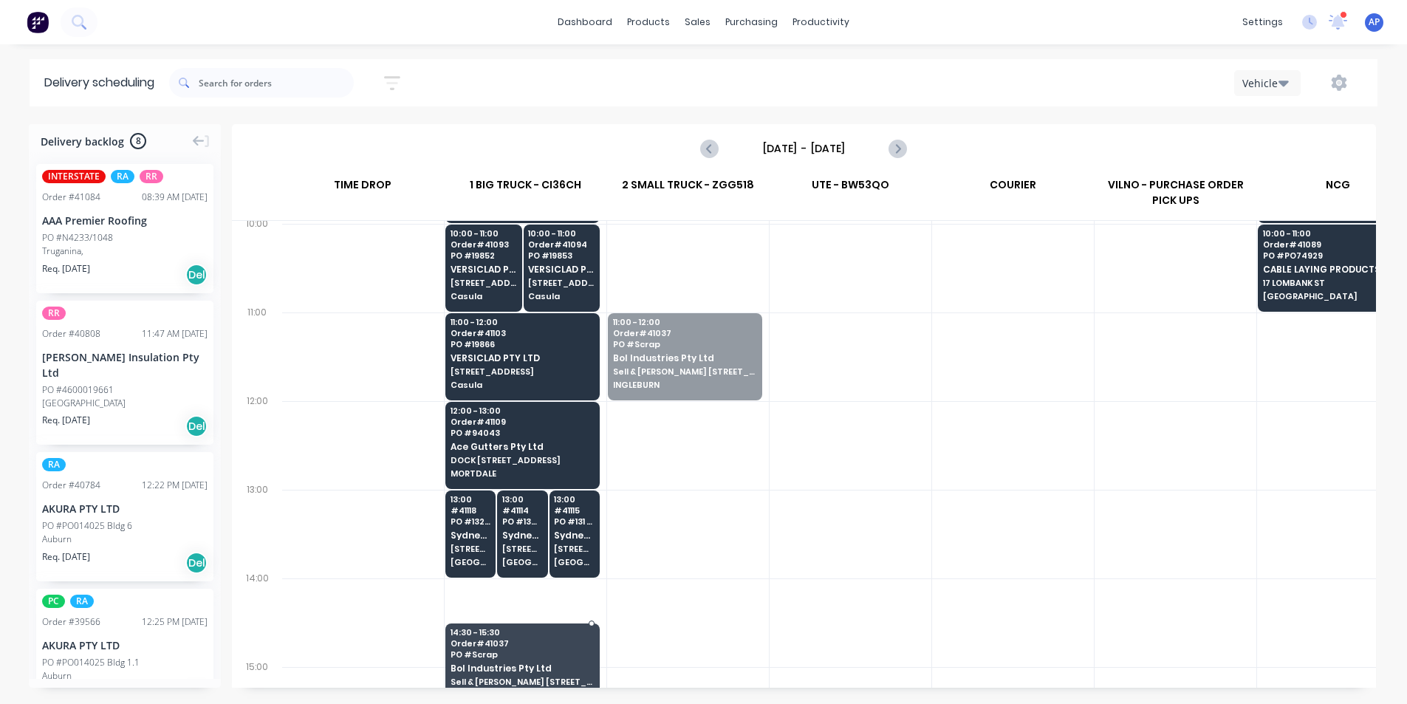
scroll to position [413, 1]
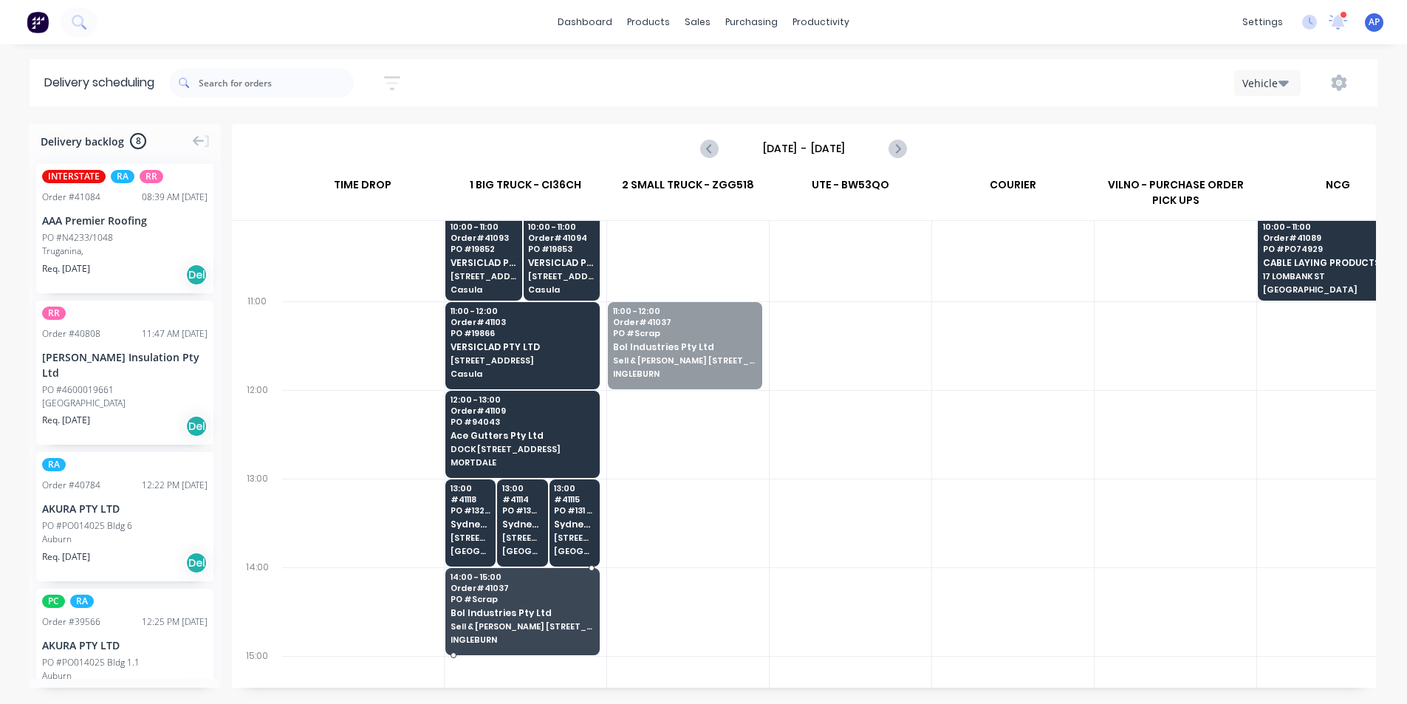
drag, startPoint x: 682, startPoint y: 416, endPoint x: 532, endPoint y: 654, distance: 281.8
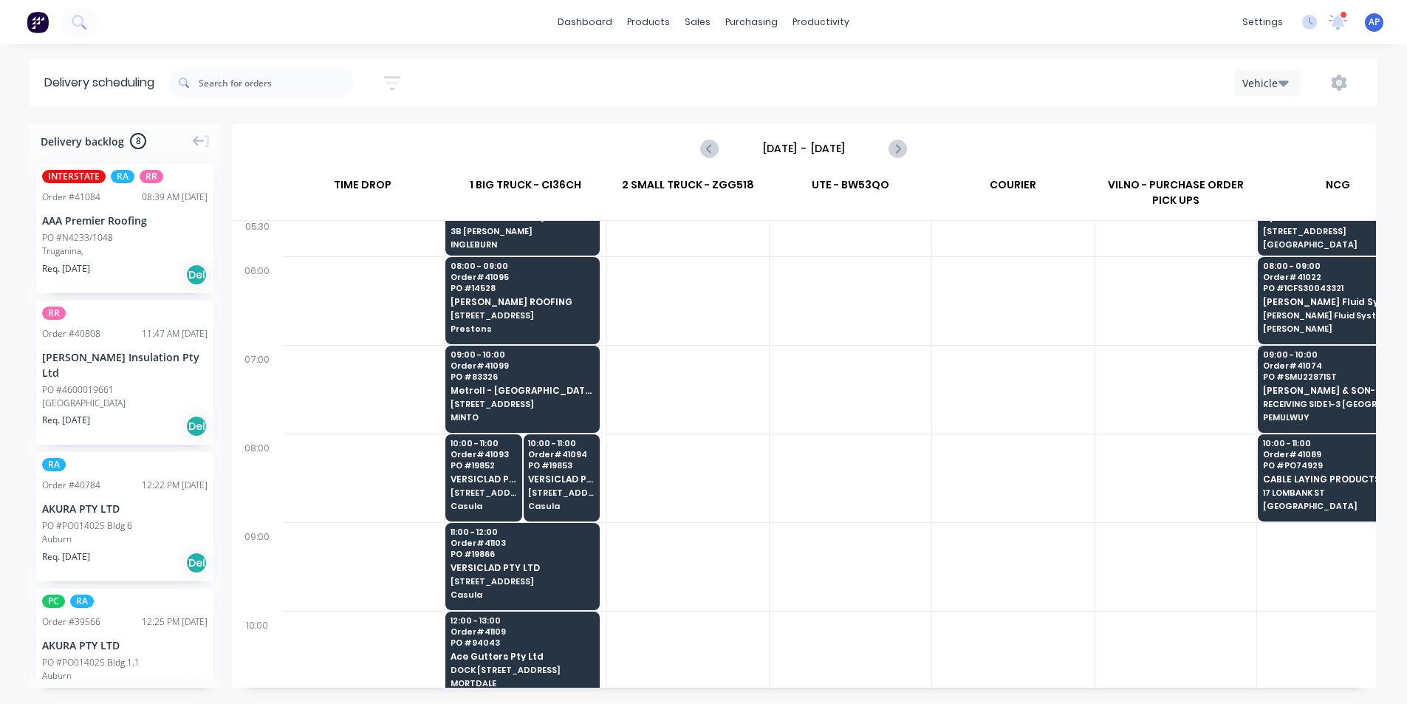
scroll to position [0, 1]
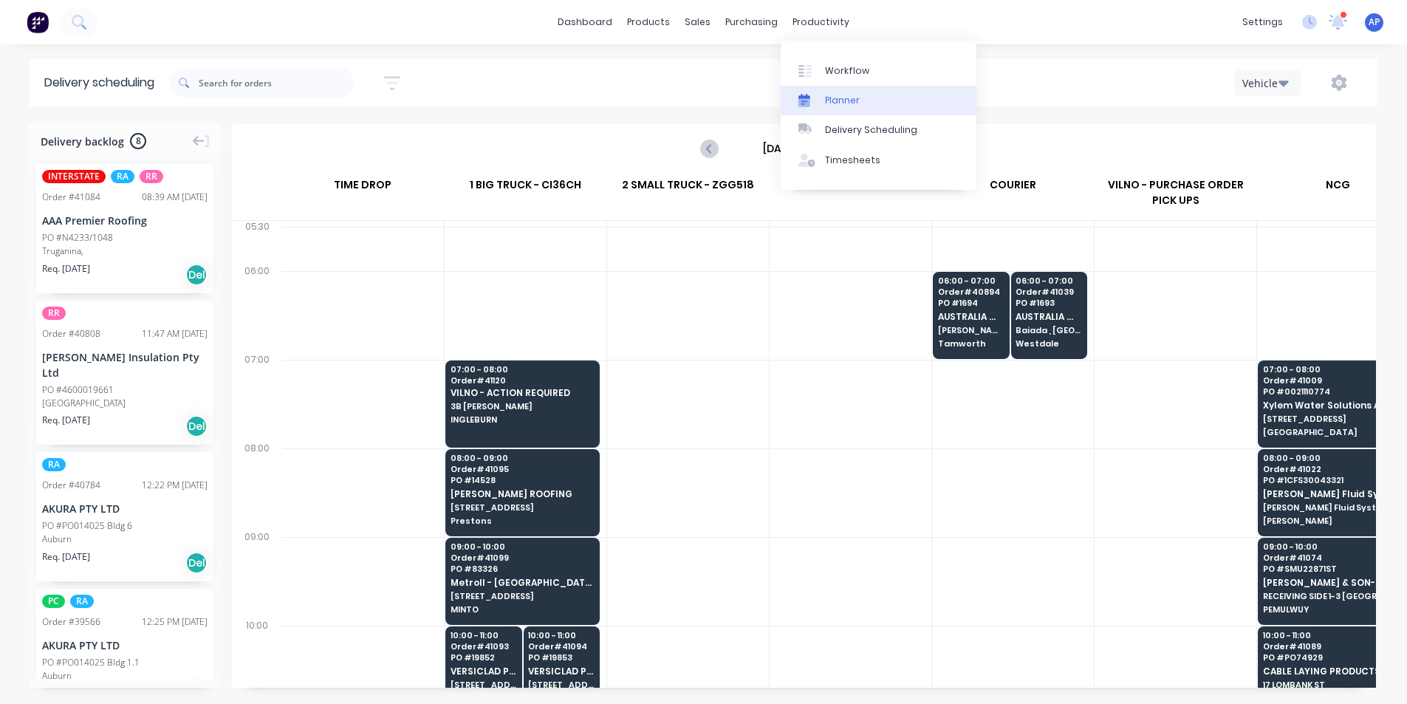
click at [865, 89] on link "Planner" at bounding box center [879, 101] width 196 height 30
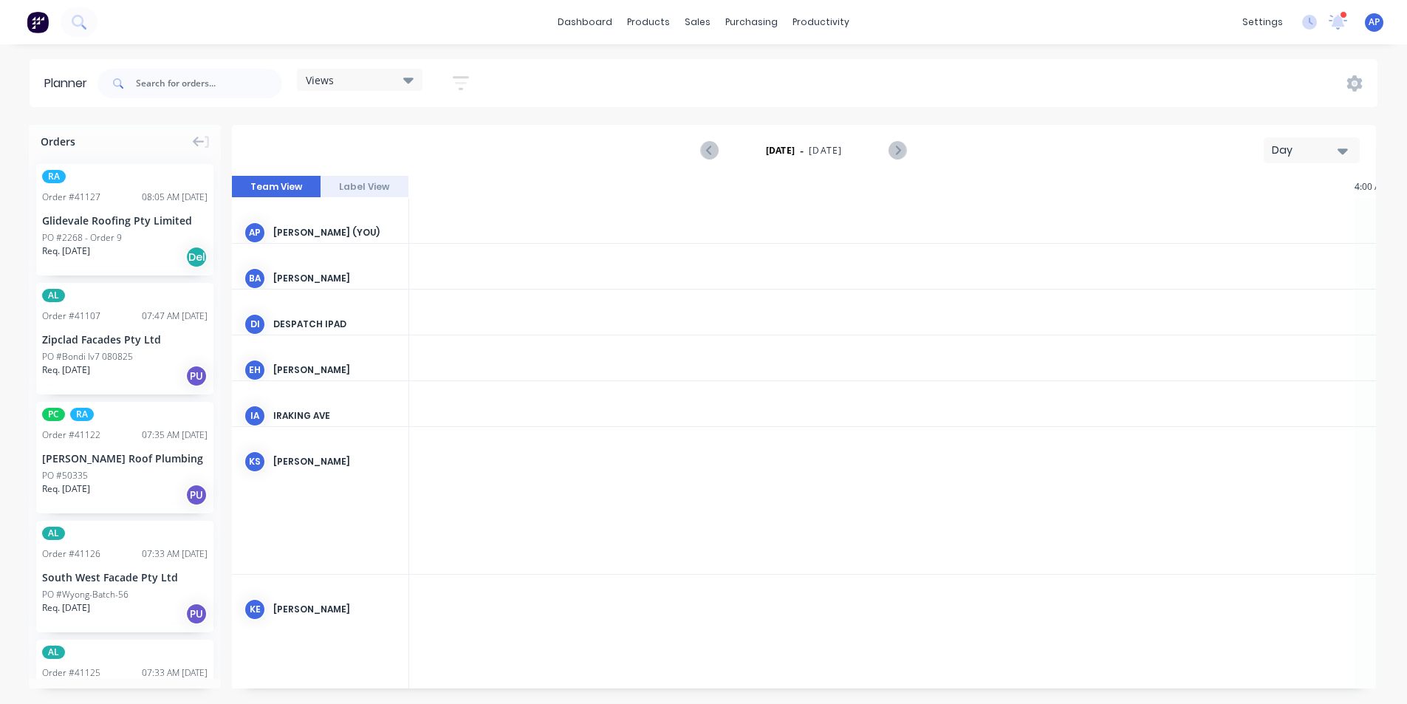
scroll to position [0, 1892]
click at [469, 84] on icon "button" at bounding box center [461, 83] width 16 height 18
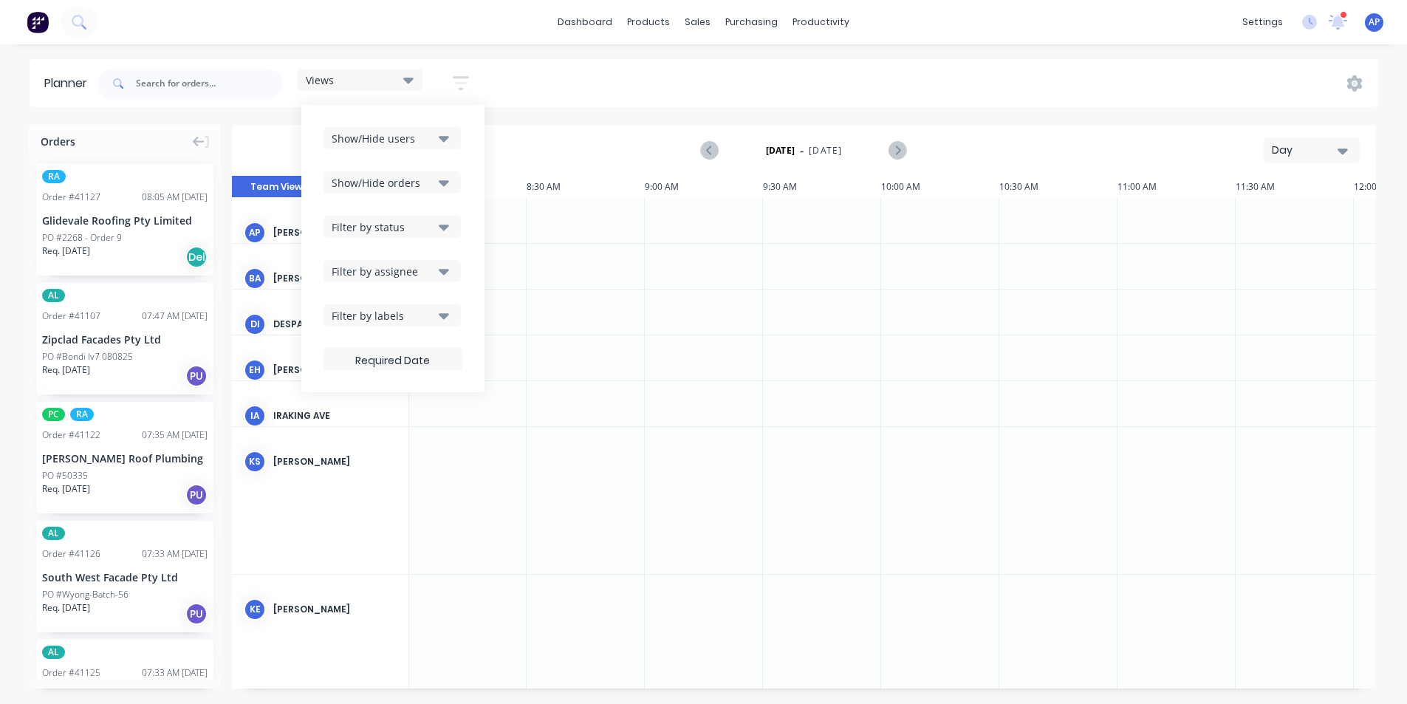
click at [451, 147] on button "Show/Hide users" at bounding box center [392, 138] width 137 height 22
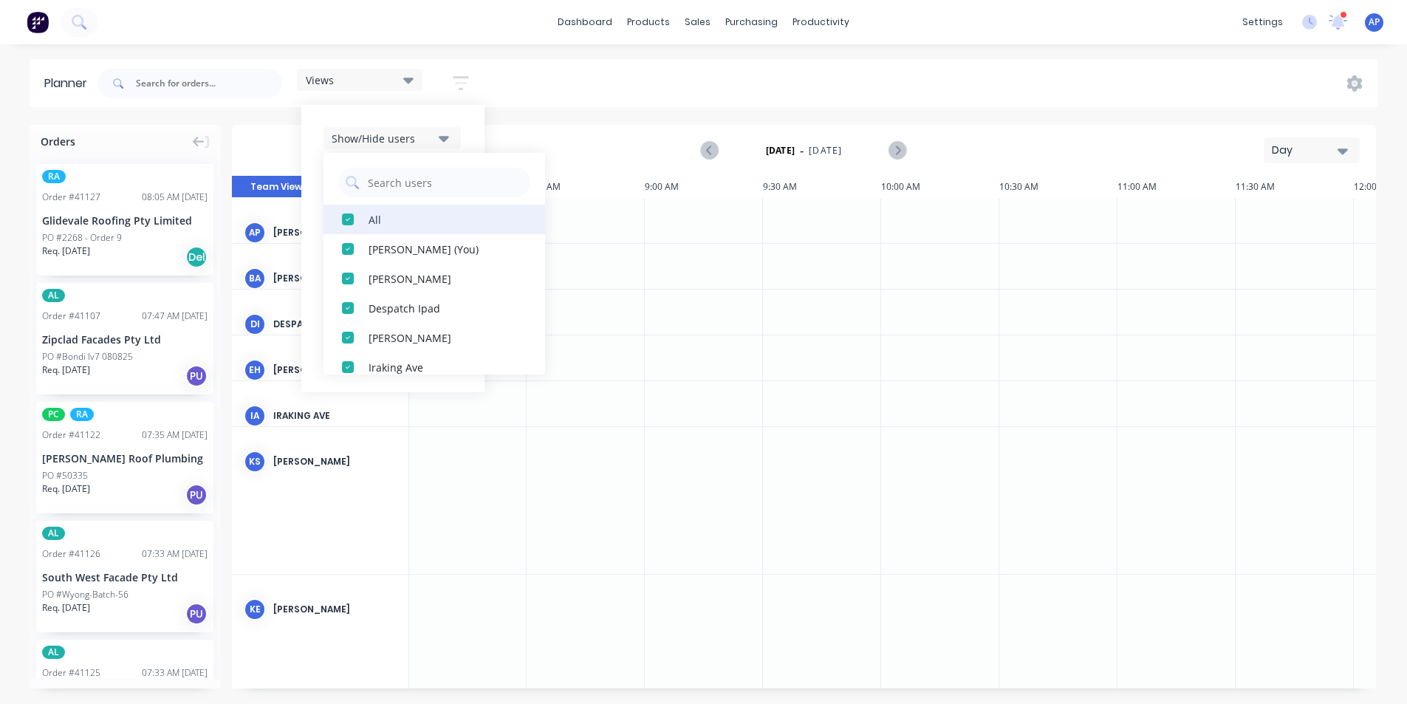
click at [394, 210] on button "All" at bounding box center [435, 220] width 222 height 30
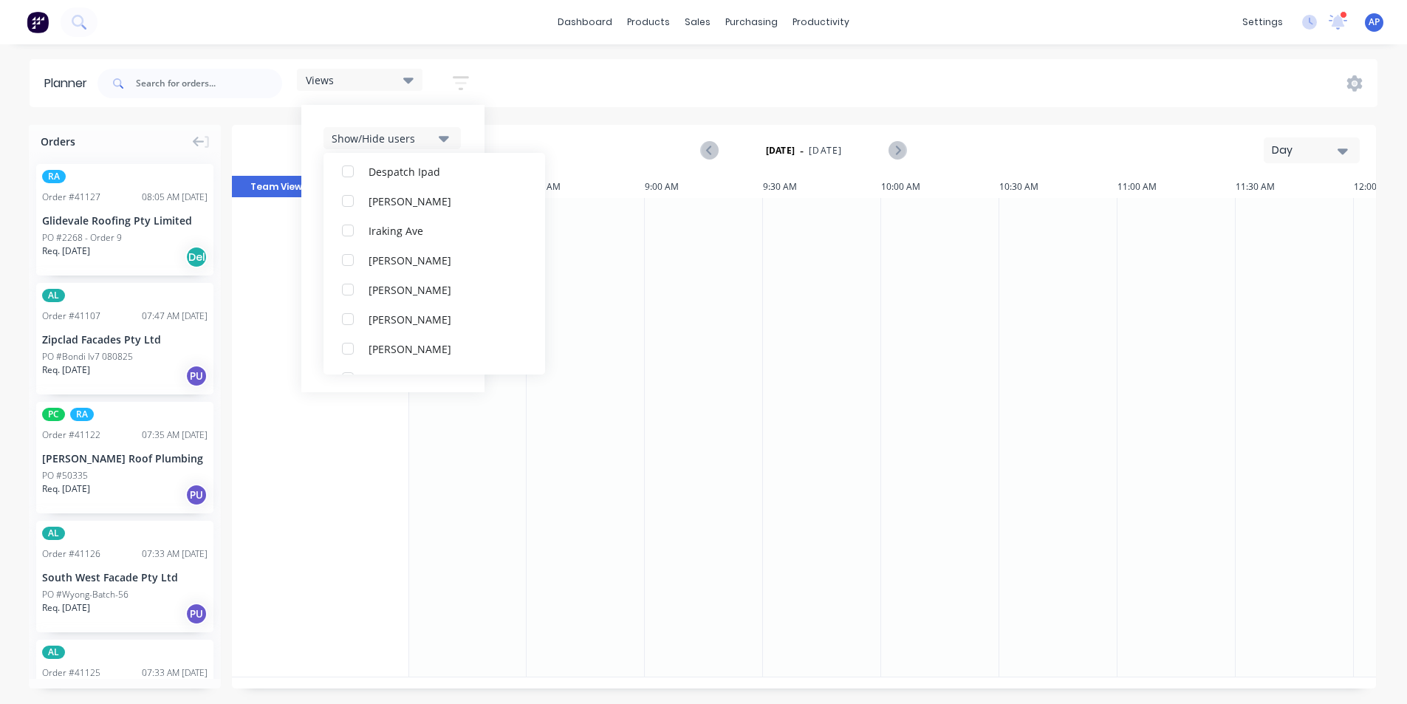
scroll to position [369, 0]
click at [432, 335] on button "[PERSON_NAME]" at bounding box center [435, 323] width 222 height 30
click at [951, 10] on div "dashboard products sales purchasing productivity dashboard products Product Cat…" at bounding box center [703, 22] width 1407 height 44
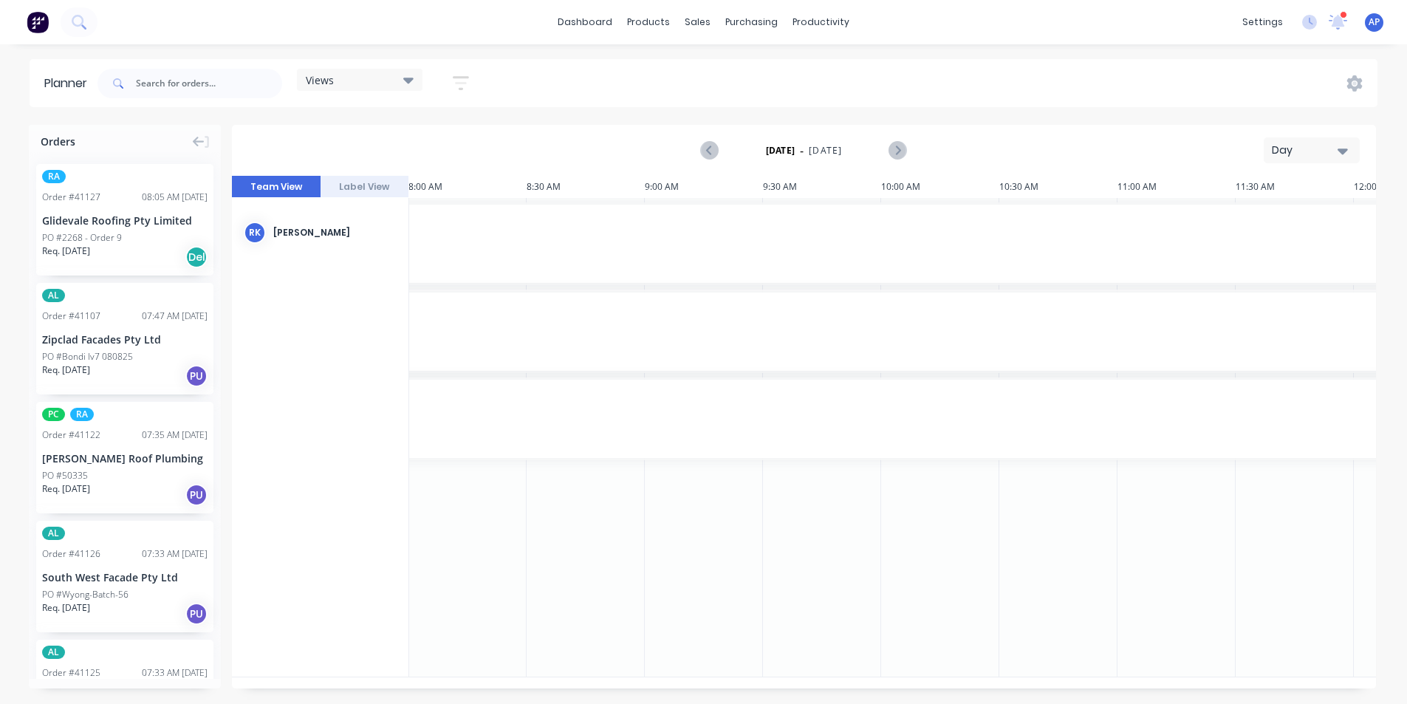
click at [414, 85] on icon at bounding box center [408, 80] width 10 height 16
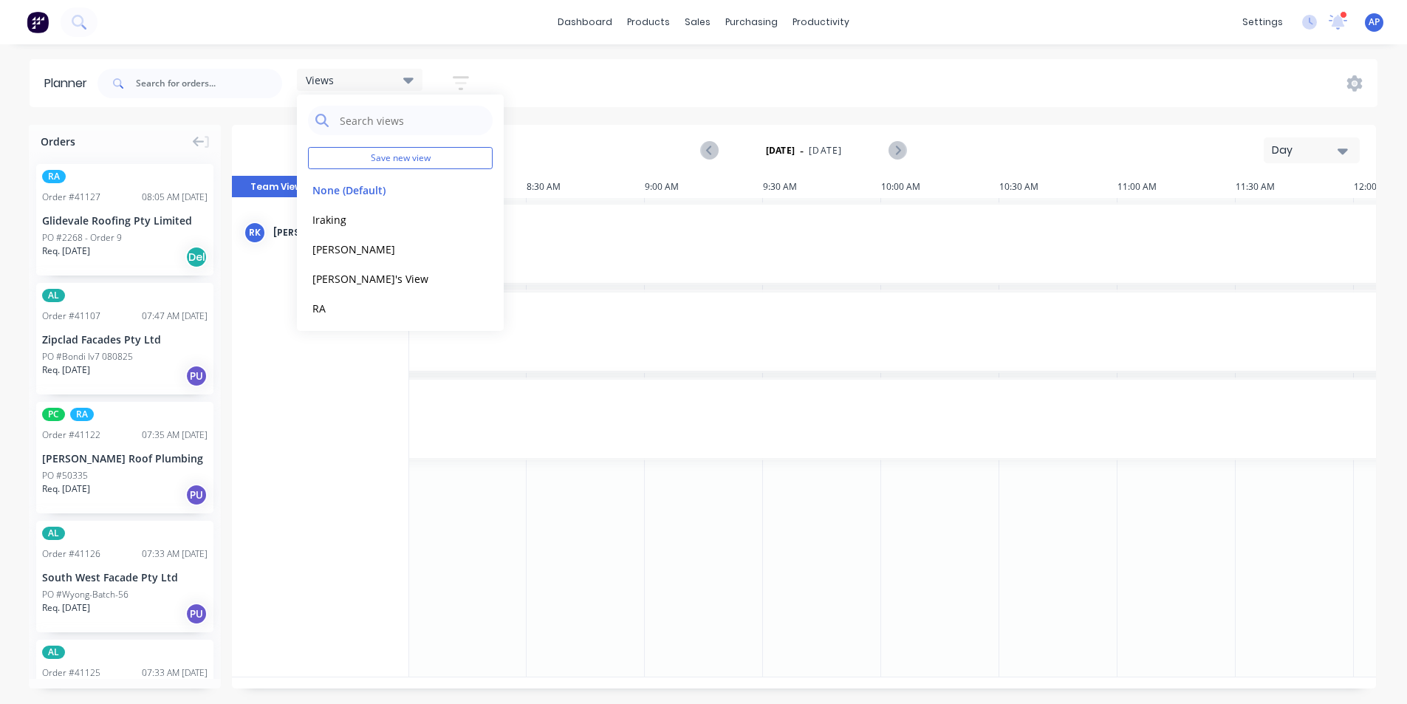
click at [590, 69] on div "Views Save new view None (Default) edit Iraking edit [PERSON_NAME] edit [PERSON…" at bounding box center [736, 83] width 1283 height 44
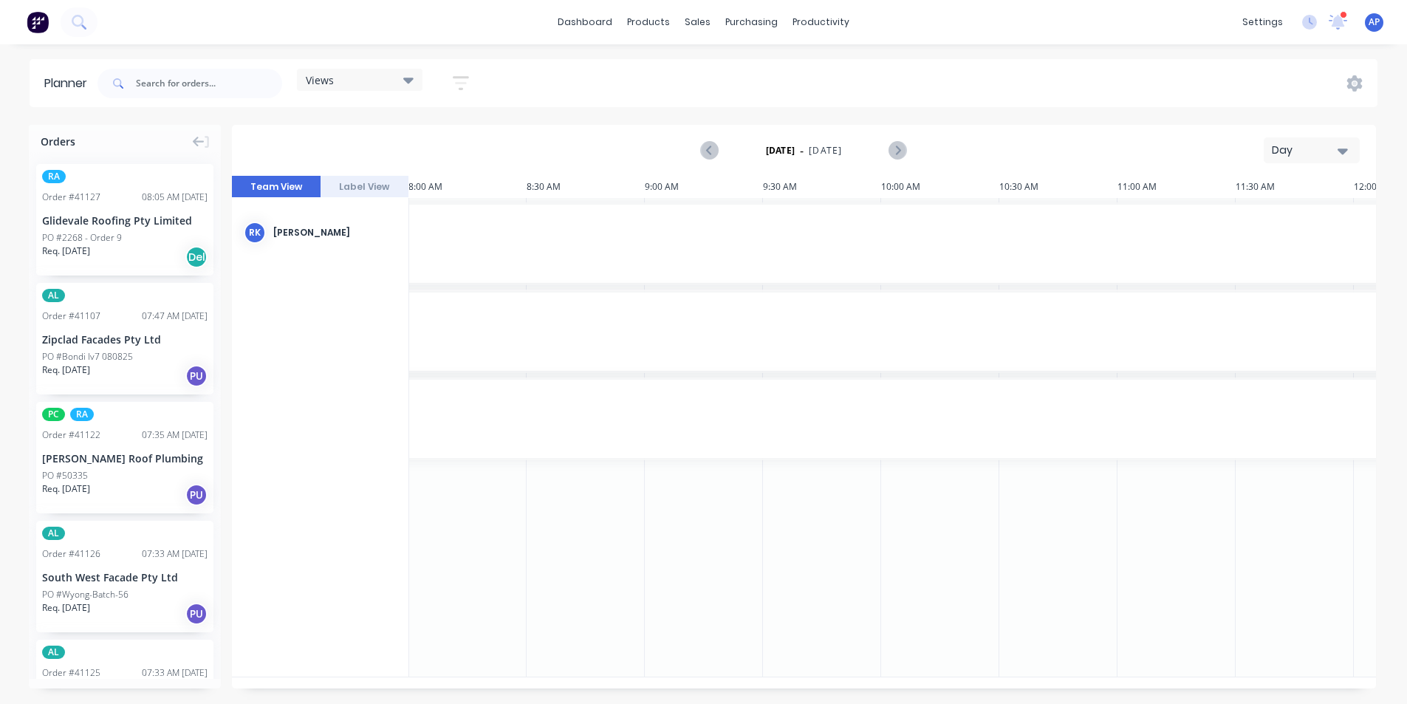
click at [439, 58] on div "dashboard products sales purchasing productivity dashboard products Product Cat…" at bounding box center [703, 352] width 1407 height 704
click at [459, 83] on icon "button" at bounding box center [461, 83] width 12 height 2
click at [458, 124] on div "Show/Hide users Show/Hide orders Filter by status Filter by assignee Filter by …" at bounding box center [392, 248] width 183 height 287
click at [454, 140] on button "Show/Hide users" at bounding box center [392, 138] width 137 height 22
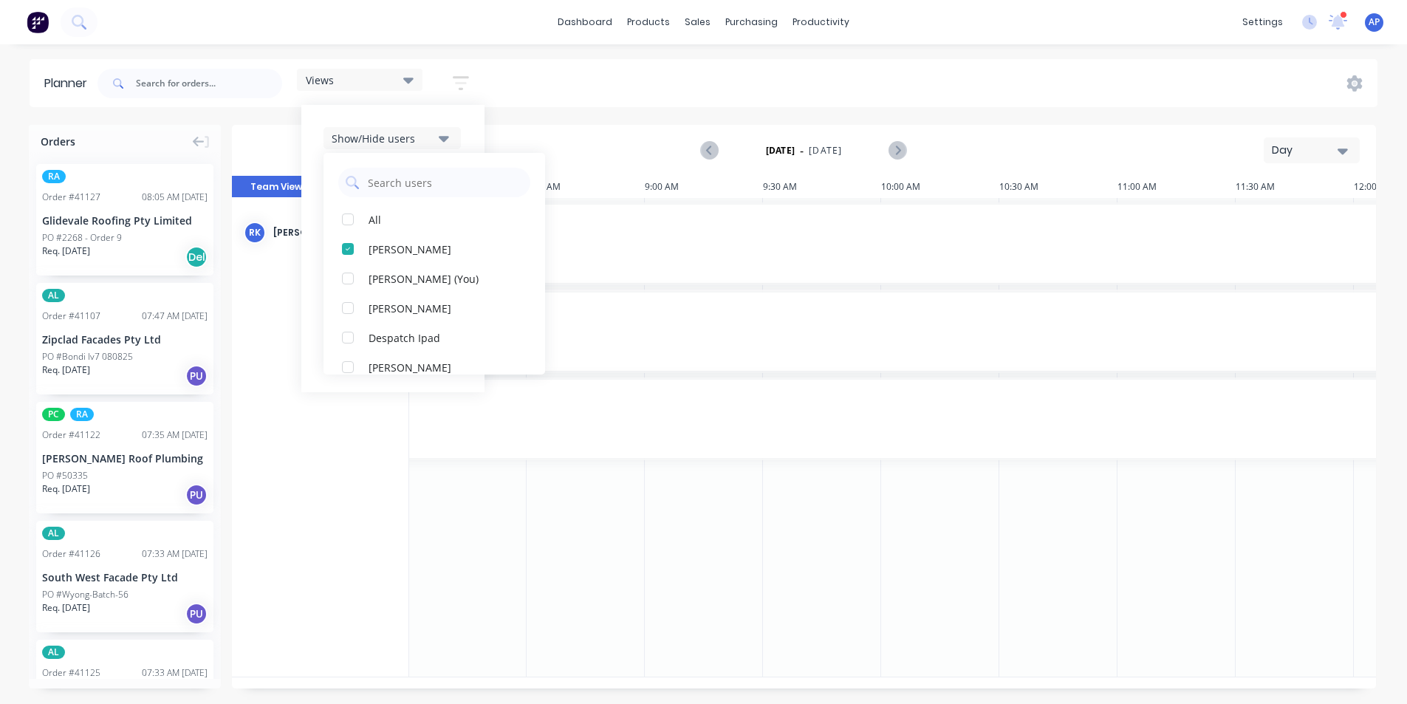
click at [470, 123] on div "Show/Hide users All [PERSON_NAME] [PERSON_NAME] (You) [PERSON_NAME] Despatch Ip…" at bounding box center [392, 248] width 183 height 287
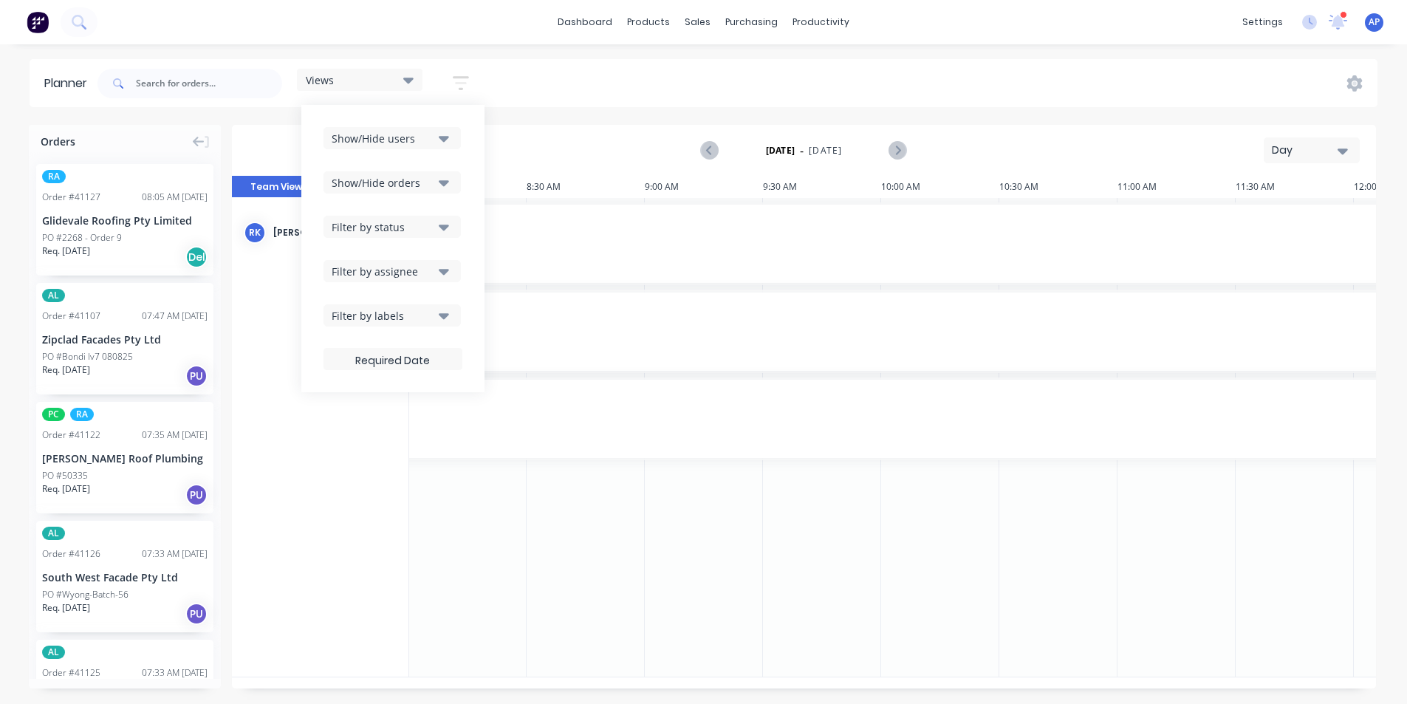
click at [442, 176] on icon "button" at bounding box center [444, 182] width 10 height 16
click at [358, 228] on div "button" at bounding box center [348, 220] width 30 height 30
click at [358, 276] on div "button" at bounding box center [348, 279] width 30 height 30
click at [479, 185] on div "Show/Hide users Show/Hide orders All Scheduled Unscheduled Filter by status Fil…" at bounding box center [392, 248] width 183 height 287
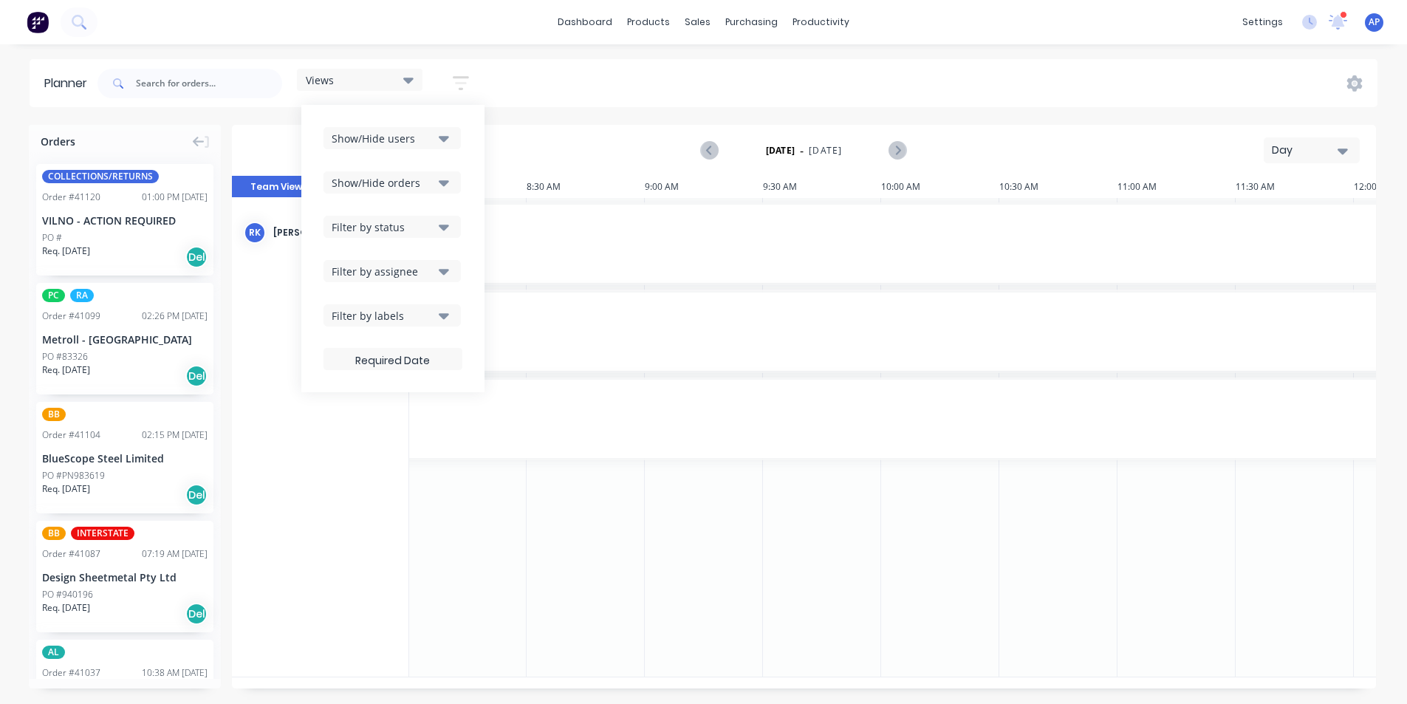
click at [412, 239] on div "Show/Hide users Show/Hide orders Filter by status Filter by assignee Filter by …" at bounding box center [393, 248] width 139 height 243
click at [420, 232] on div "Filter by status" at bounding box center [383, 227] width 103 height 16
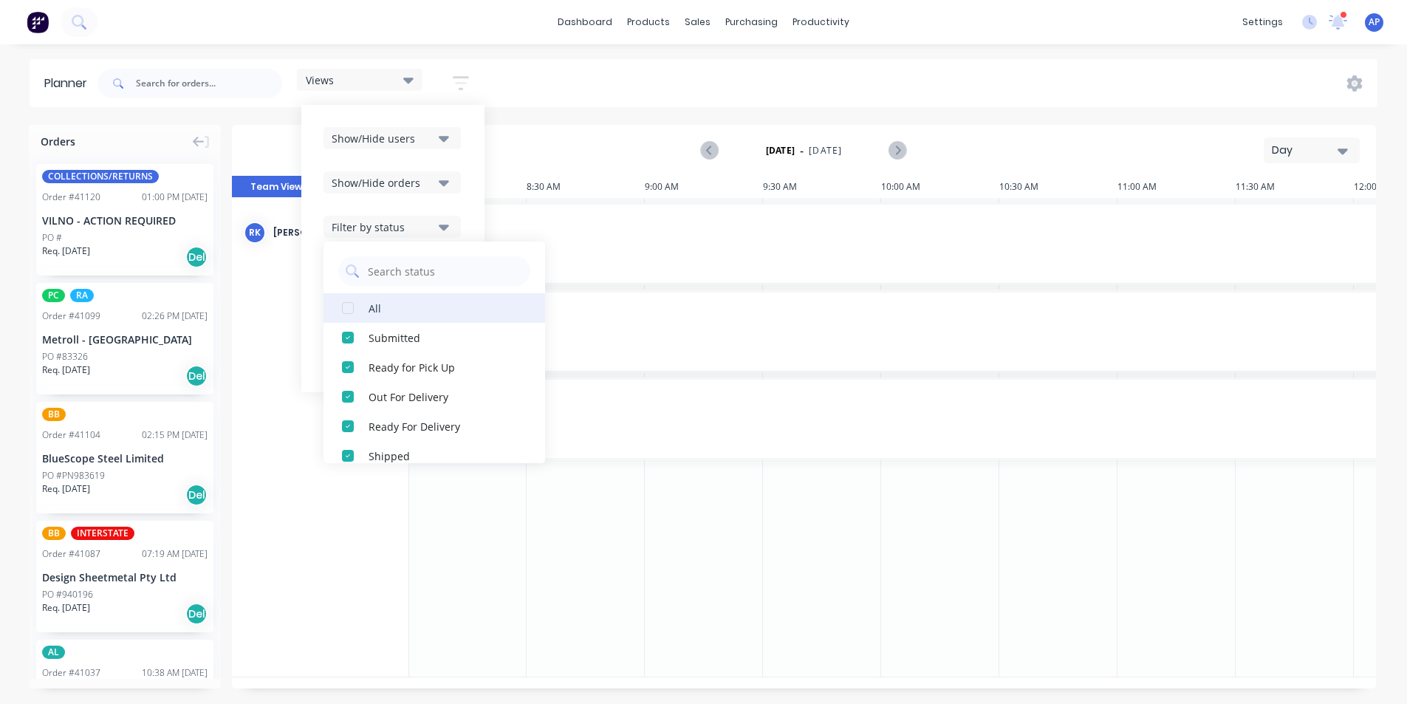
click at [364, 310] on button "All" at bounding box center [435, 308] width 222 height 30
click at [481, 203] on div "Show/Hide users Show/Hide orders Filter by status All Draft Quote Archived Deli…" at bounding box center [392, 248] width 183 height 287
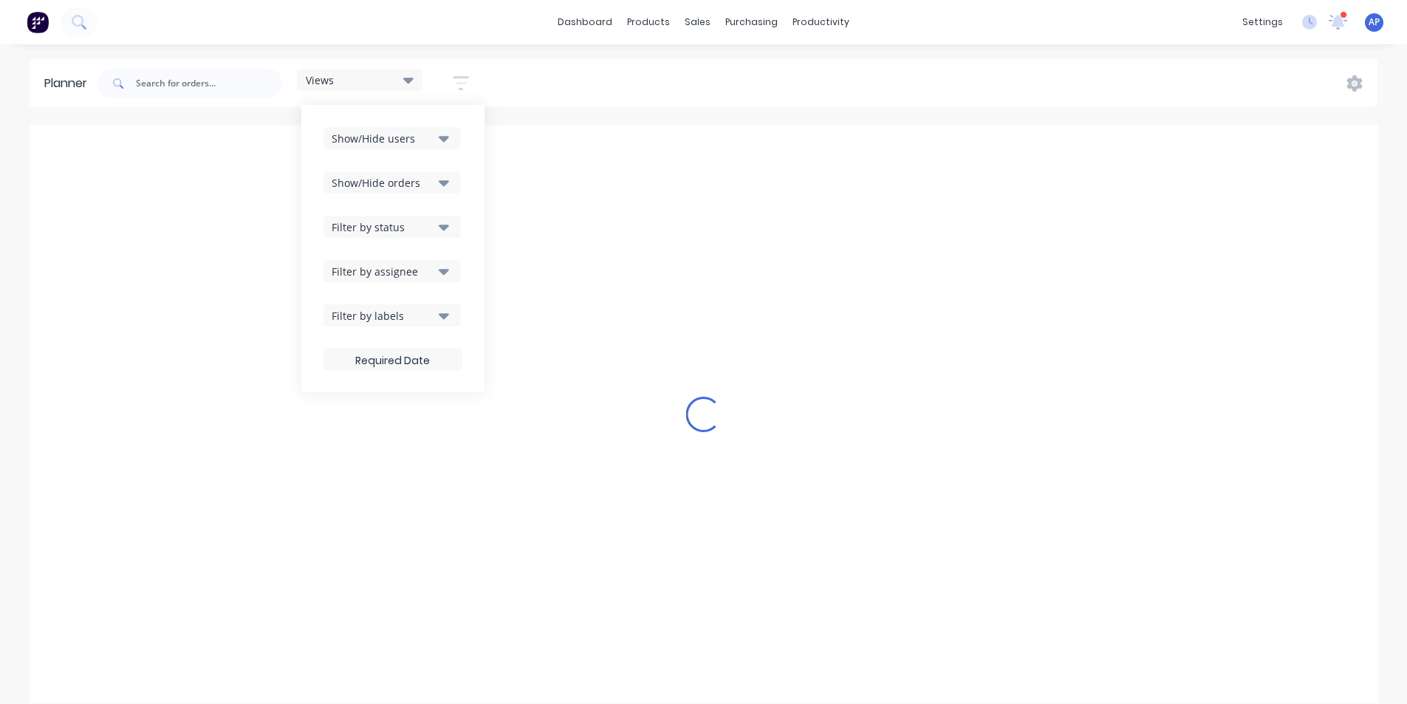
click at [439, 262] on button "Filter by assignee" at bounding box center [392, 271] width 137 height 22
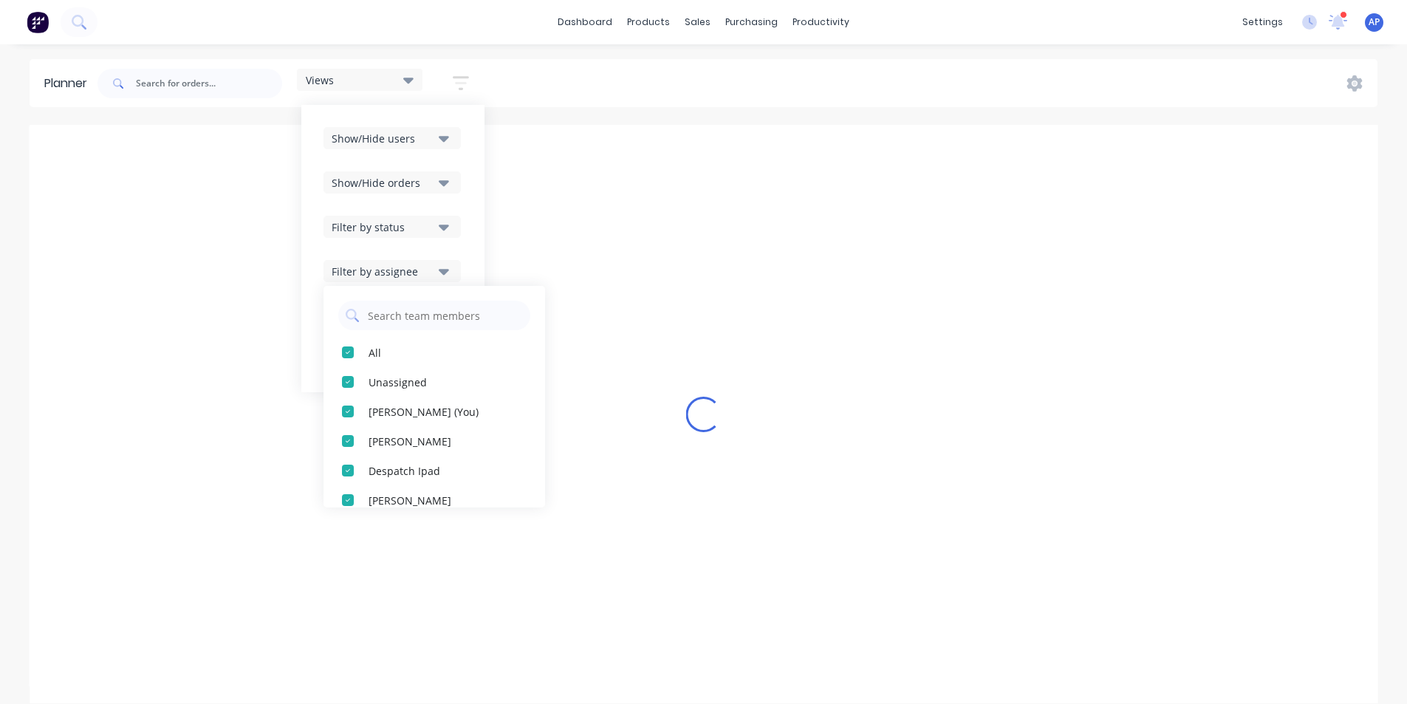
click at [475, 236] on div "Show/Hide users Show/Hide orders Filter by status Filter by assignee All Unassi…" at bounding box center [392, 248] width 183 height 287
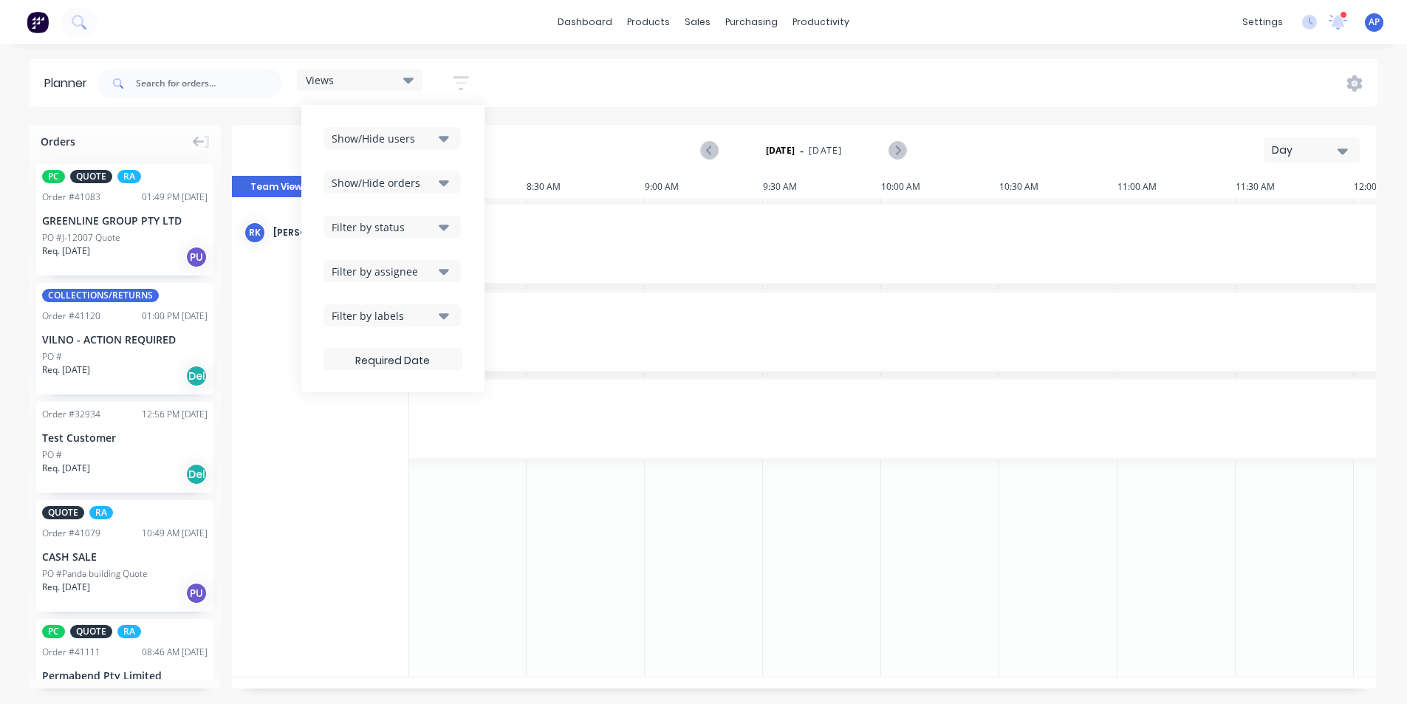
click at [428, 308] on div "Filter by labels" at bounding box center [383, 316] width 103 height 16
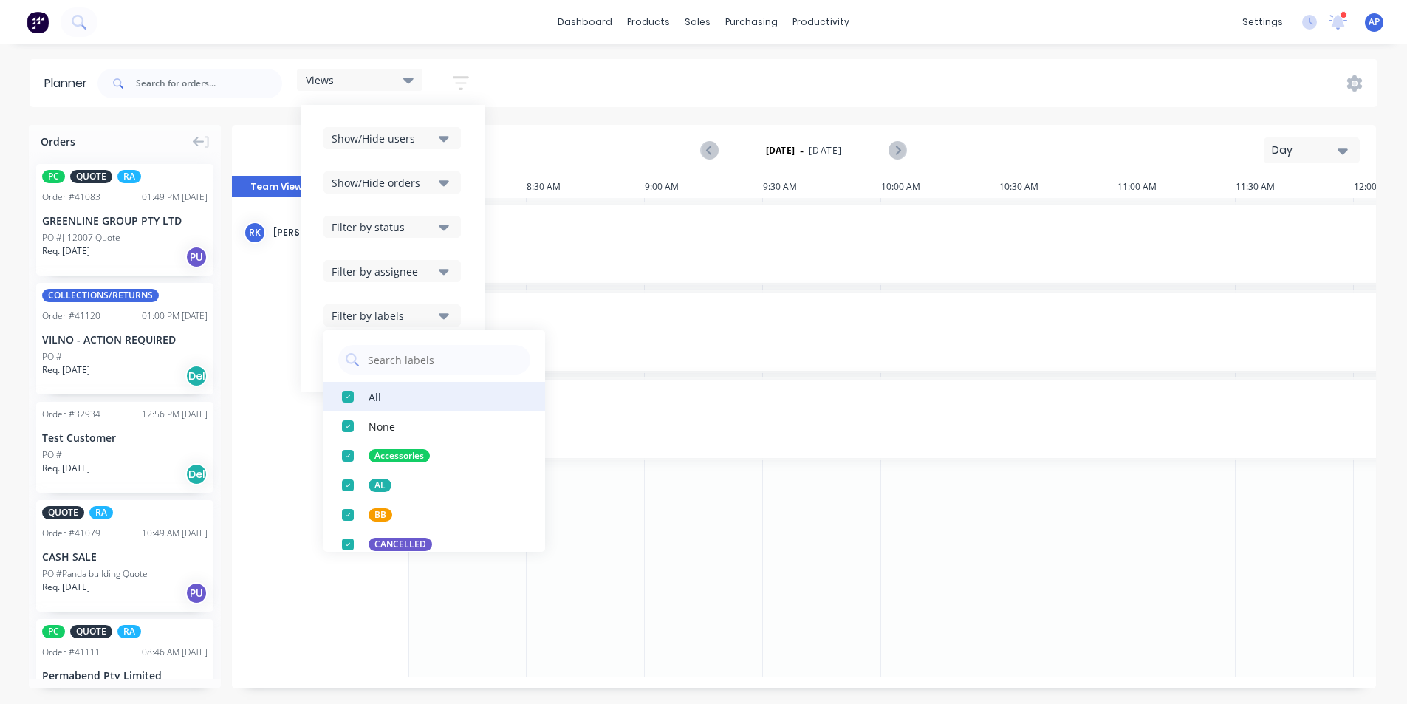
click at [387, 400] on button "All" at bounding box center [435, 397] width 222 height 30
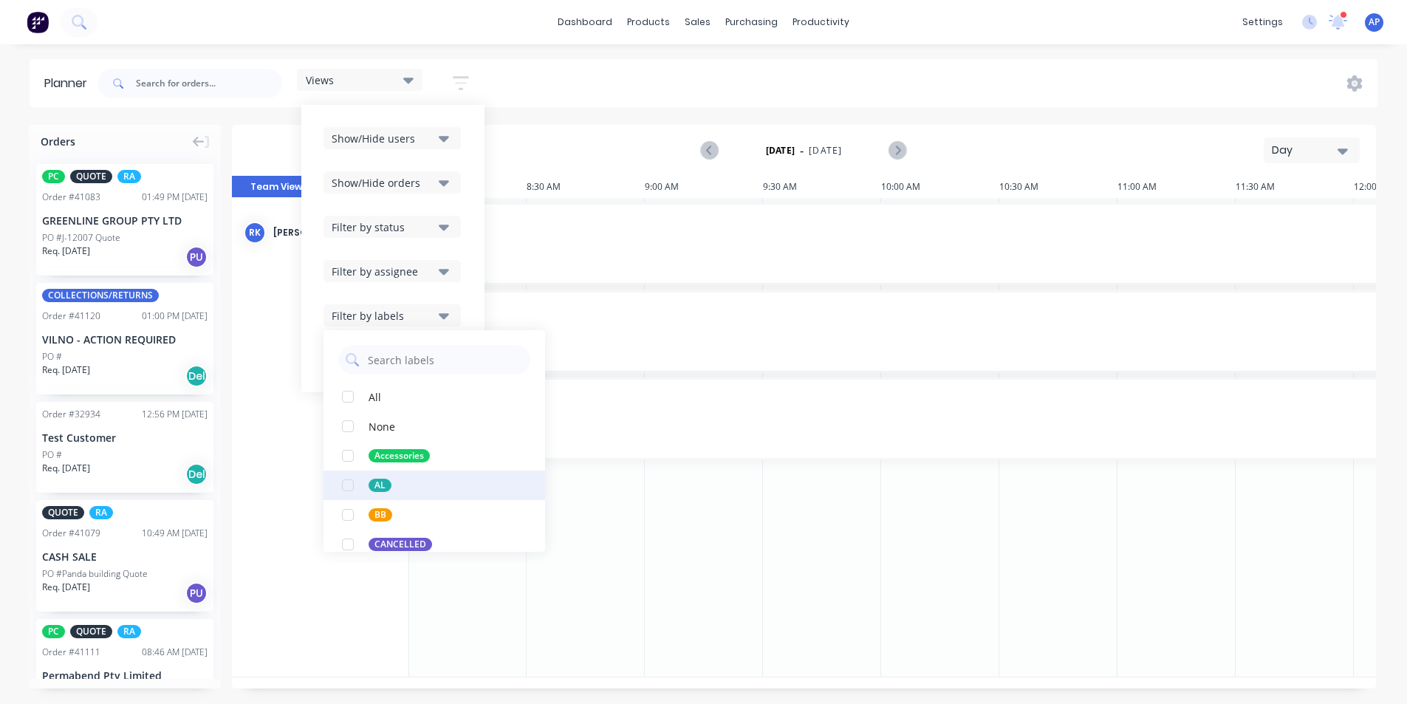
click at [378, 490] on div "AL" at bounding box center [380, 485] width 23 height 13
click at [994, 134] on div "[DATE] - [DATE] Day" at bounding box center [803, 150] width 1141 height 48
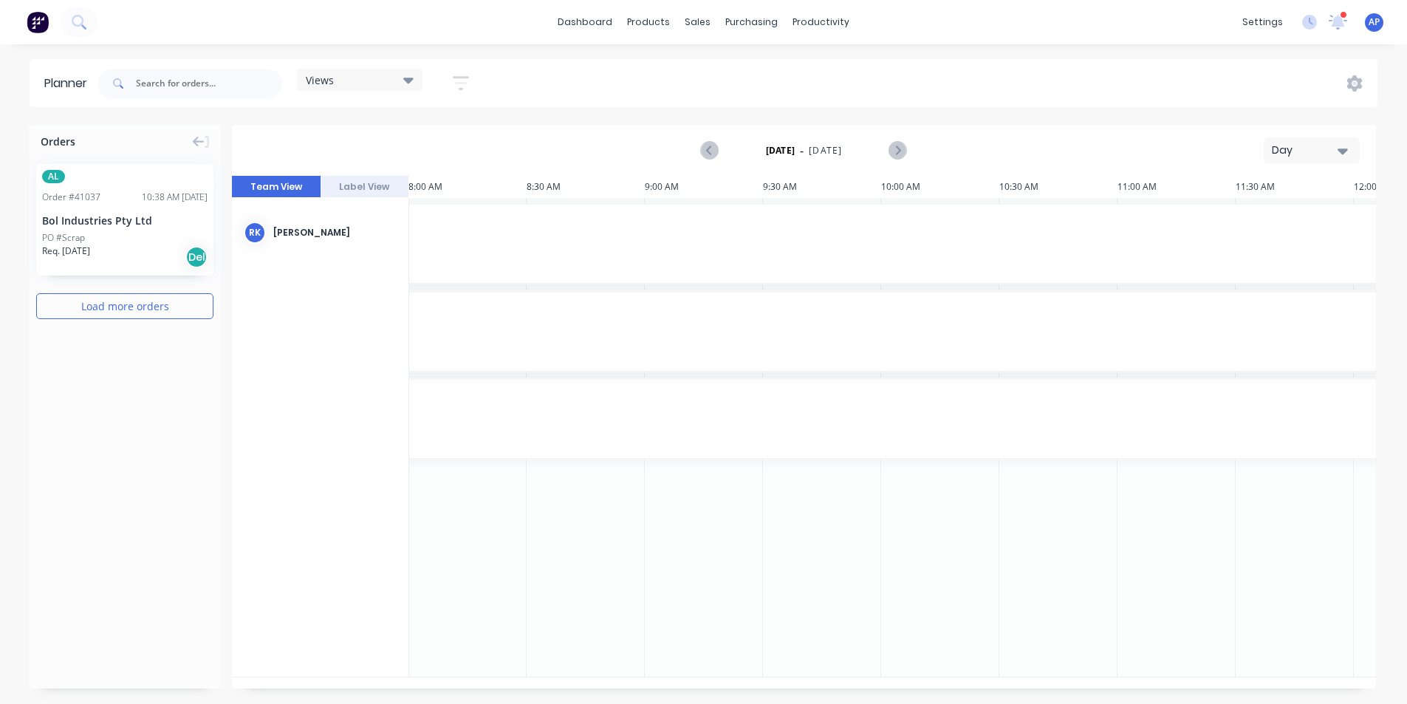
click at [1355, 148] on button "Day" at bounding box center [1312, 150] width 96 height 26
click at [1296, 223] on div "Week" at bounding box center [1285, 220] width 146 height 30
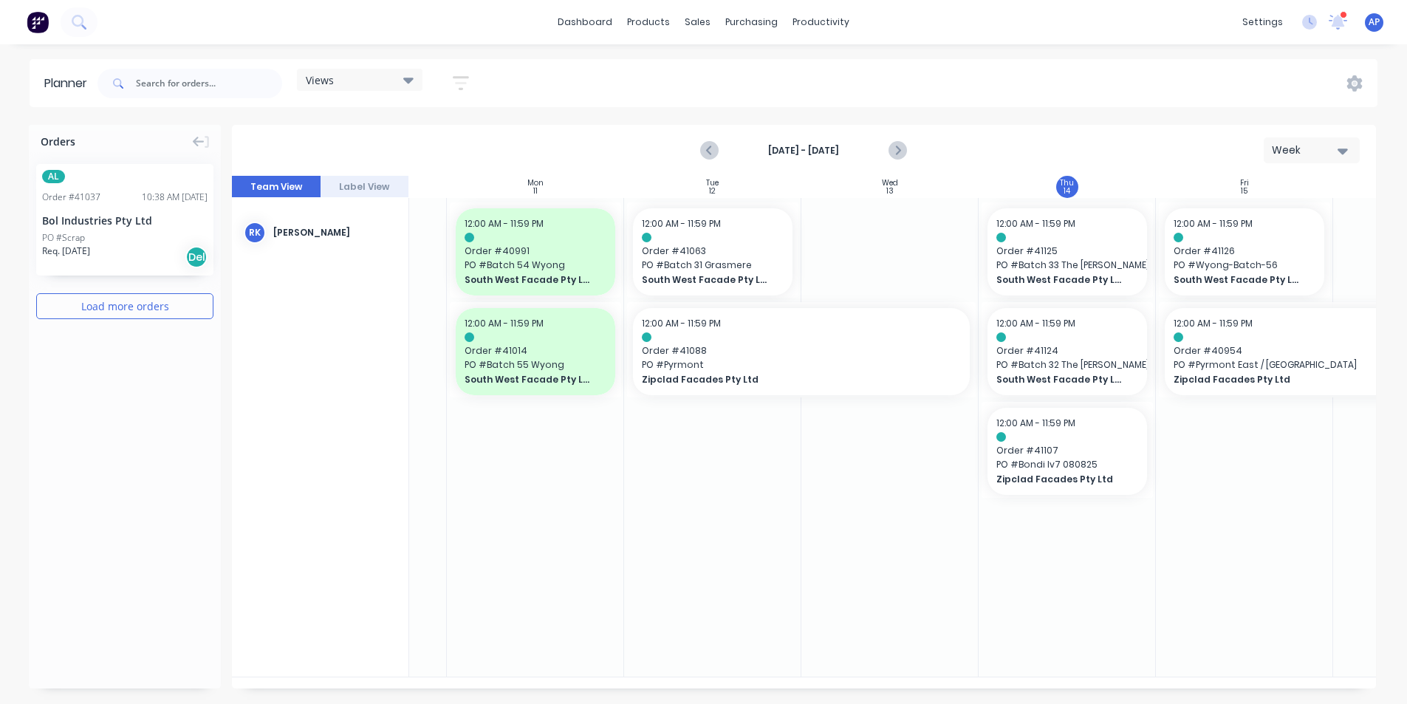
scroll to position [0, 274]
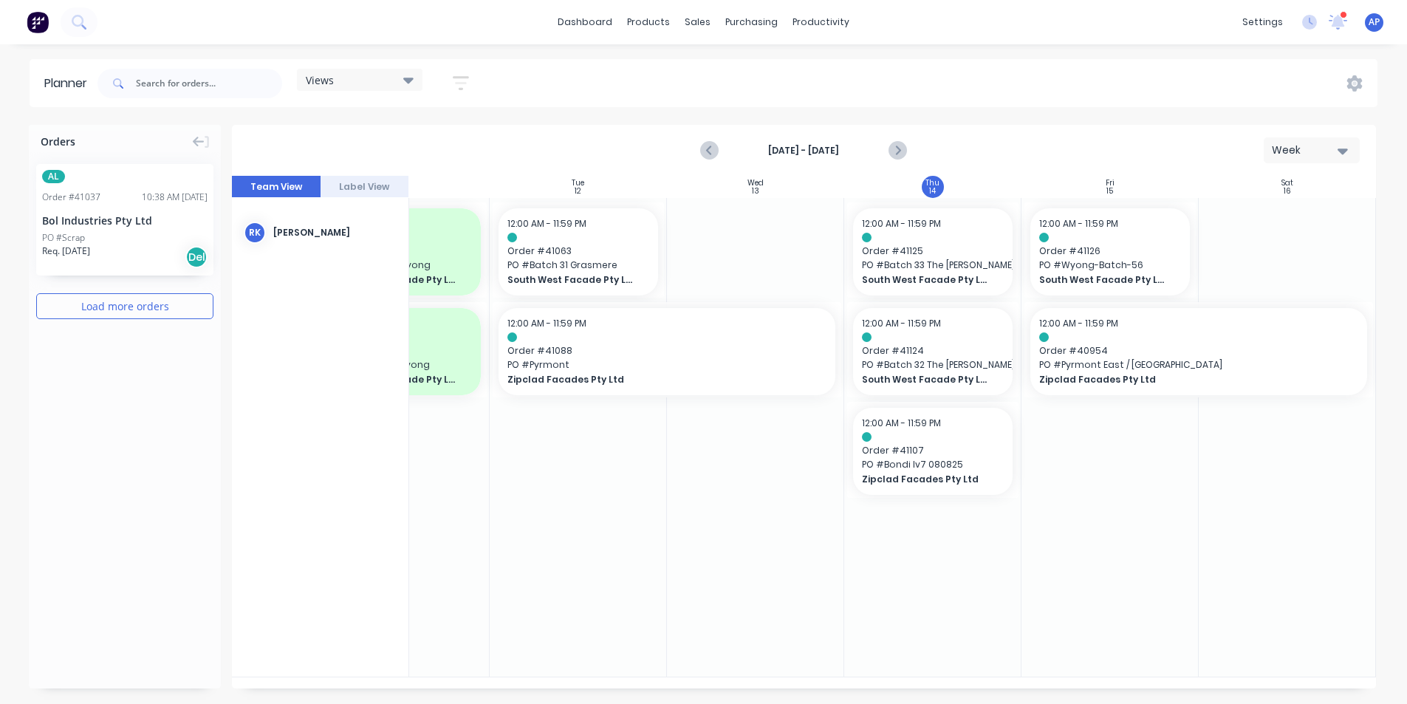
drag, startPoint x: 697, startPoint y: 688, endPoint x: 614, endPoint y: 692, distance: 83.6
click at [614, 692] on div "Orders AL Order # 41037 10:38 AM [DATE] Bol Industries Pty Ltd PO #Scrap Req. […" at bounding box center [703, 414] width 1407 height 578
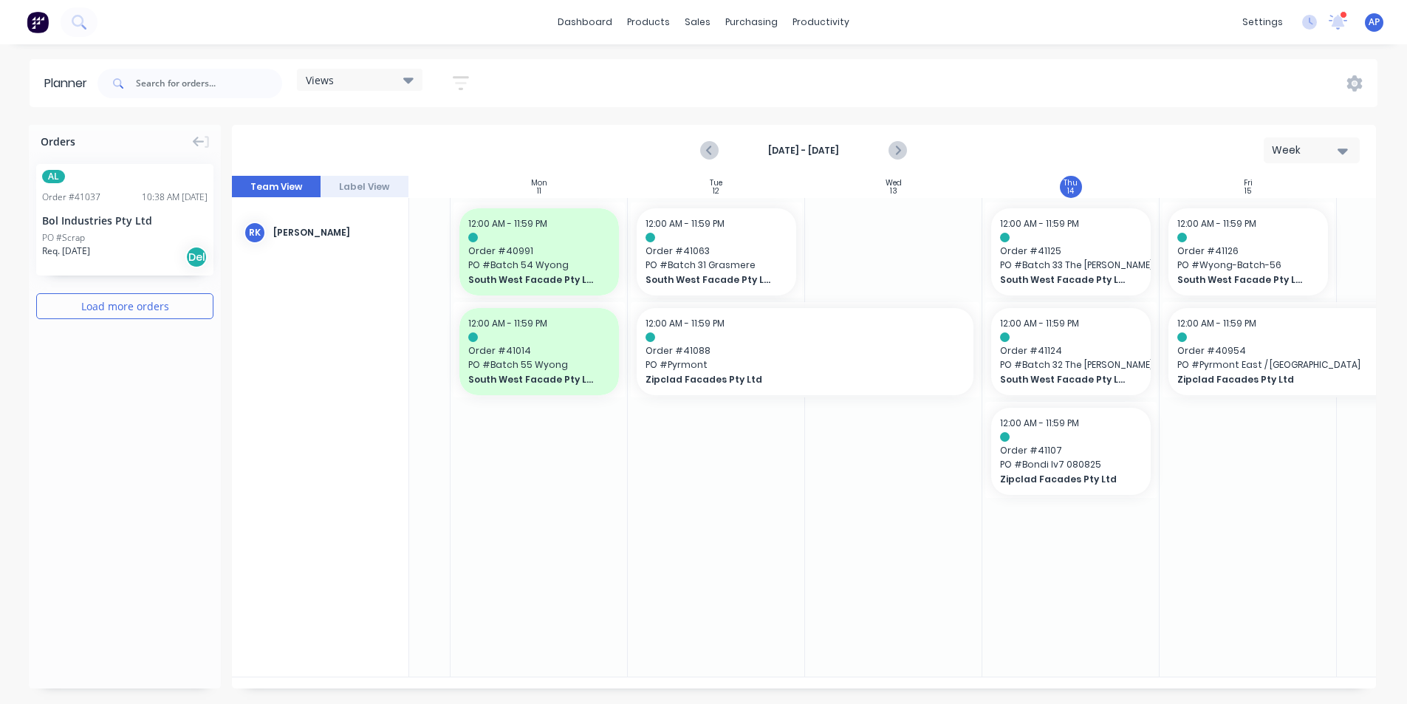
scroll to position [0, 157]
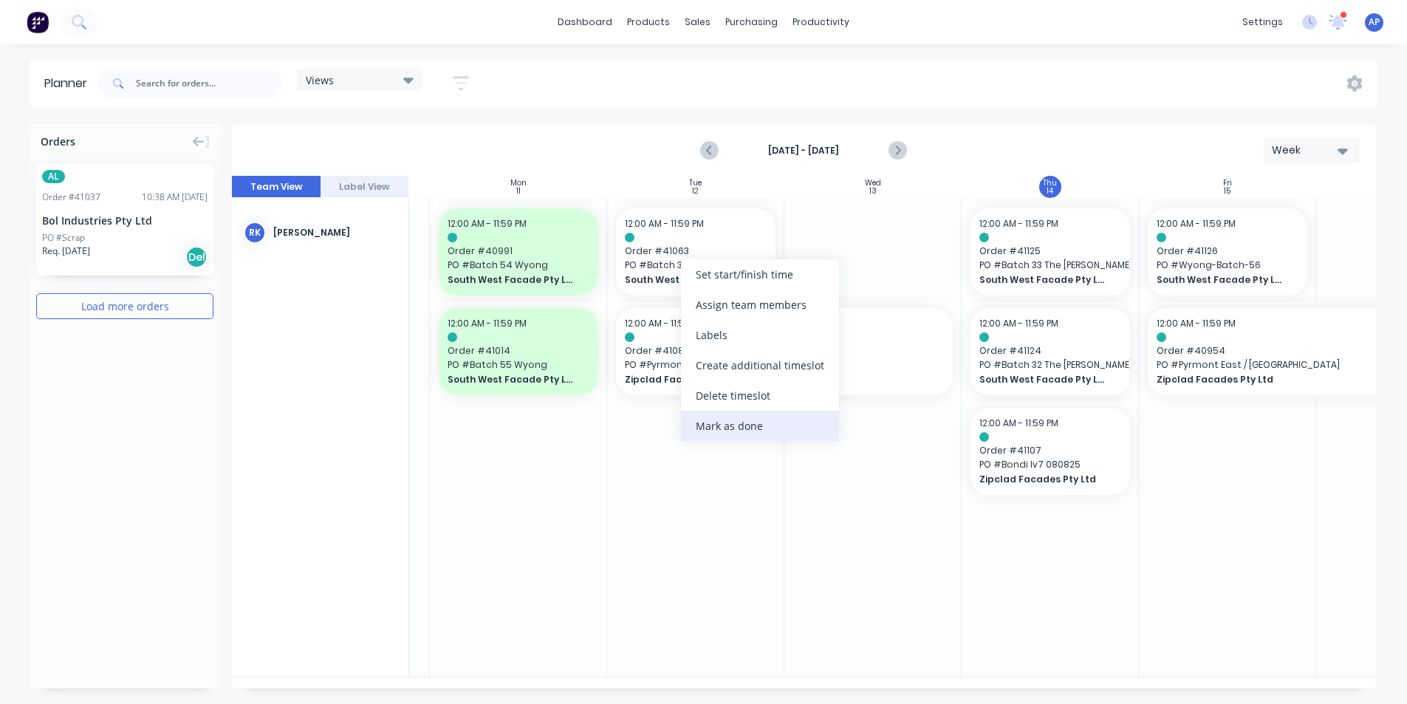
drag, startPoint x: 745, startPoint y: 407, endPoint x: 745, endPoint y: 434, distance: 27.3
click at [745, 434] on div "Set start/finish time Assign team members Labels Create additional timeslot Del…" at bounding box center [760, 350] width 158 height 182
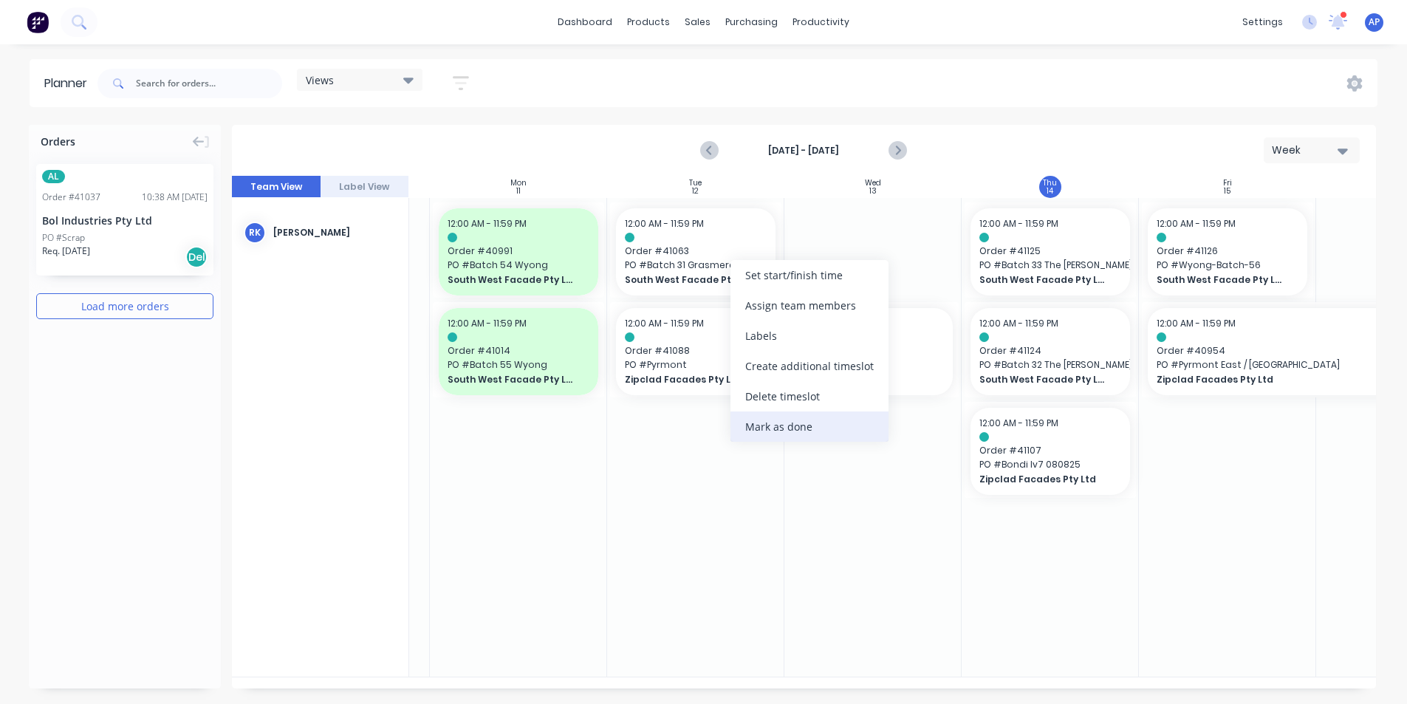
click at [783, 439] on div "Mark as done" at bounding box center [810, 426] width 158 height 30
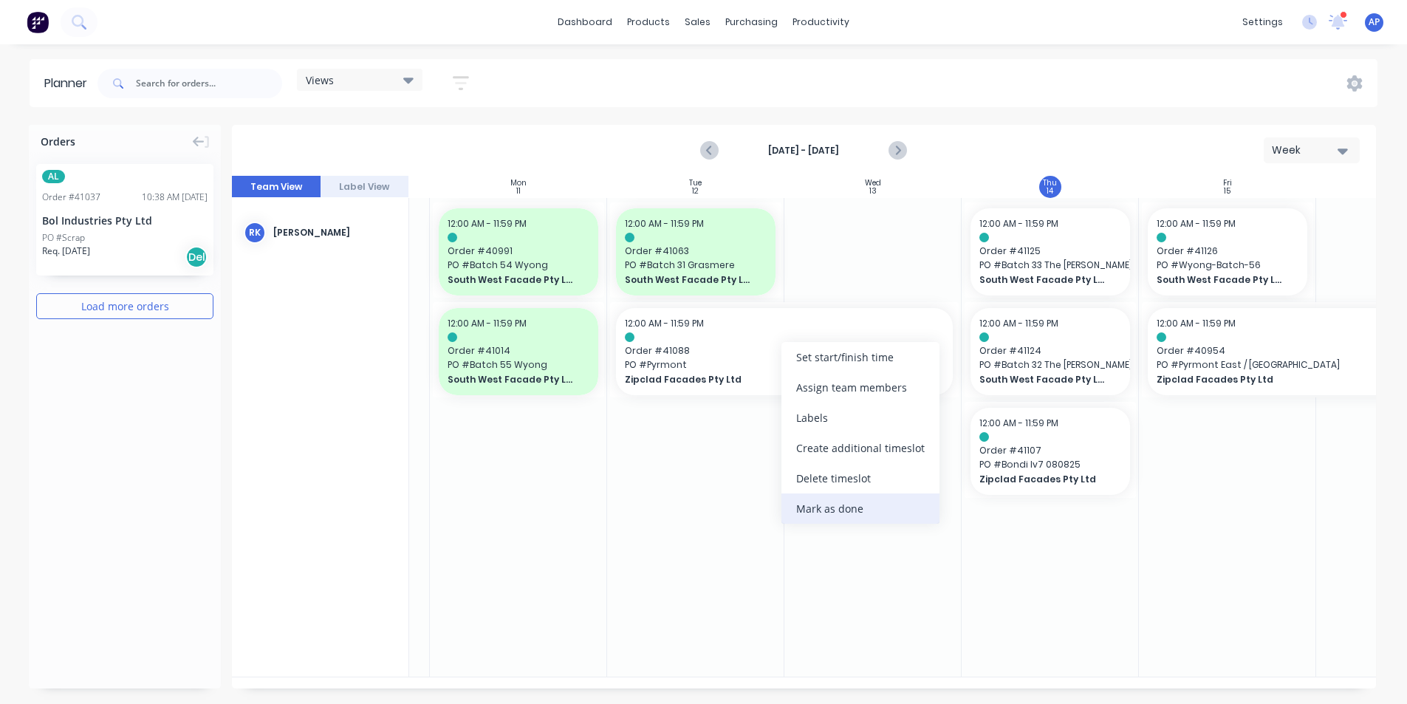
click at [806, 513] on div "Mark as done" at bounding box center [861, 508] width 158 height 30
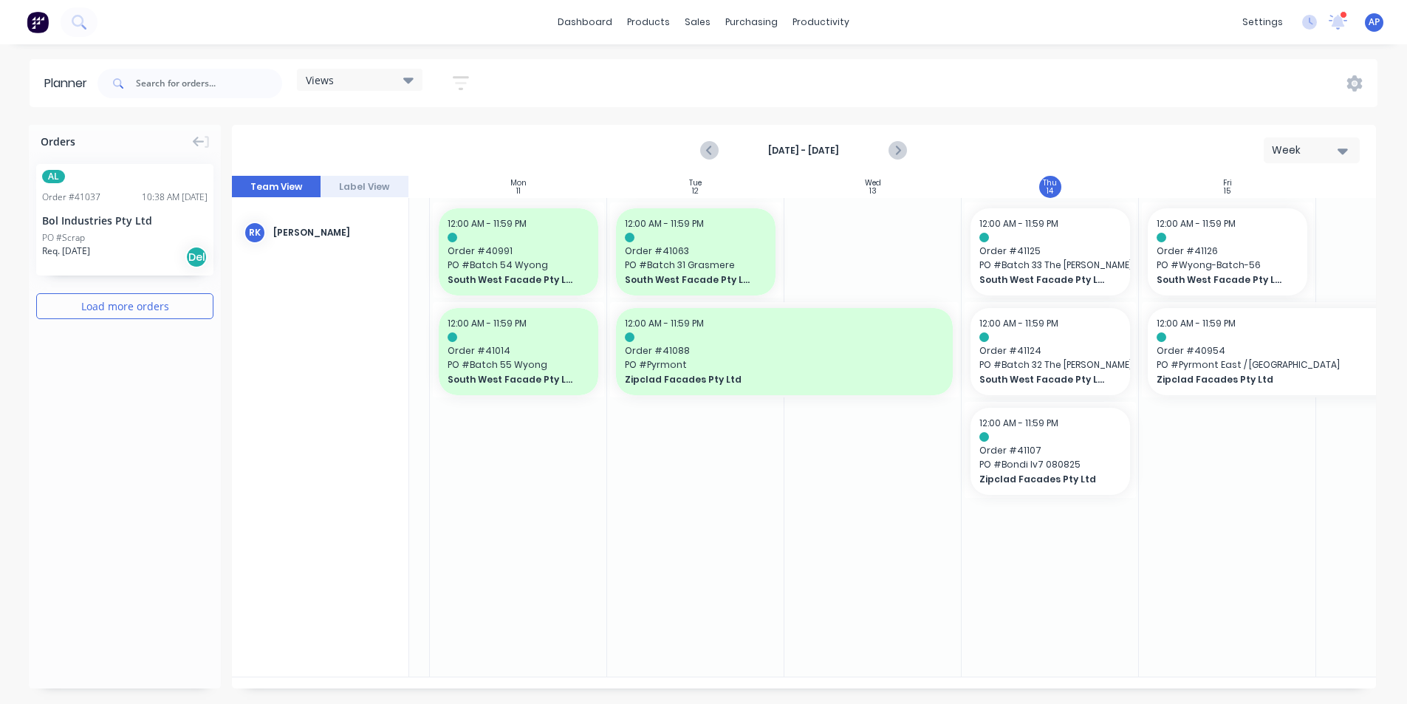
scroll to position [0, 274]
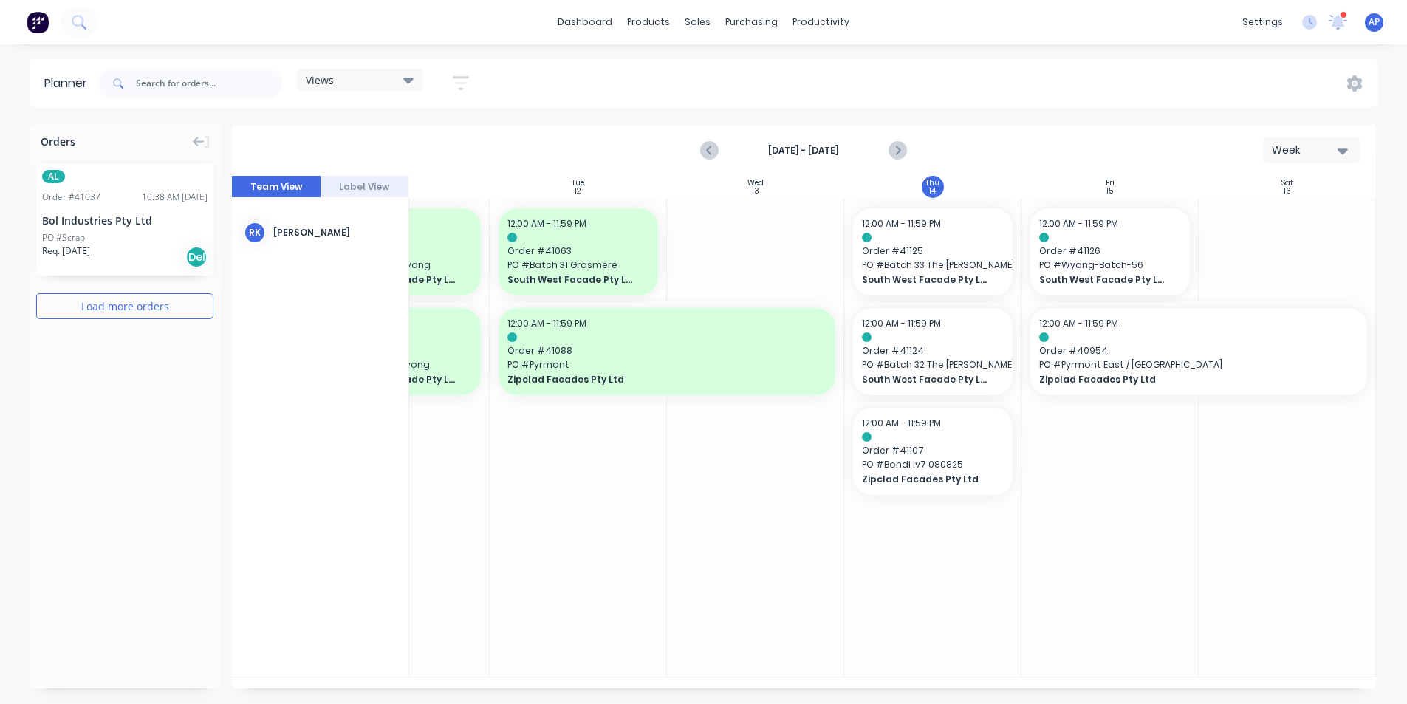
click at [574, 645] on div at bounding box center [578, 437] width 177 height 479
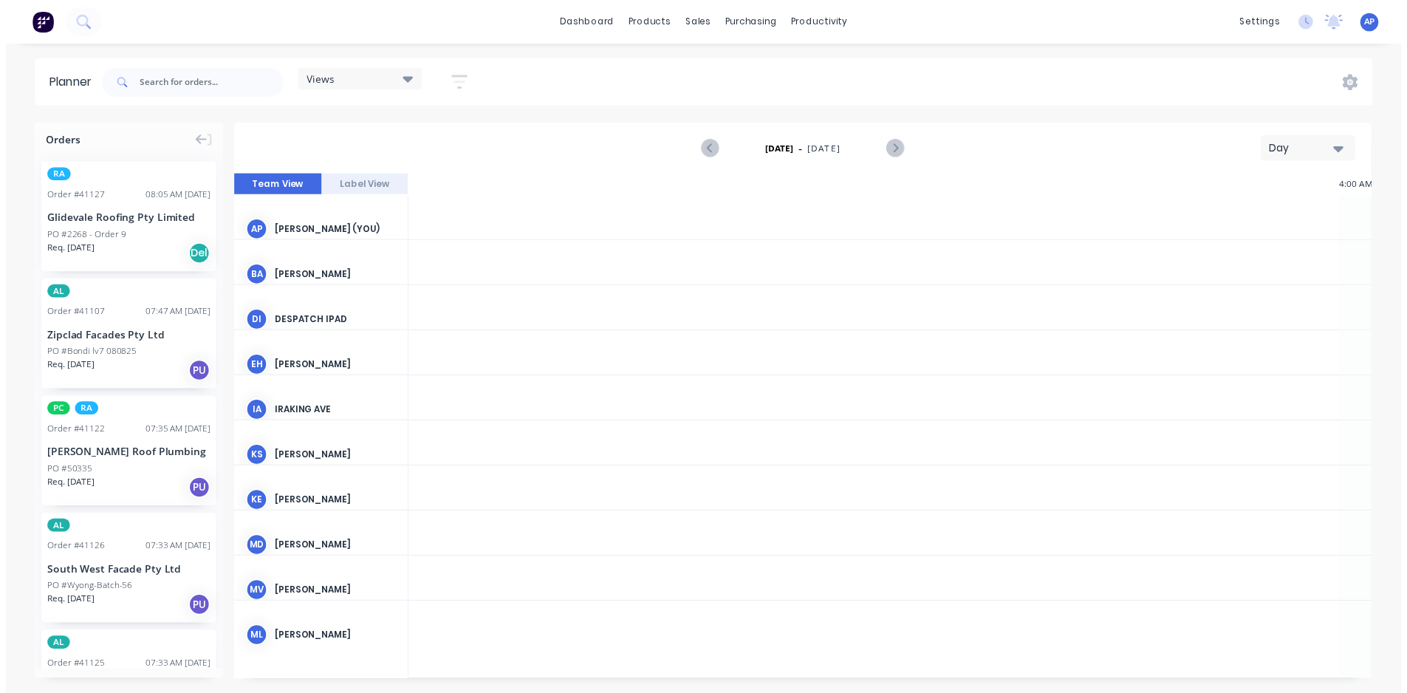
scroll to position [0, 1892]
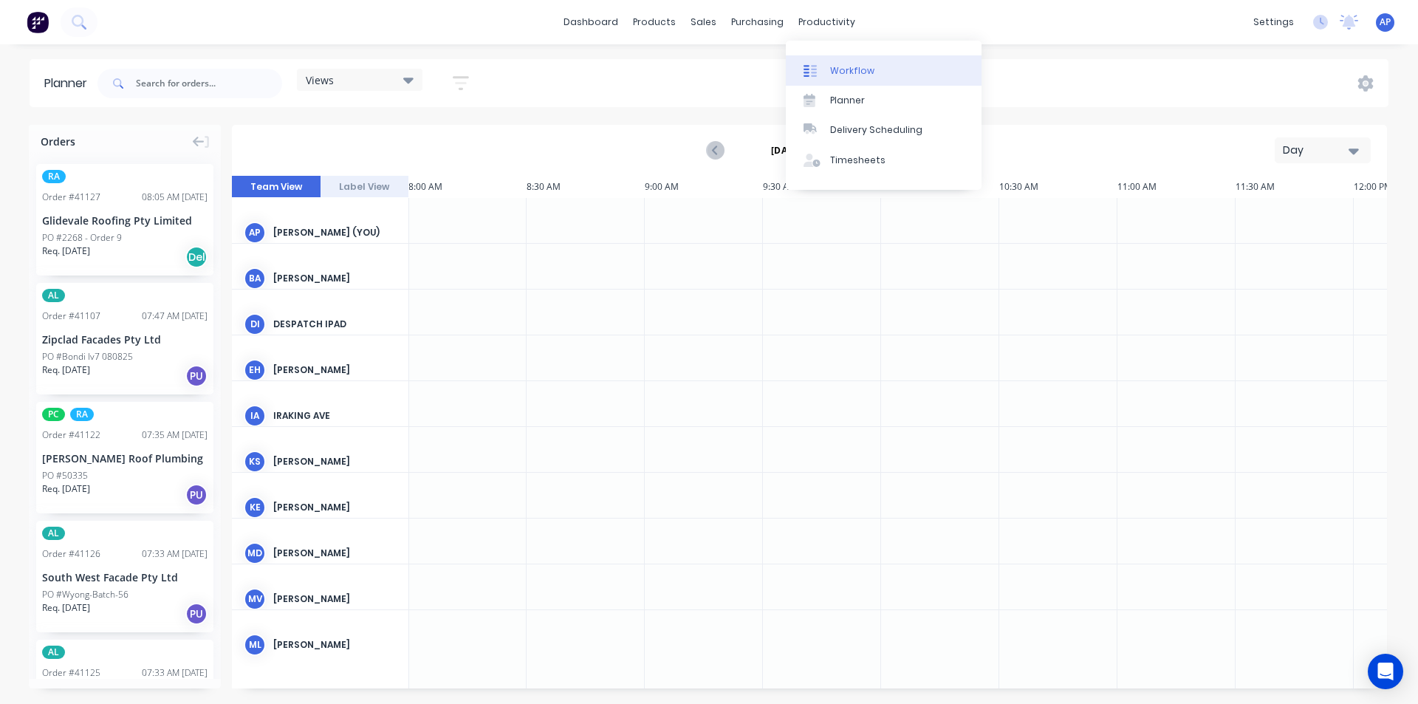
click at [859, 71] on div "Workflow" at bounding box center [852, 70] width 44 height 13
